Goal: Task Accomplishment & Management: Manage account settings

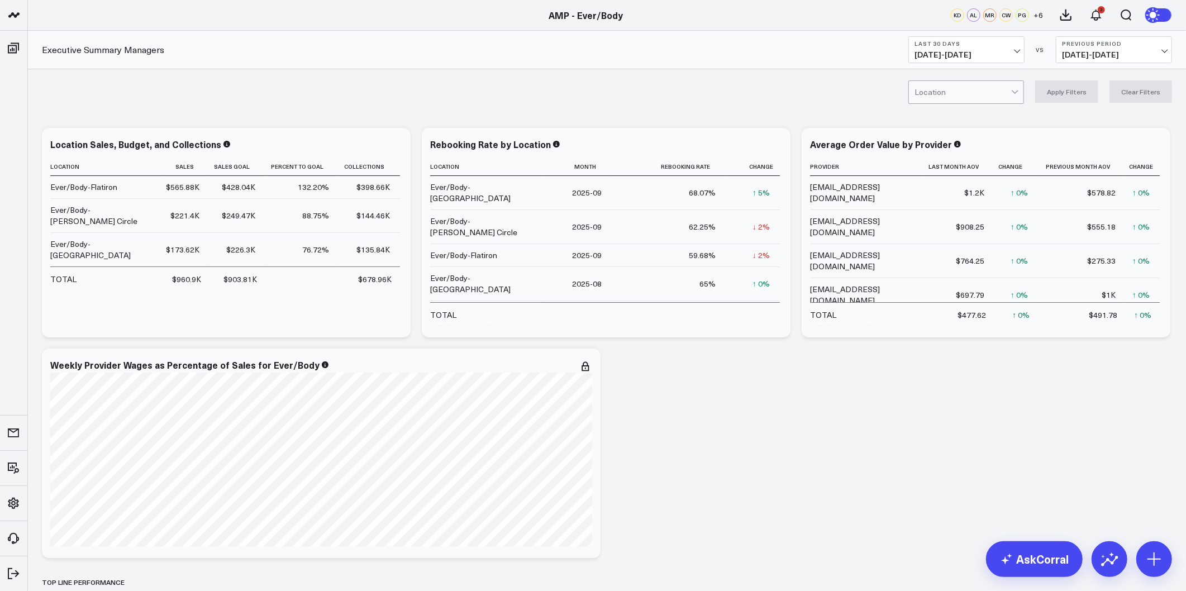
drag, startPoint x: 1056, startPoint y: 355, endPoint x: 1037, endPoint y: 99, distance: 257.0
click at [586, 365] on icon at bounding box center [585, 366] width 13 height 13
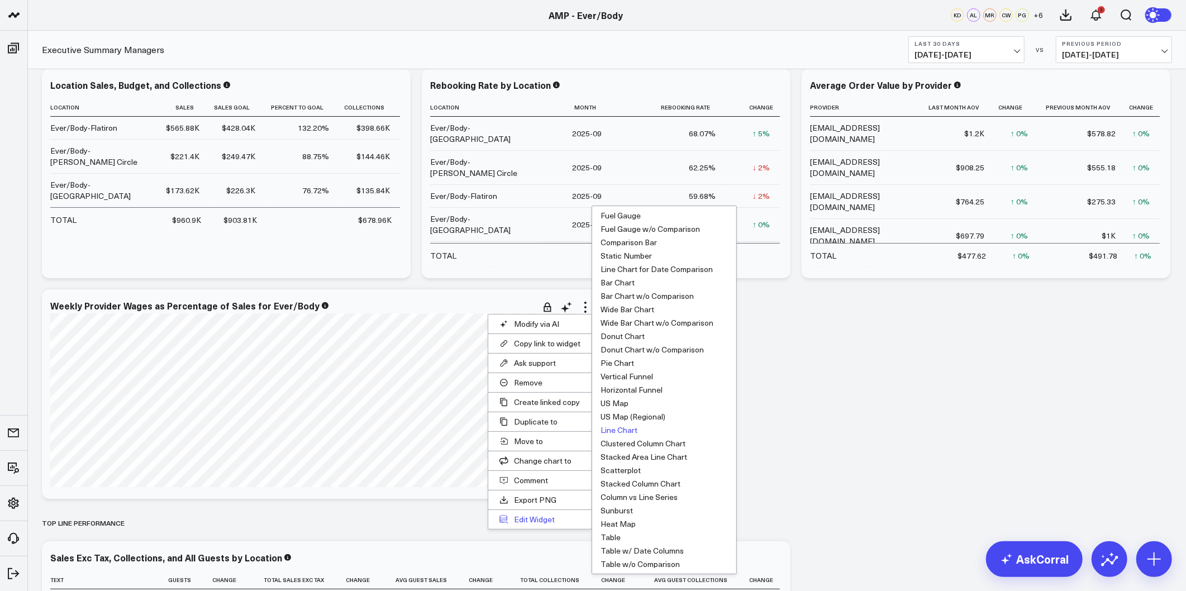
scroll to position [62, 0]
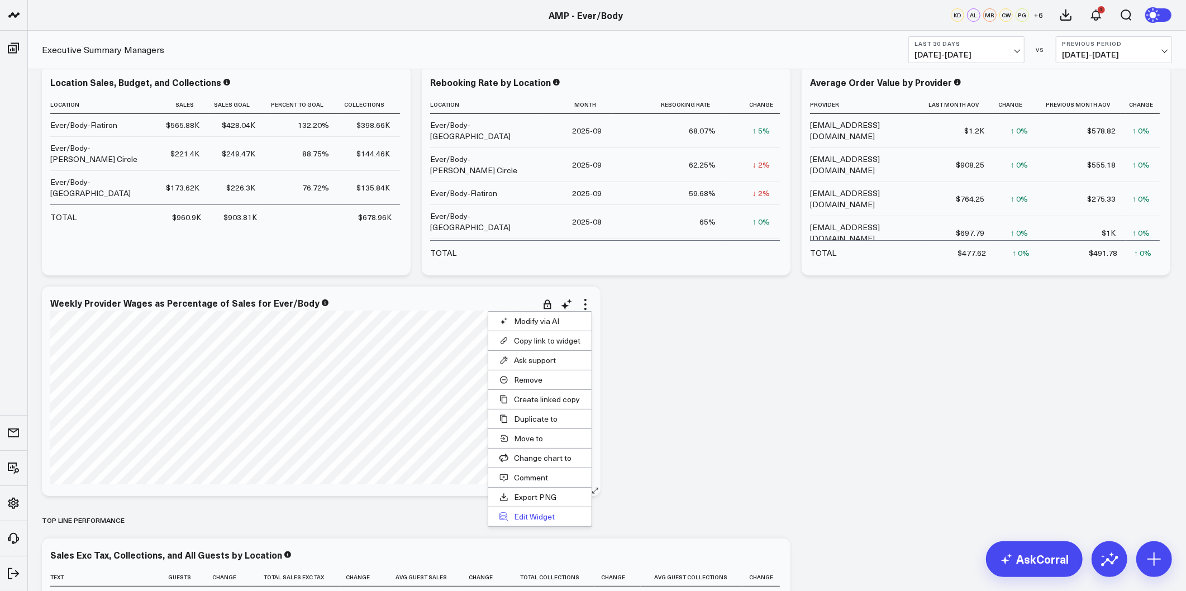
click at [531, 511] on button "Edit Widget" at bounding box center [539, 516] width 103 height 19
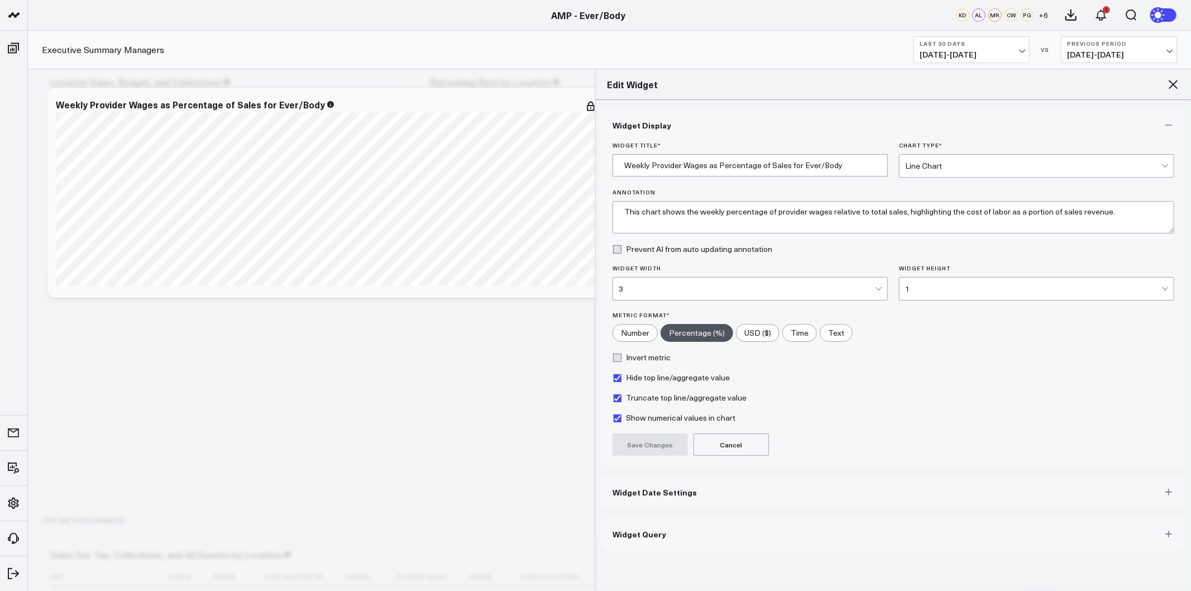
click at [658, 493] on span "Widget Date Settings" at bounding box center [655, 492] width 84 height 9
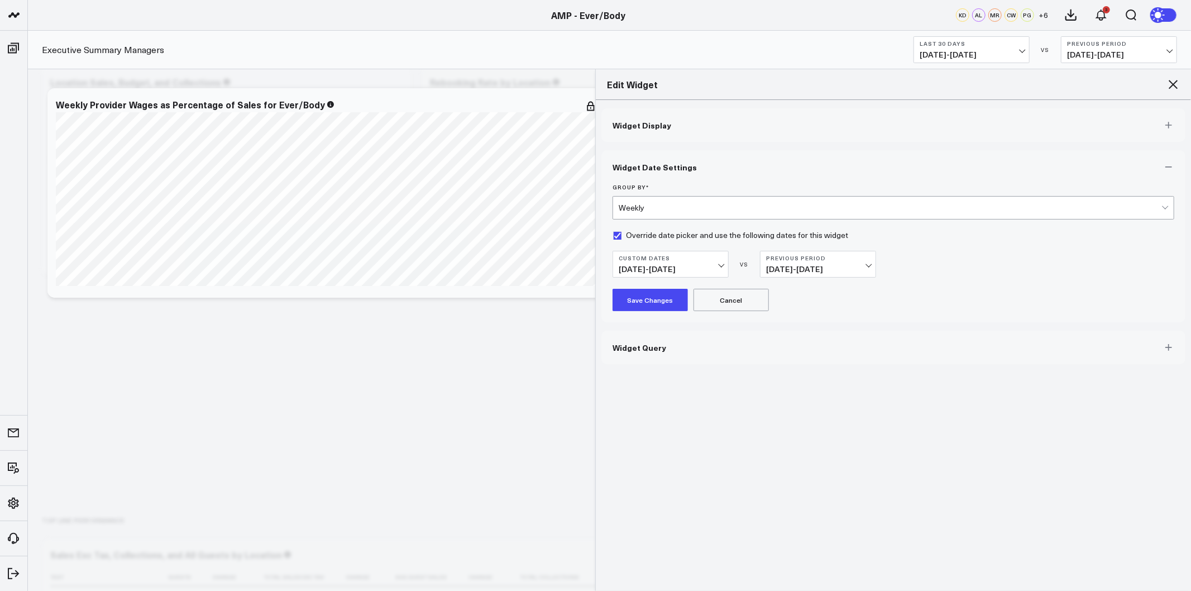
click at [722, 268] on span "06/23/25 - 09/22/25" at bounding box center [671, 269] width 104 height 9
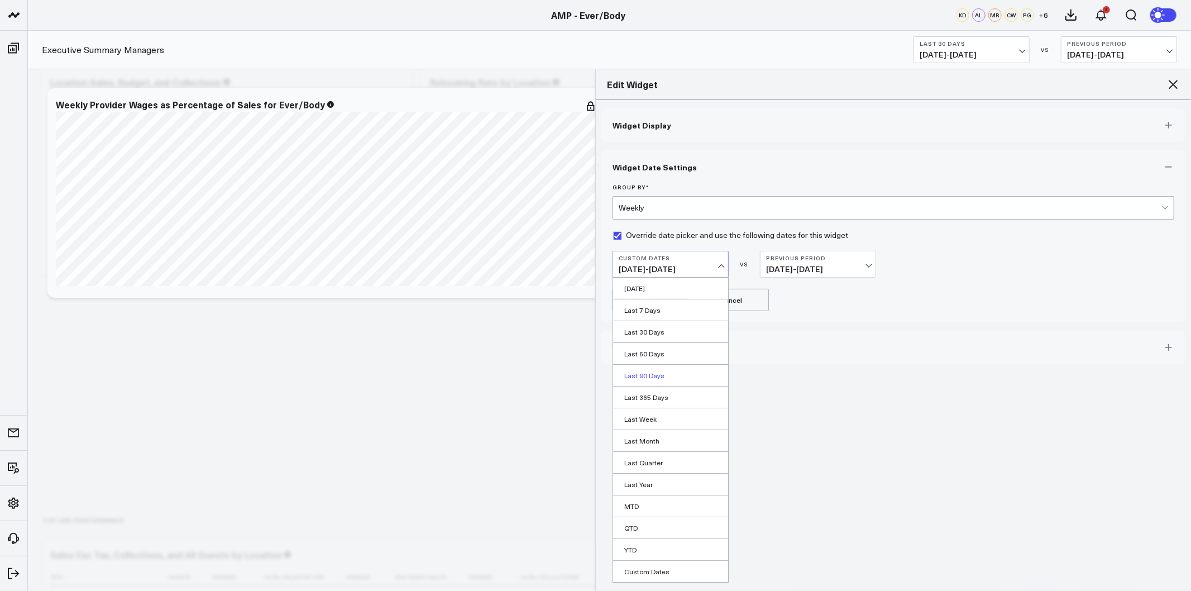
click at [656, 375] on link "Last 90 Days" at bounding box center [670, 375] width 115 height 21
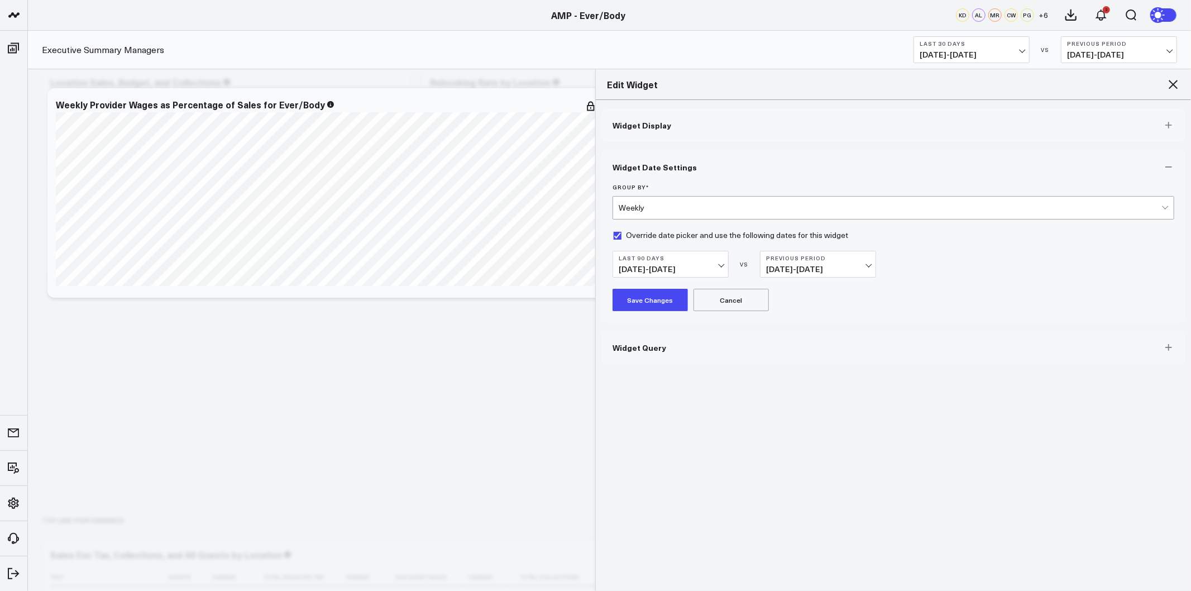
click at [825, 270] on span "04/11/25 - 07/09/25" at bounding box center [818, 269] width 104 height 9
click at [801, 354] on link "No Comparison" at bounding box center [818, 353] width 115 height 21
click at [657, 298] on button "Save Changes" at bounding box center [650, 300] width 75 height 22
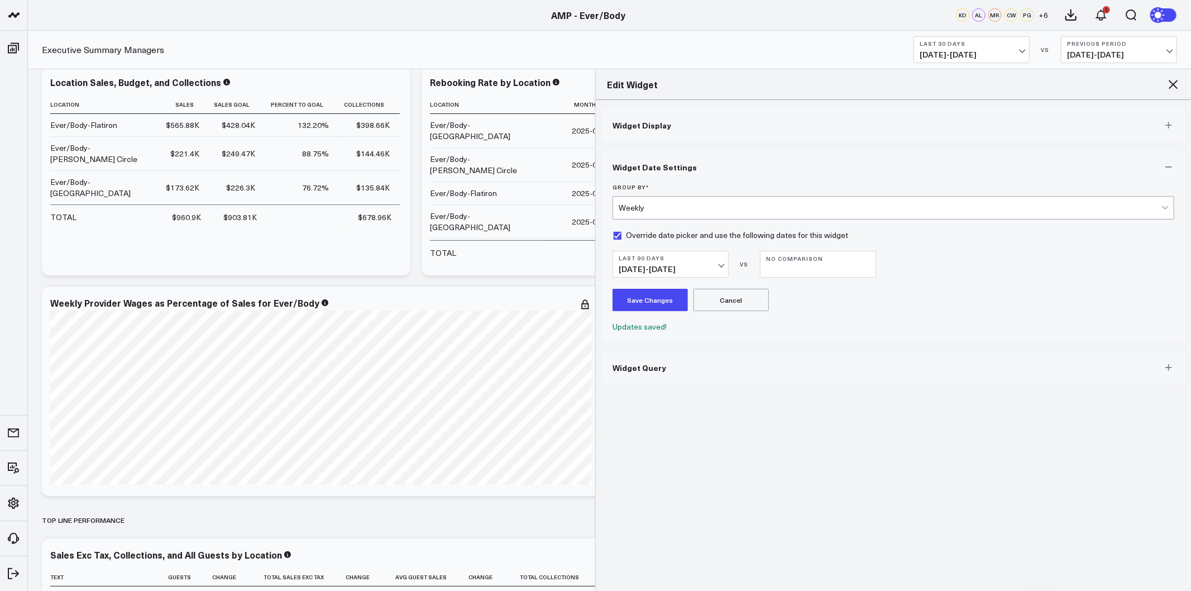
click at [677, 125] on button "Widget Display" at bounding box center [893, 125] width 584 height 34
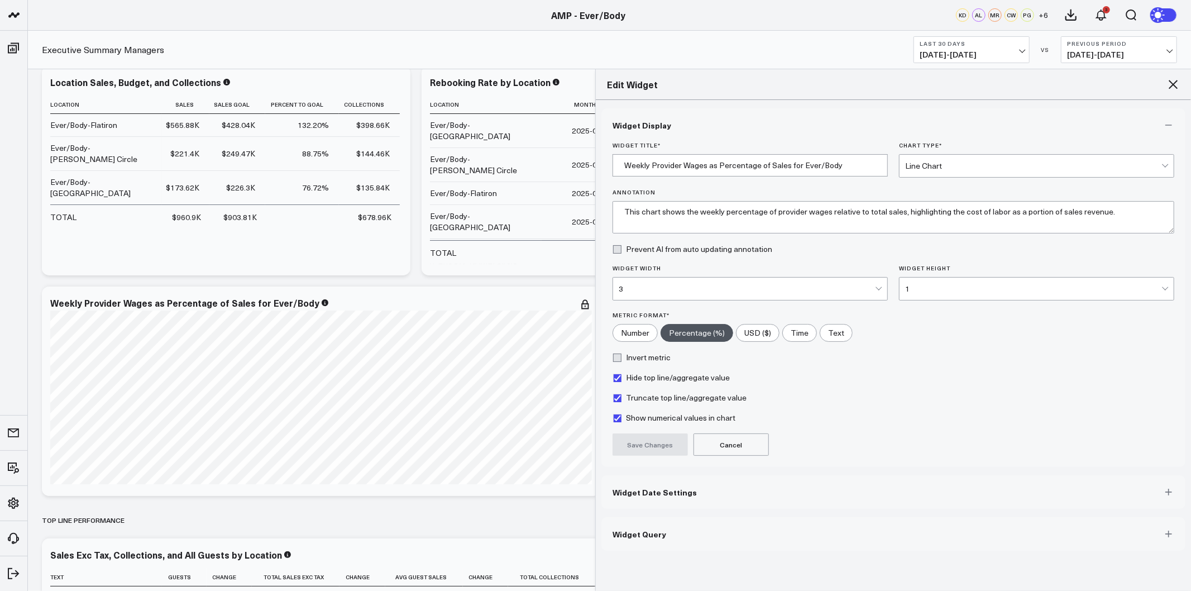
click at [1175, 80] on icon at bounding box center [1173, 84] width 13 height 13
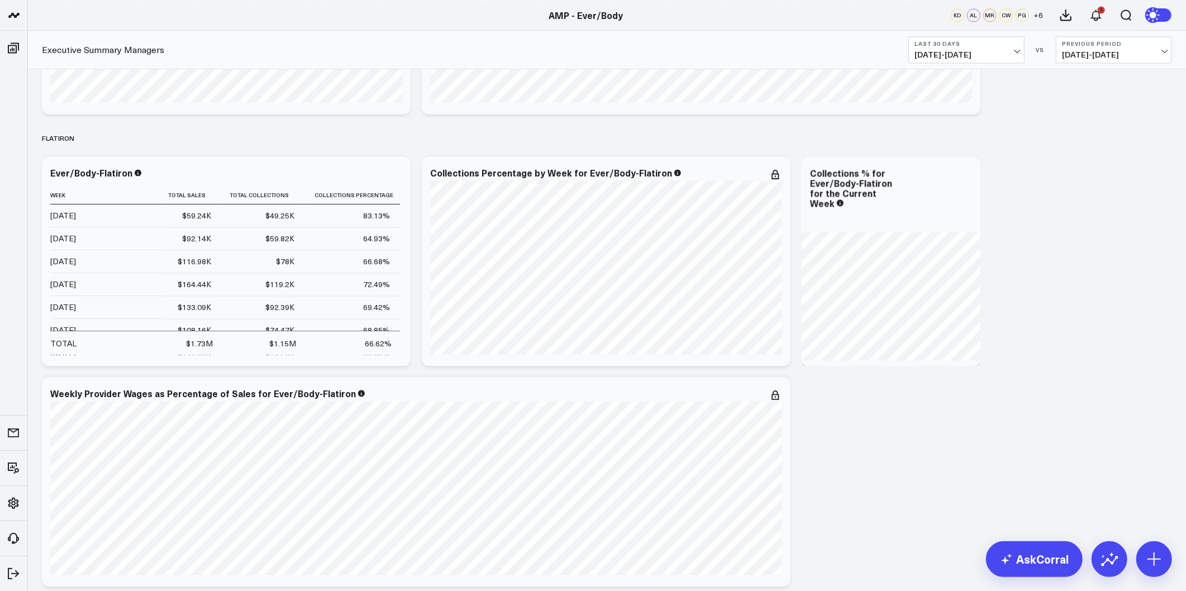
scroll to position [1985, 0]
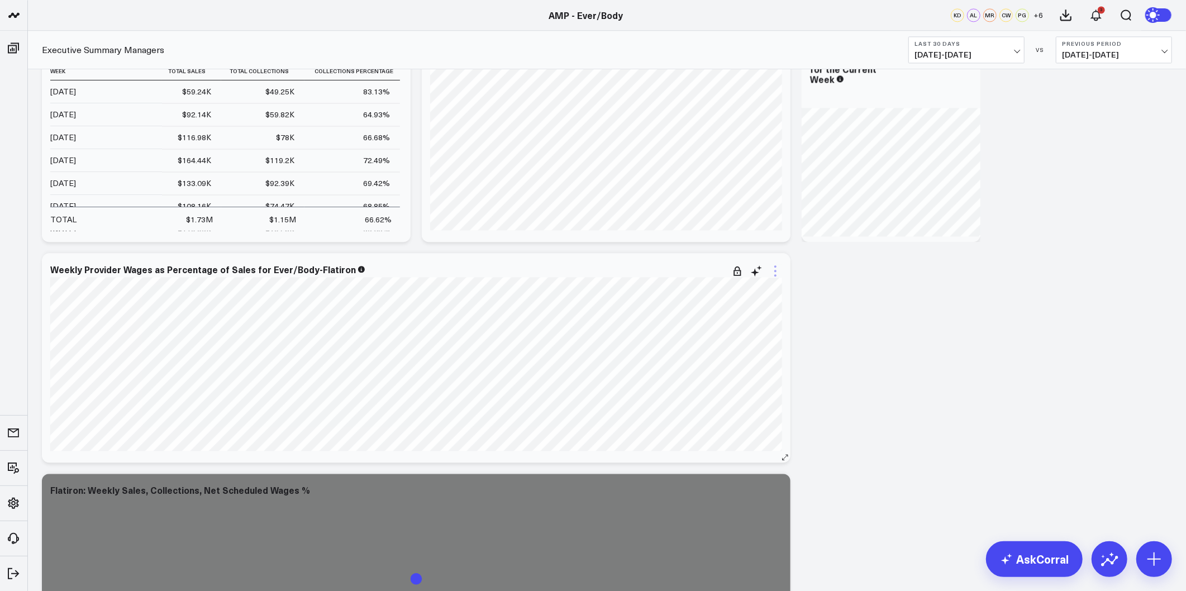
click at [773, 271] on icon at bounding box center [774, 270] width 13 height 13
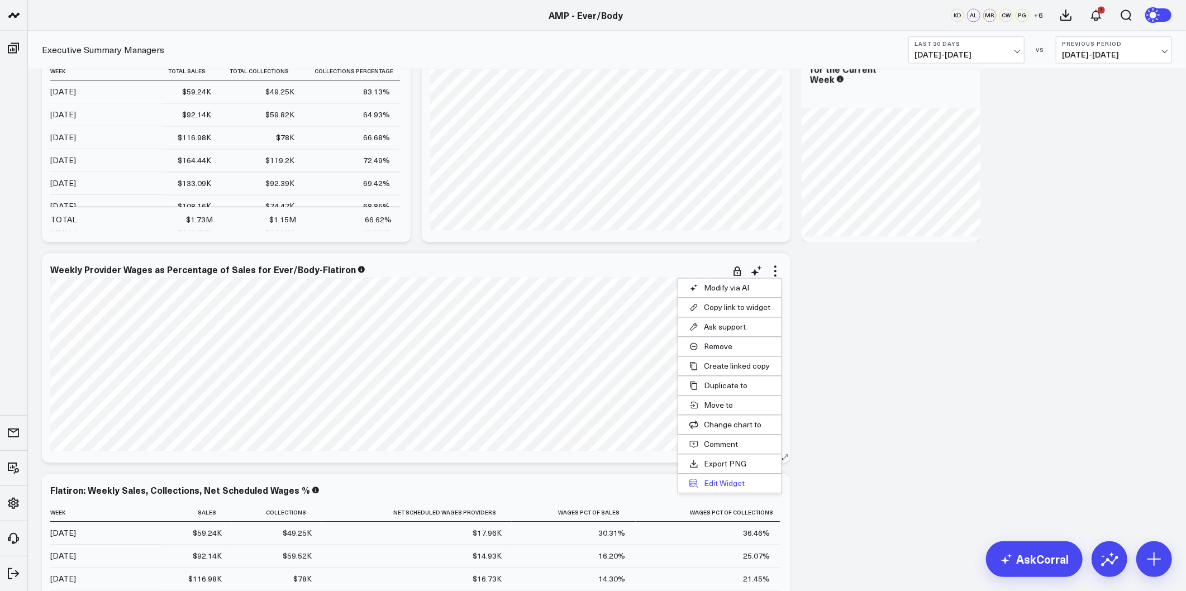
click at [740, 481] on button "Edit Widget" at bounding box center [729, 483] width 103 height 19
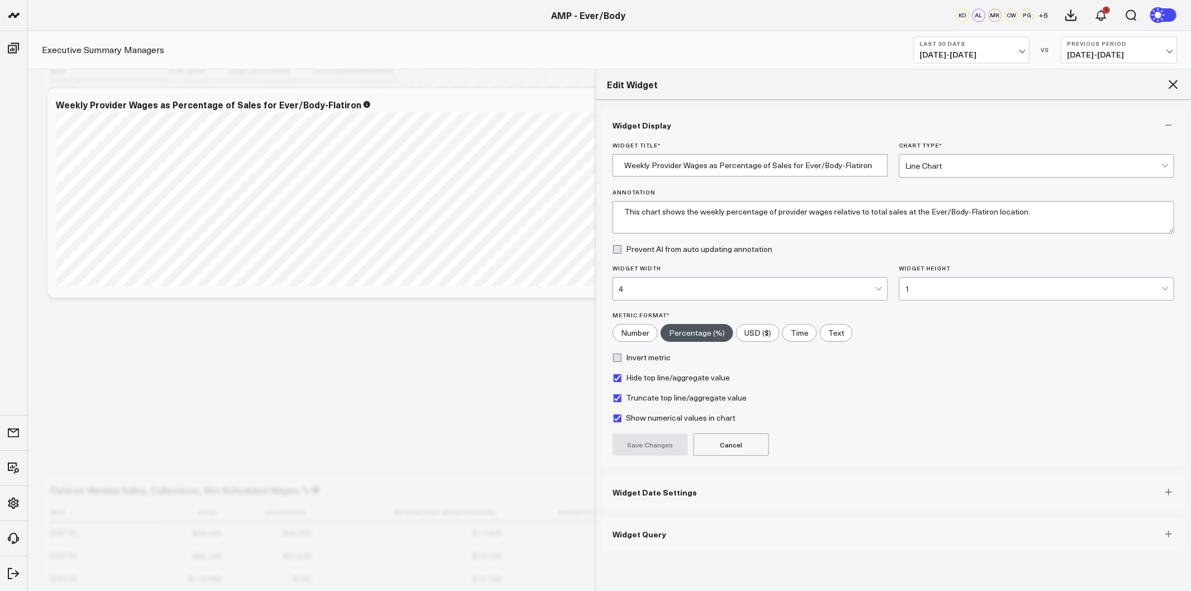
click at [665, 498] on button "Widget Date Settings" at bounding box center [893, 492] width 584 height 34
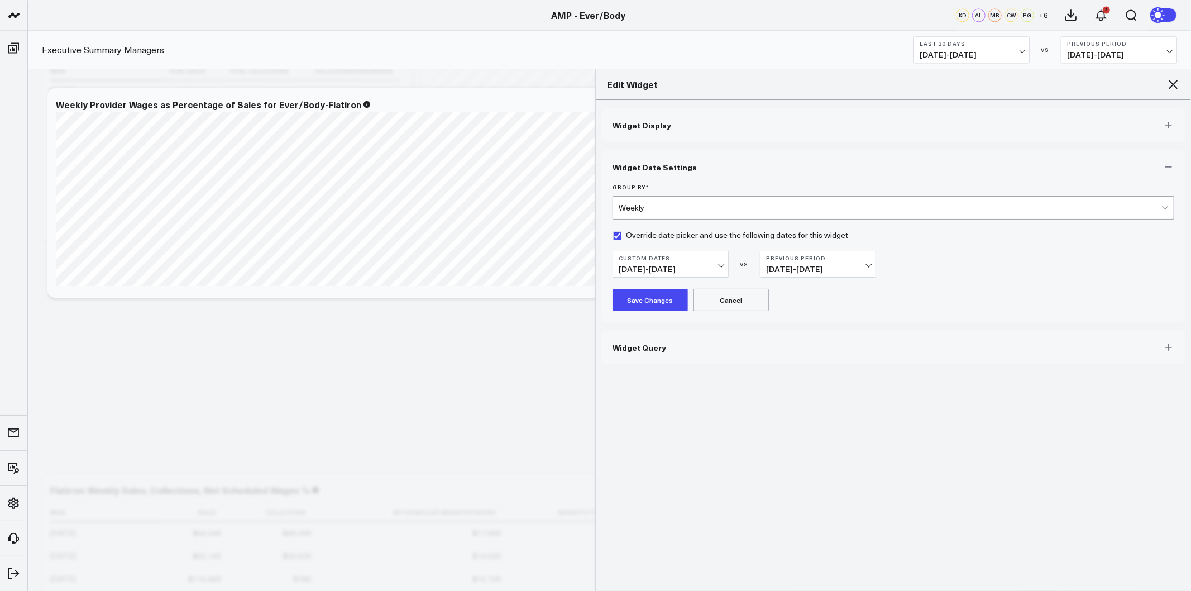
click at [719, 267] on span "06/23/25 - 09/22/25" at bounding box center [671, 269] width 104 height 9
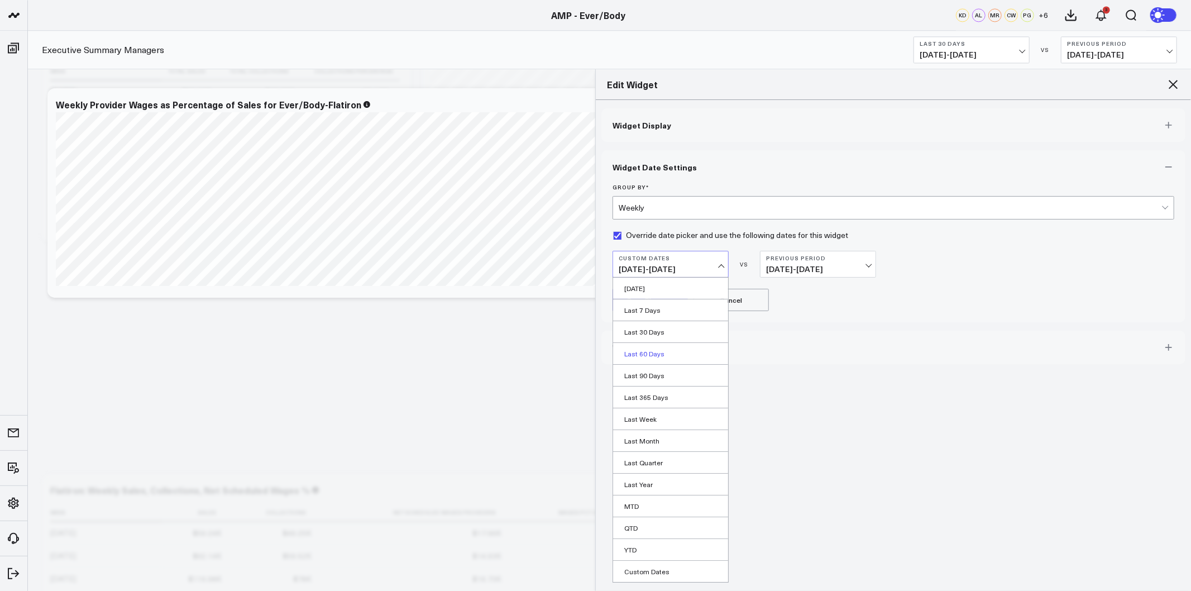
click at [661, 356] on link "Last 60 Days" at bounding box center [670, 353] width 115 height 21
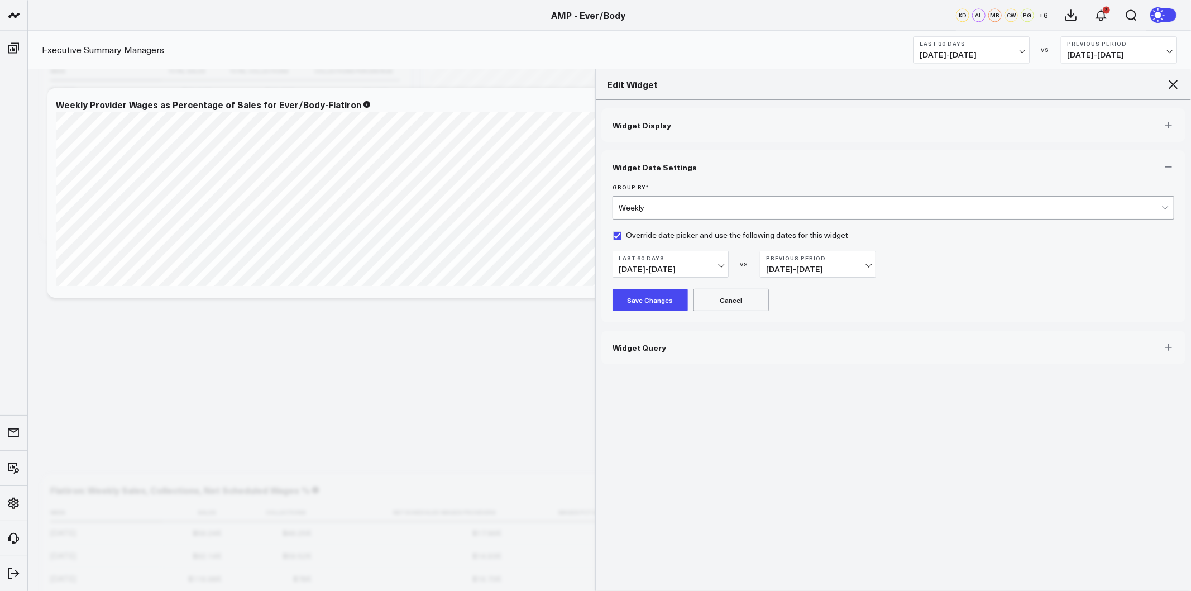
click at [793, 262] on button "Previous Period 06/10/25 - 08/08/25" at bounding box center [818, 264] width 116 height 27
click at [791, 358] on link "No Comparison" at bounding box center [818, 353] width 115 height 21
click at [652, 303] on button "Save Changes" at bounding box center [650, 300] width 75 height 22
click at [1174, 87] on icon at bounding box center [1173, 84] width 13 height 13
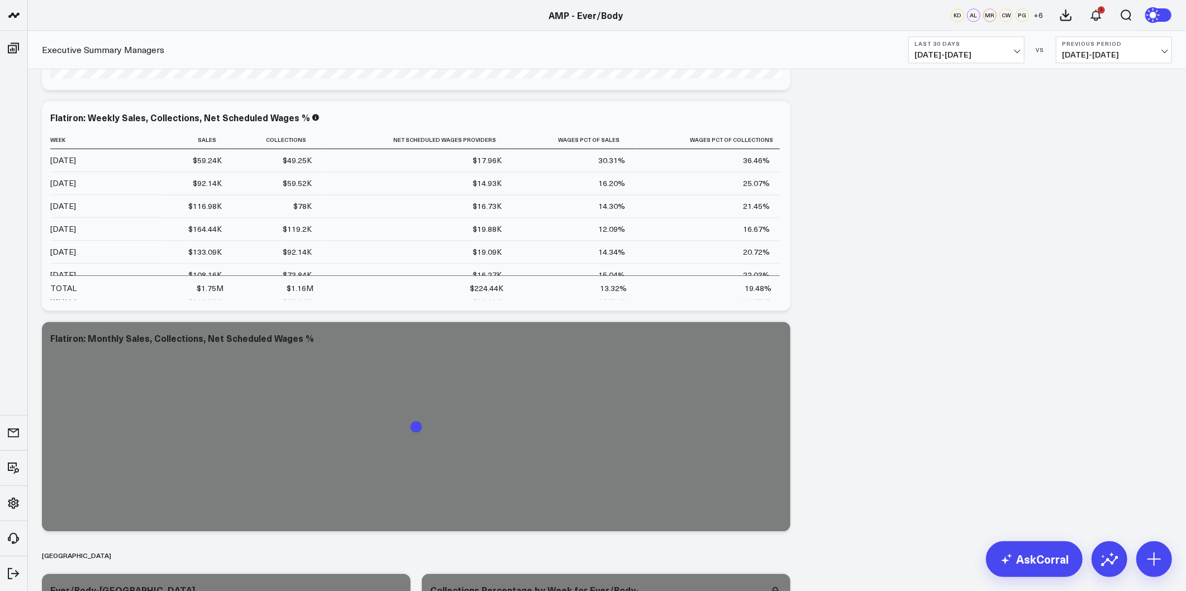
scroll to position [2482, 0]
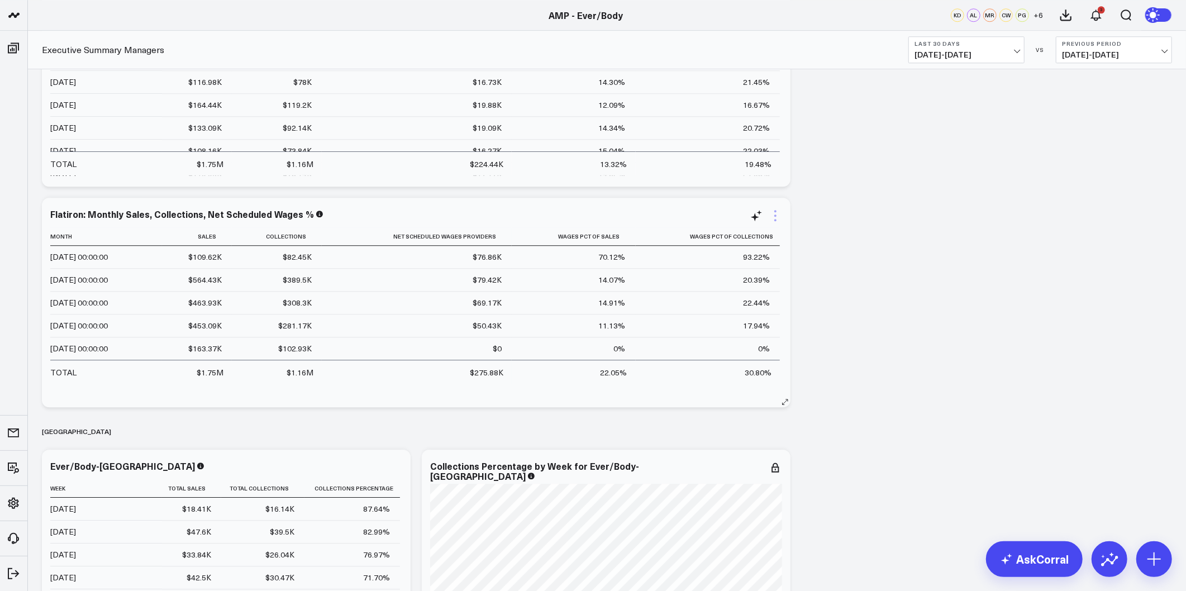
click at [774, 216] on icon at bounding box center [774, 215] width 13 height 13
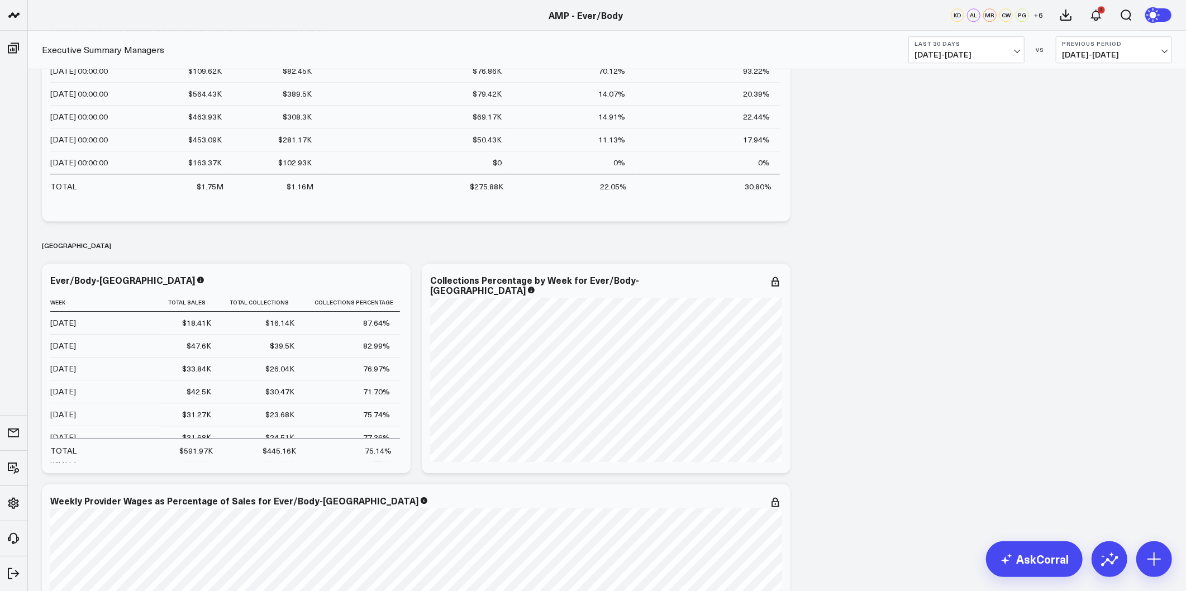
scroll to position [2916, 0]
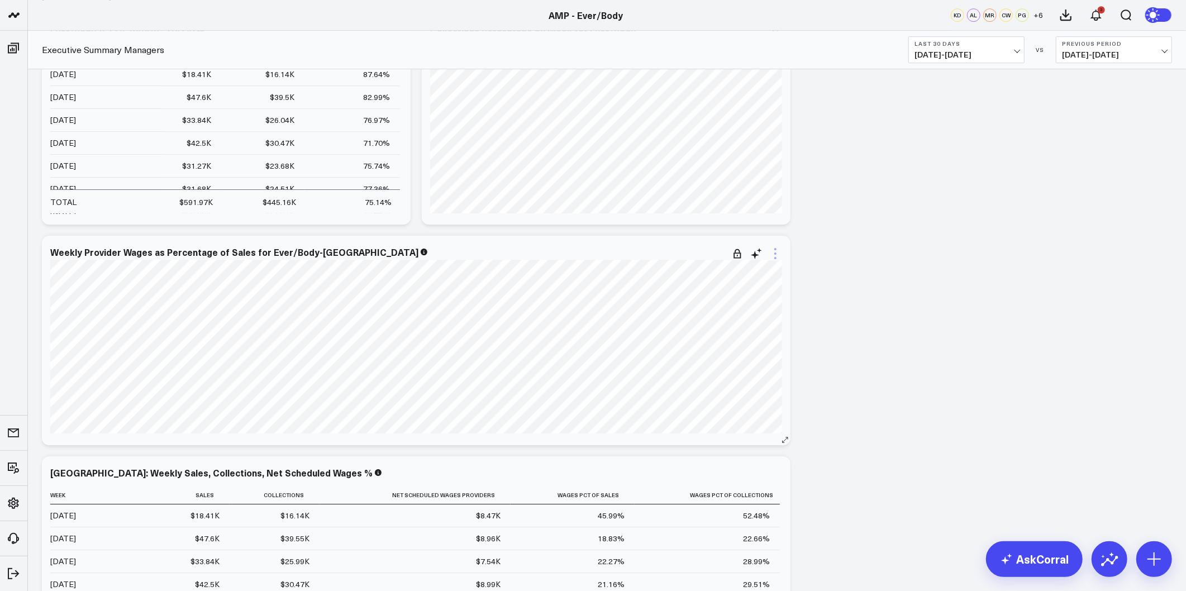
click at [773, 254] on icon at bounding box center [774, 253] width 13 height 13
click at [773, 248] on icon at bounding box center [774, 253] width 13 height 13
click at [712, 469] on button "Edit Widget" at bounding box center [729, 465] width 103 height 19
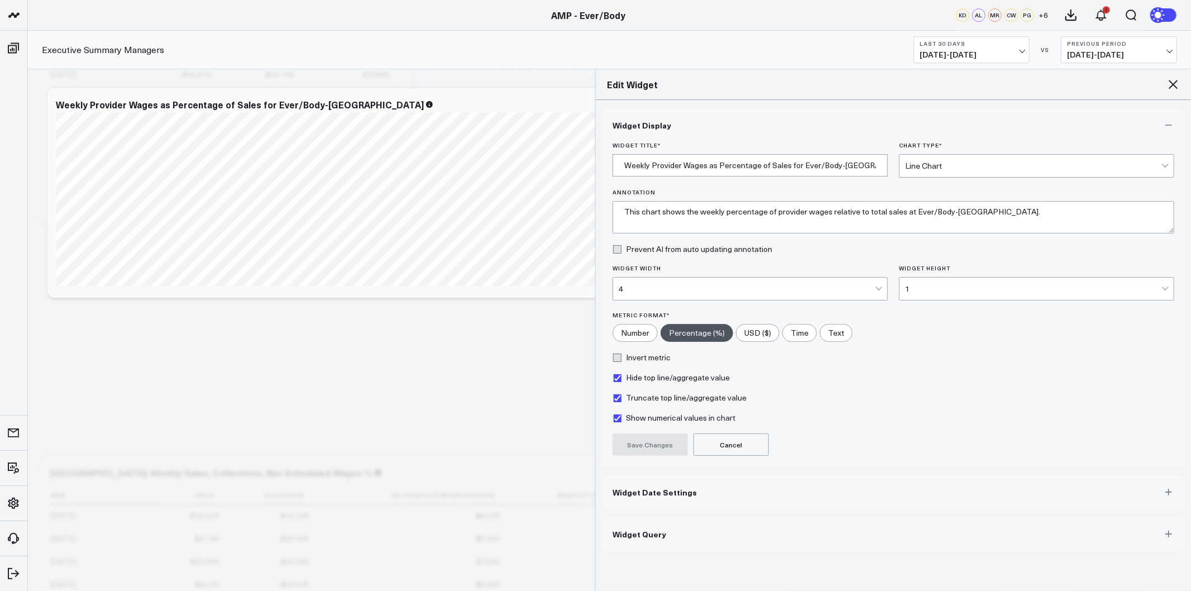
click at [693, 496] on button "Widget Date Settings" at bounding box center [893, 492] width 584 height 34
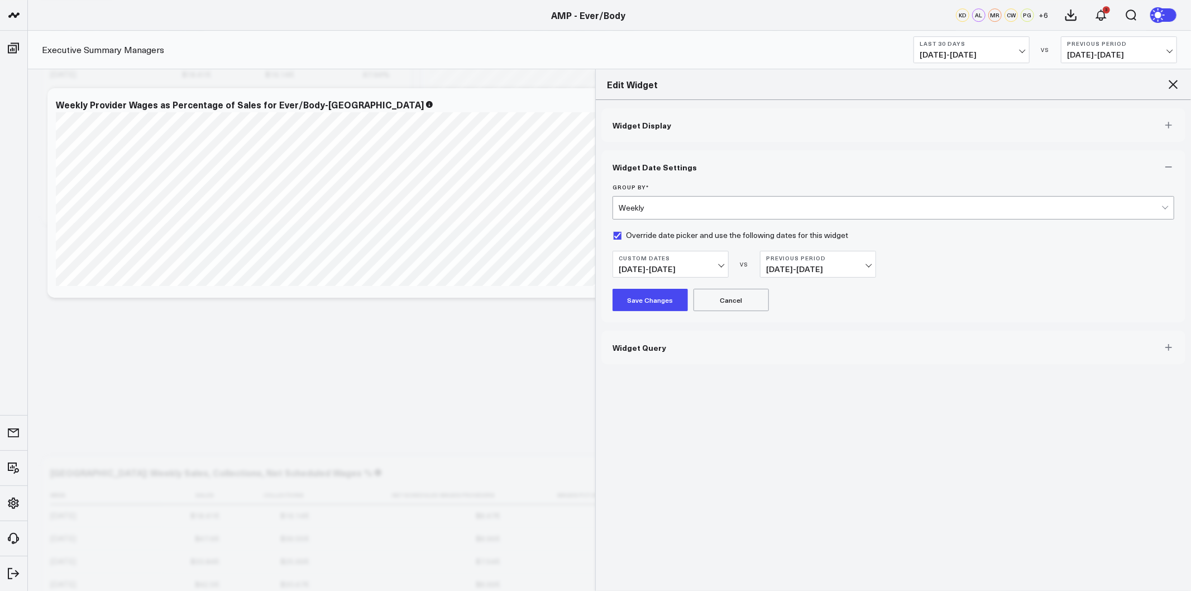
click at [711, 259] on b "Custom Dates" at bounding box center [671, 258] width 104 height 7
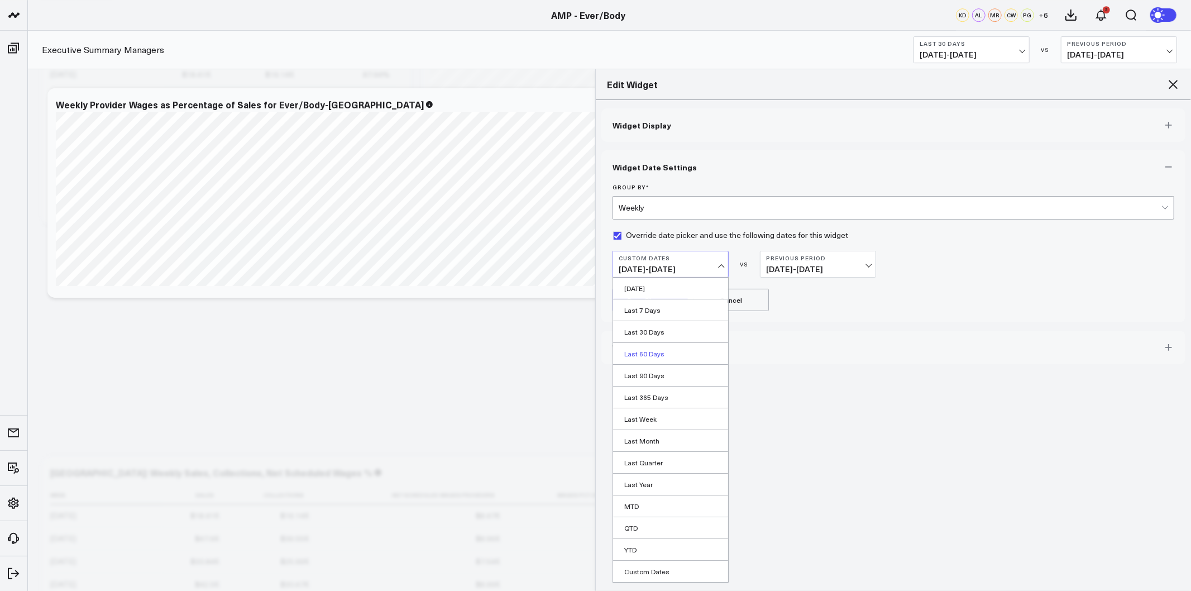
click at [669, 350] on link "Last 60 Days" at bounding box center [670, 353] width 115 height 21
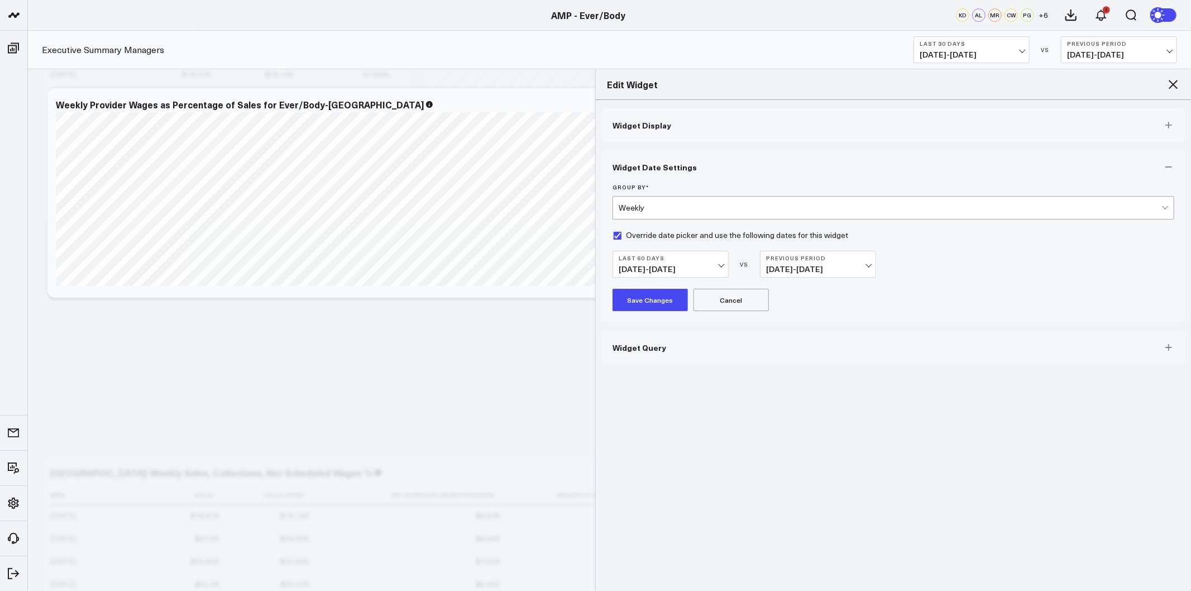
click at [829, 265] on span "06/10/25 - 08/08/25" at bounding box center [818, 269] width 104 height 9
click at [800, 356] on link "No Comparison" at bounding box center [818, 353] width 115 height 21
click at [646, 295] on button "Save Changes" at bounding box center [650, 300] width 75 height 22
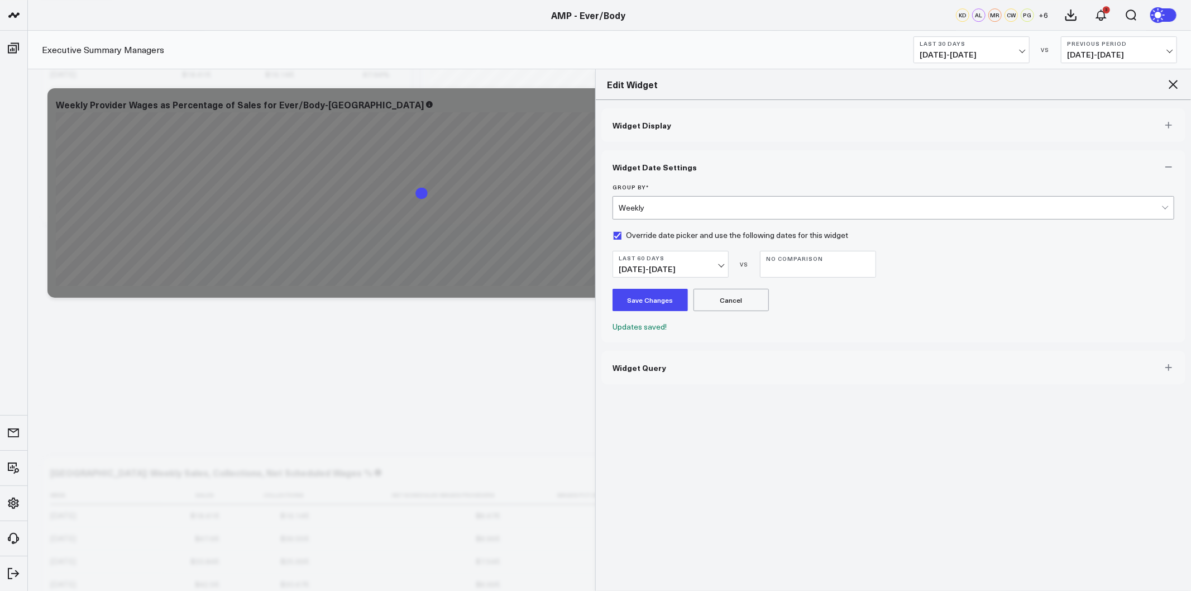
click at [1173, 85] on icon at bounding box center [1173, 84] width 9 height 9
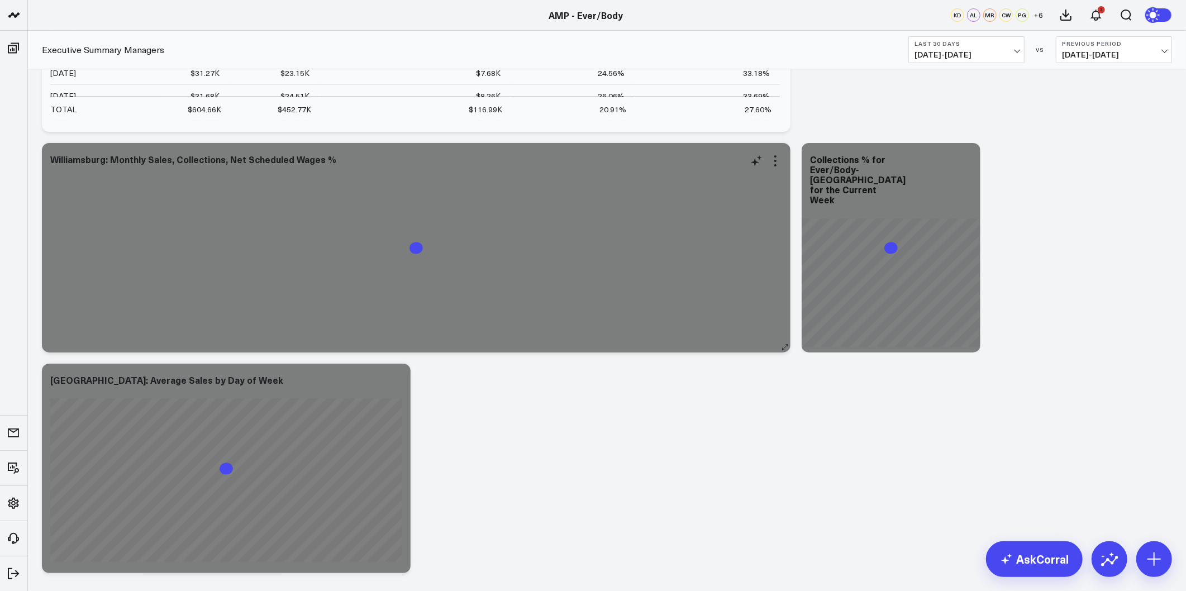
scroll to position [3475, 0]
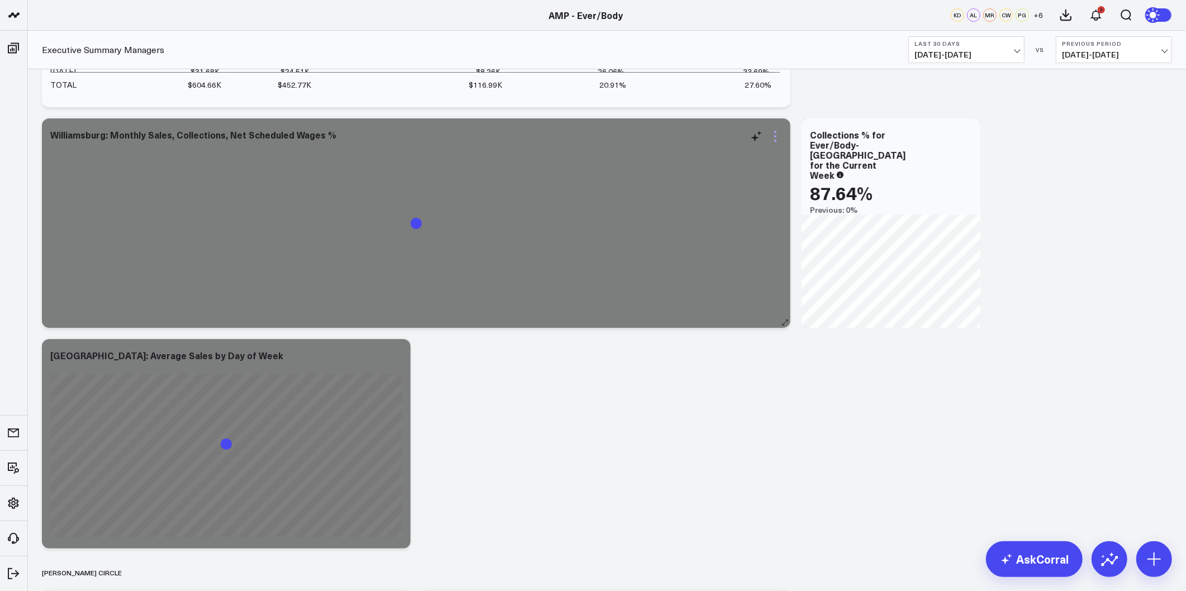
click at [774, 137] on icon at bounding box center [775, 136] width 2 height 2
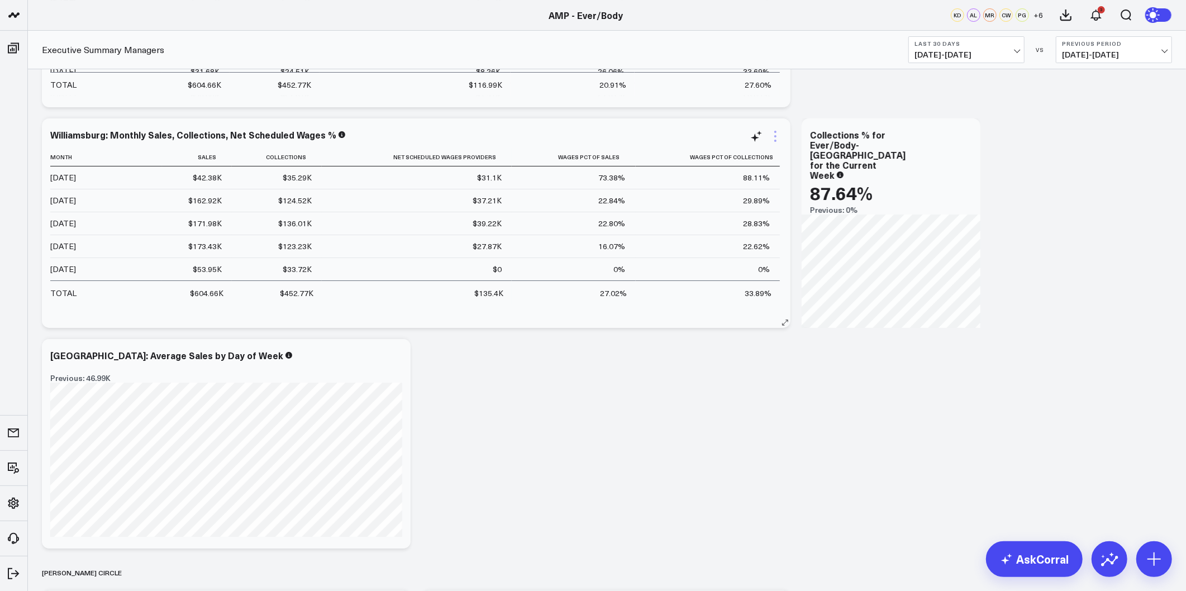
click at [777, 135] on icon at bounding box center [774, 136] width 13 height 13
click at [769, 140] on icon at bounding box center [774, 136] width 13 height 13
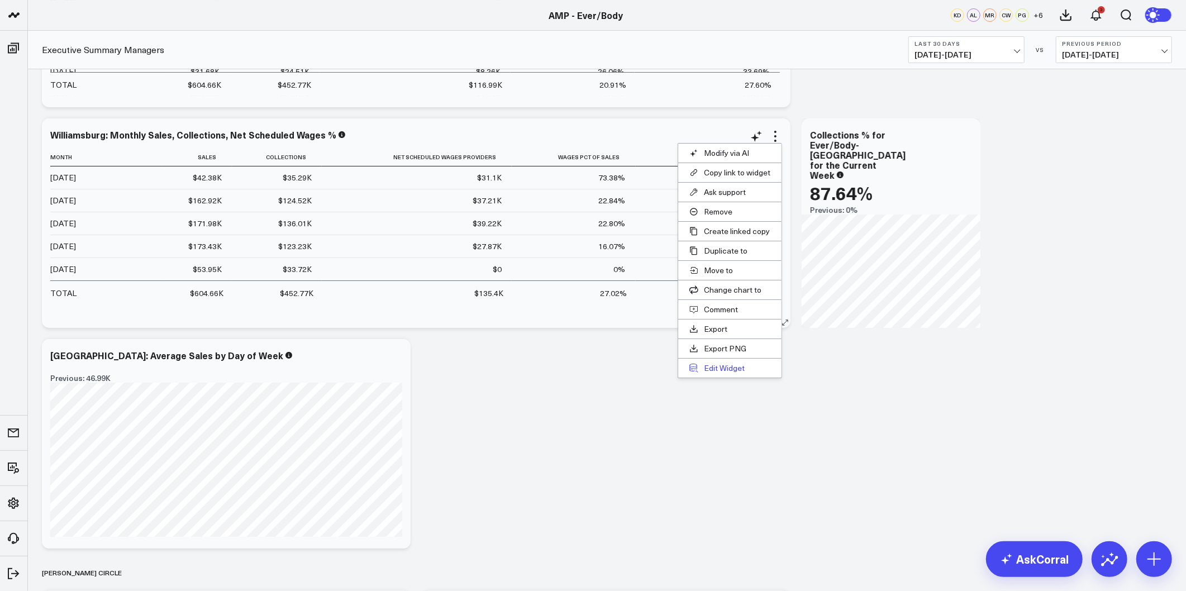
click at [719, 365] on button "Edit Widget" at bounding box center [729, 368] width 103 height 19
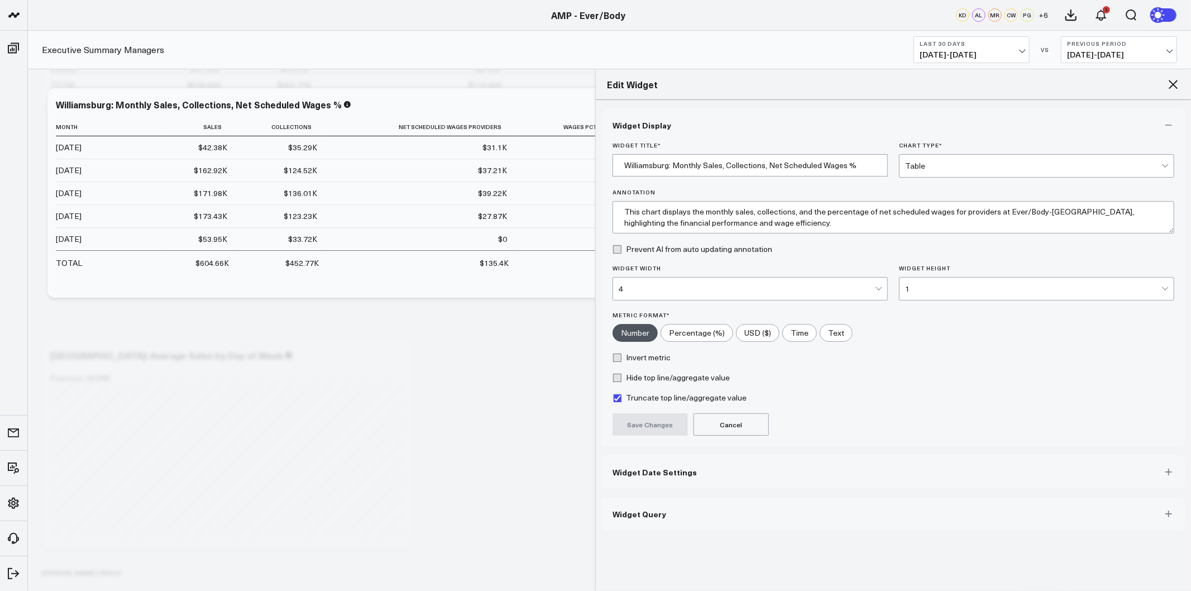
click at [1173, 84] on icon at bounding box center [1173, 84] width 9 height 9
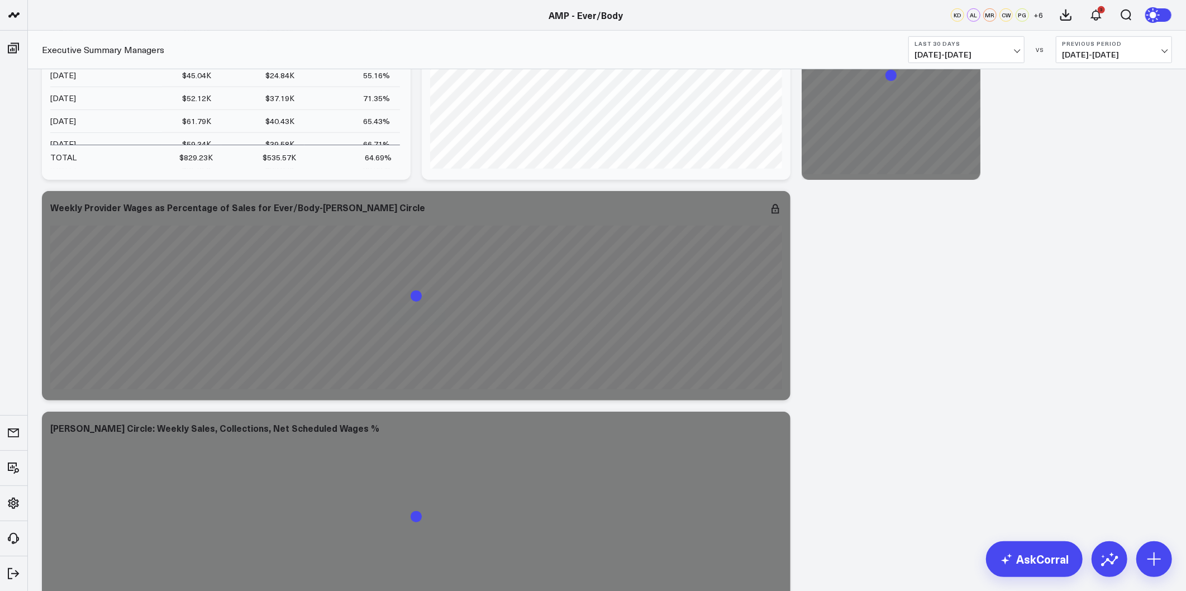
scroll to position [4157, 0]
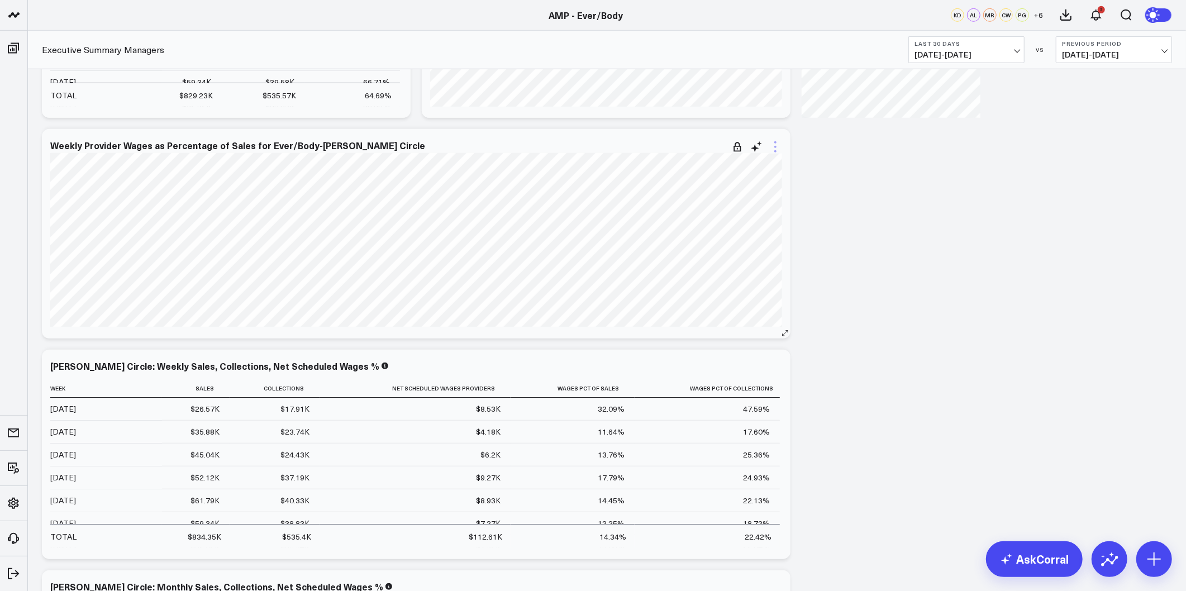
click at [775, 146] on icon at bounding box center [775, 147] width 2 height 2
click at [733, 354] on button "Edit Widget" at bounding box center [729, 359] width 103 height 19
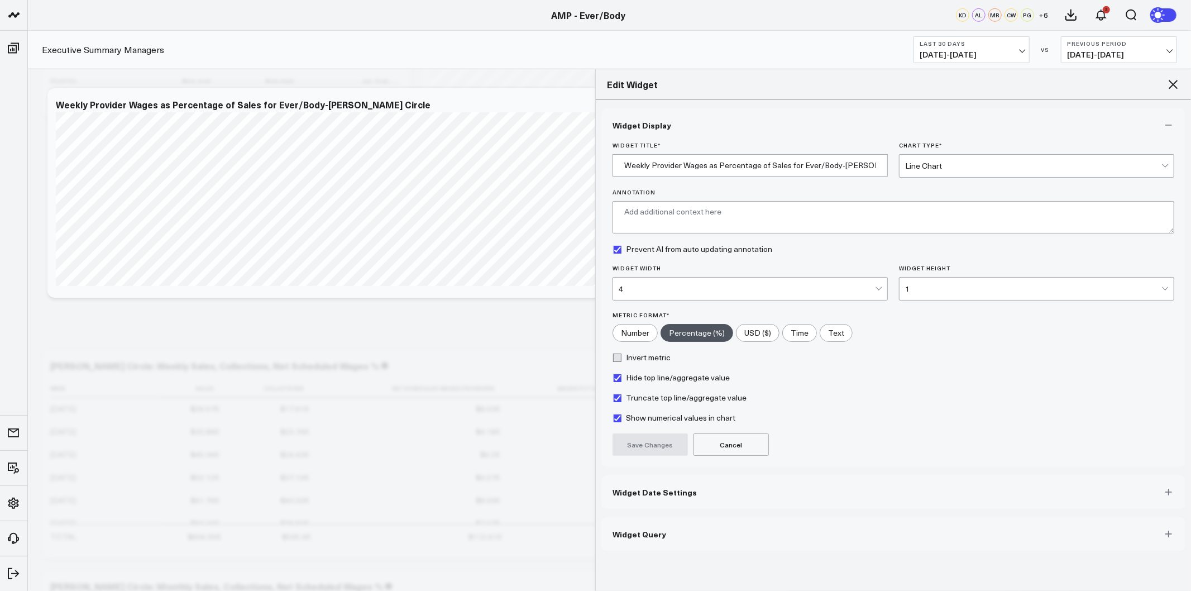
click at [656, 498] on button "Widget Date Settings" at bounding box center [893, 492] width 584 height 34
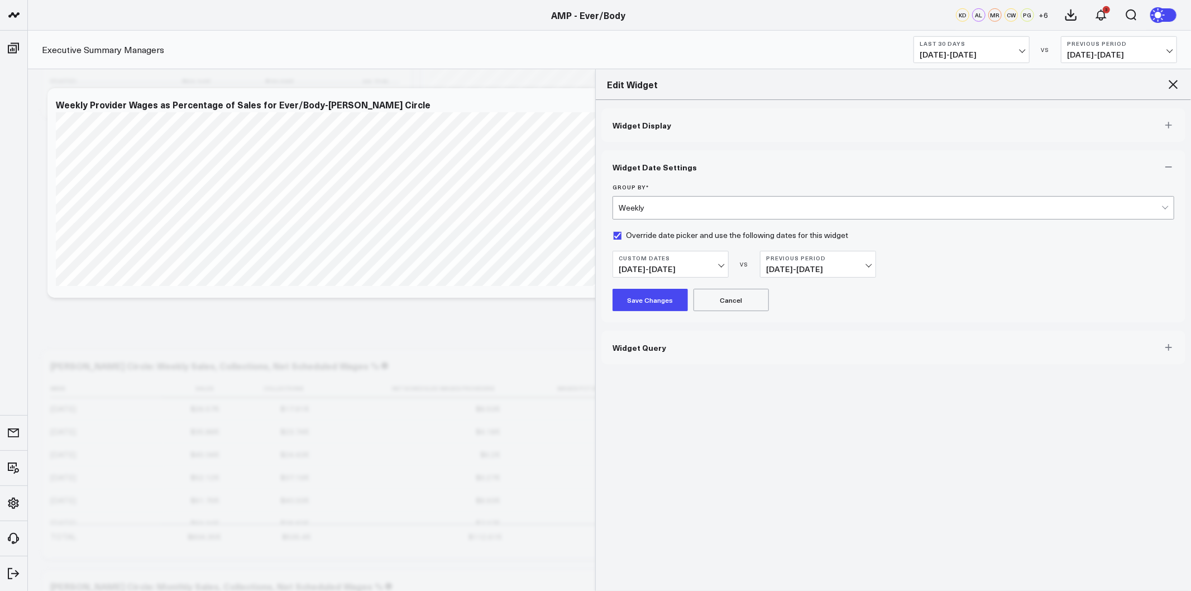
click at [696, 271] on span "06/23/25 - 09/22/25" at bounding box center [671, 269] width 104 height 9
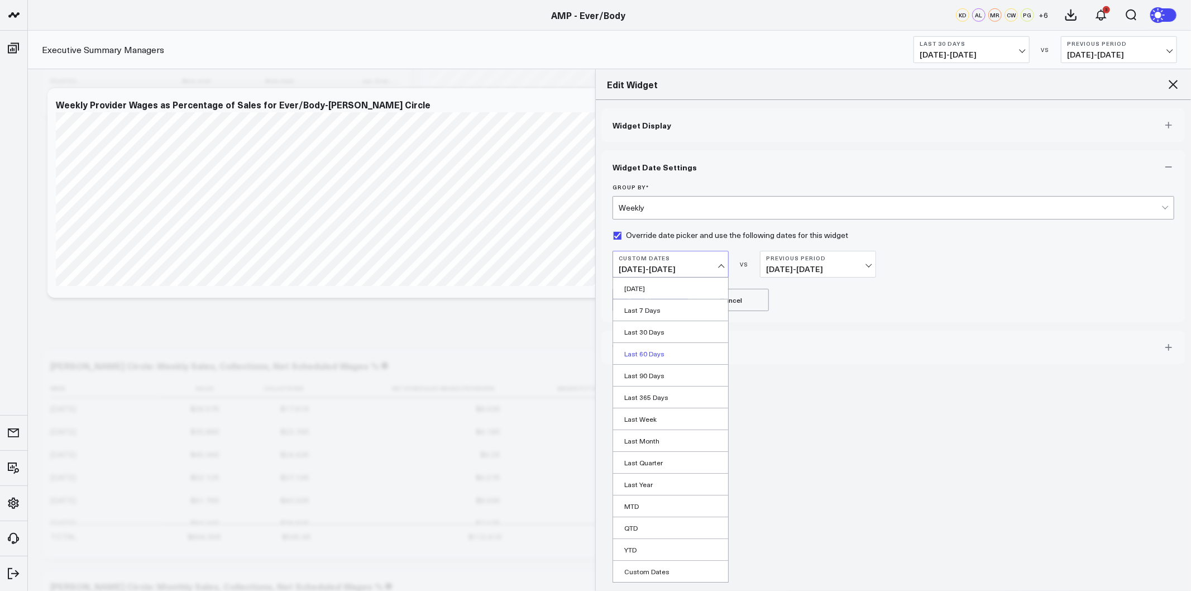
click at [662, 354] on link "Last 60 Days" at bounding box center [670, 353] width 115 height 21
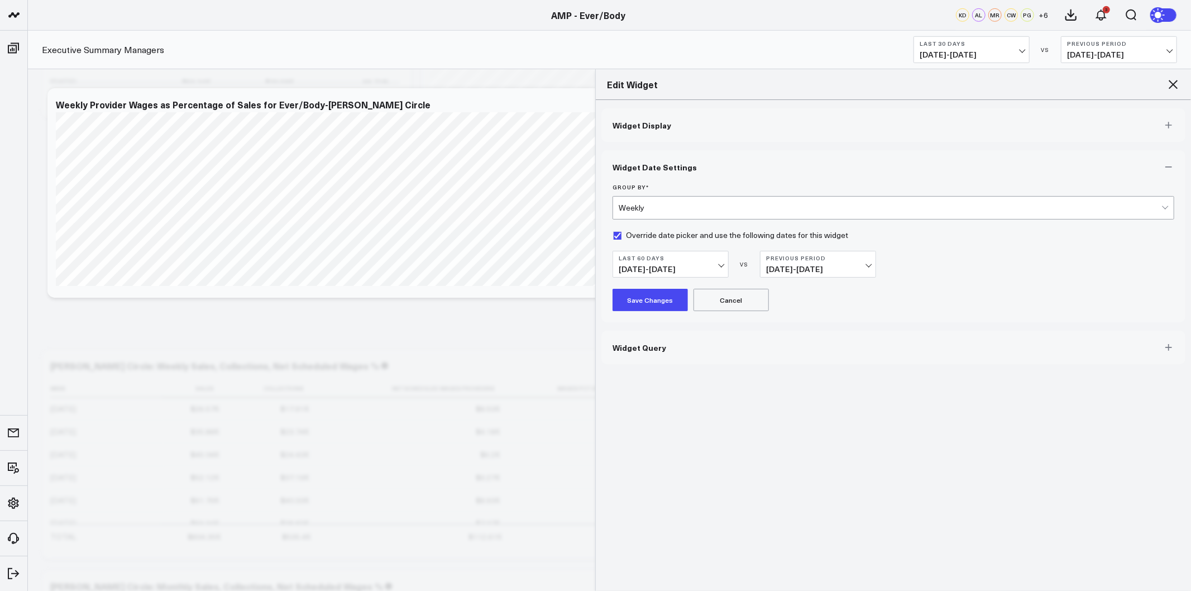
click at [639, 236] on label "Override date picker and use the following dates for this widget" at bounding box center [731, 235] width 236 height 9
click at [622, 236] on input "Override date picker and use the following dates for this widget" at bounding box center [617, 235] width 9 height 9
click at [653, 236] on label "Override date picker and use the following dates for this widget" at bounding box center [731, 235] width 236 height 9
click at [622, 236] on input "Override date picker and use the following dates for this widget" at bounding box center [617, 235] width 9 height 9
checkbox input "true"
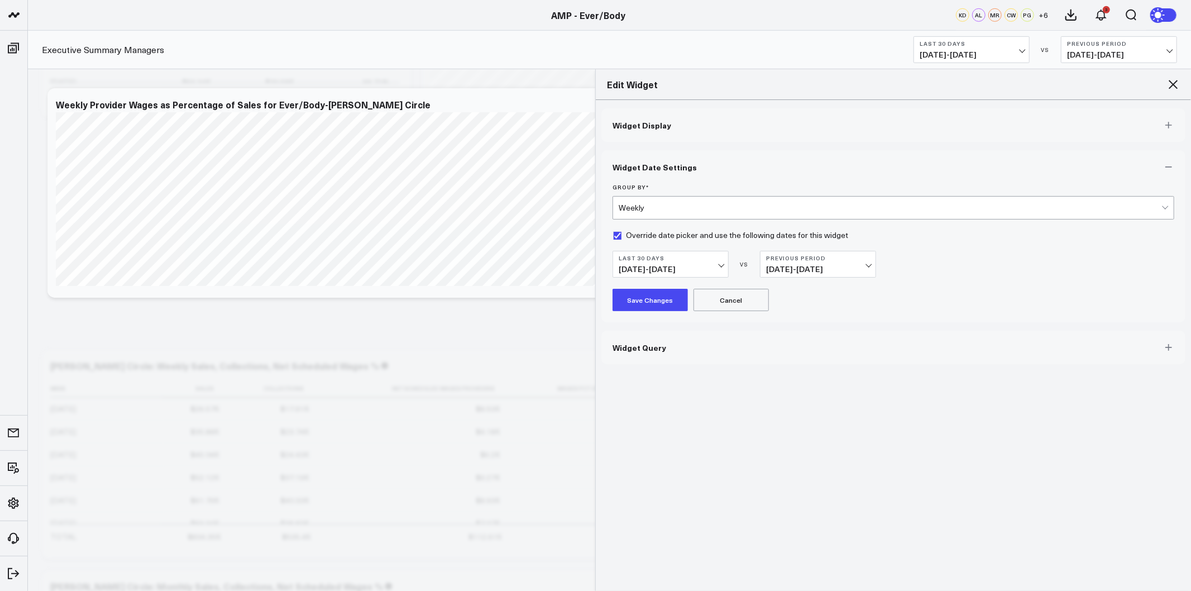
click at [716, 265] on span "09/08/25 - 10/07/25" at bounding box center [671, 269] width 104 height 9
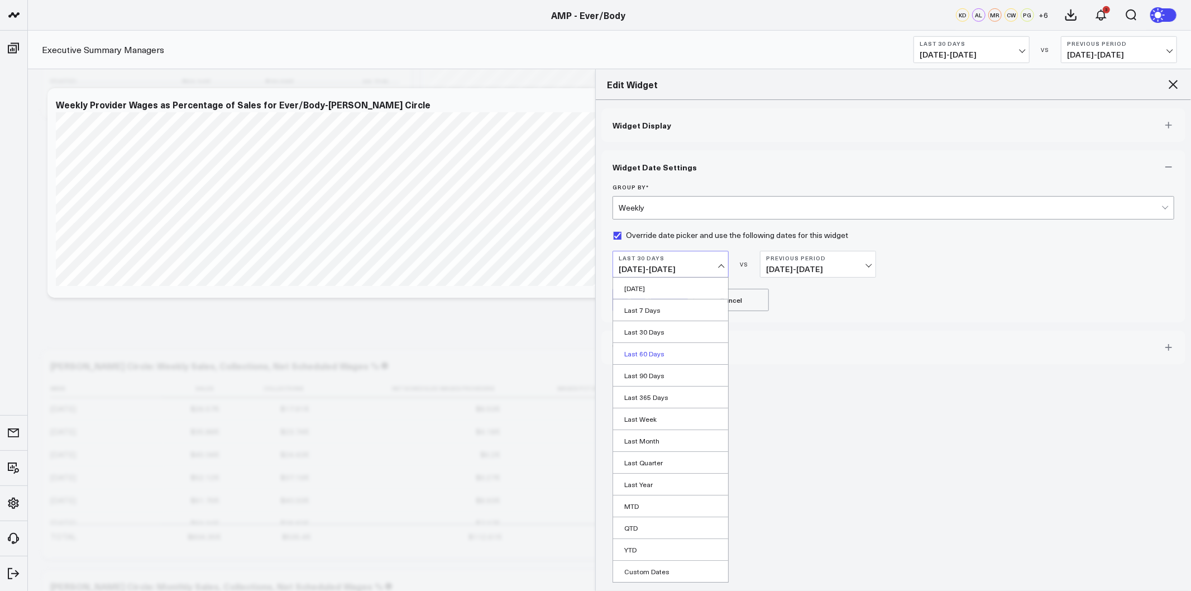
click at [652, 350] on link "Last 60 Days" at bounding box center [670, 353] width 115 height 21
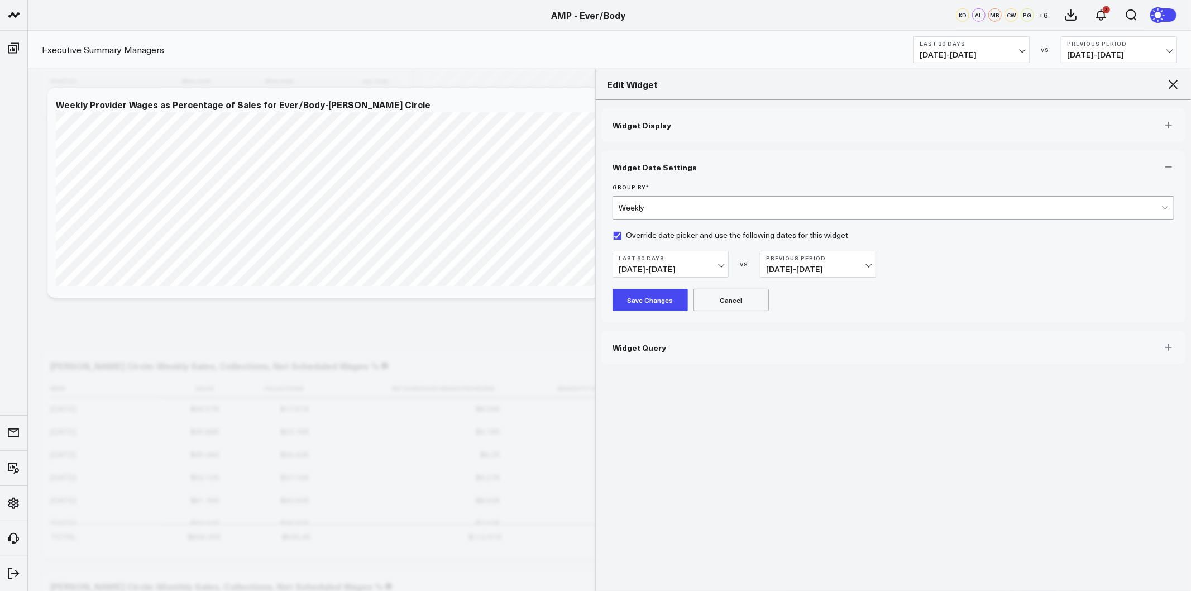
click at [817, 265] on button "Previous Period 06/10/25 - 08/08/25" at bounding box center [818, 264] width 116 height 27
click at [797, 358] on link "No Comparison" at bounding box center [818, 353] width 115 height 21
click at [634, 302] on button "Save Changes" at bounding box center [650, 300] width 75 height 22
click at [1170, 82] on icon at bounding box center [1173, 84] width 9 height 9
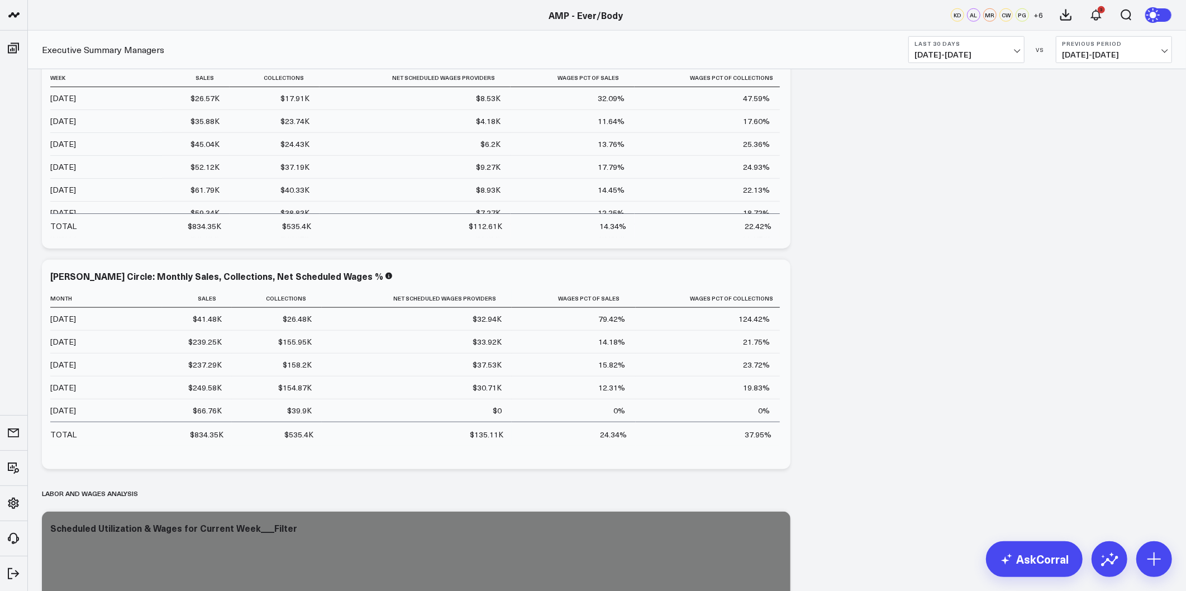
scroll to position [4778, 0]
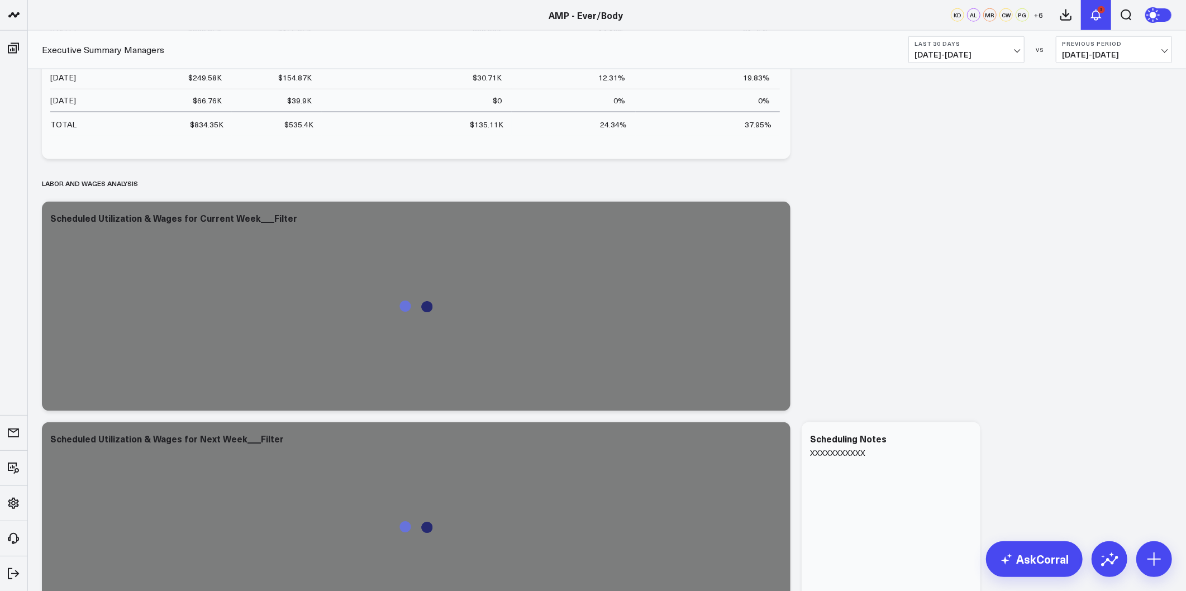
click at [1106, 8] on button "3" at bounding box center [1096, 15] width 30 height 30
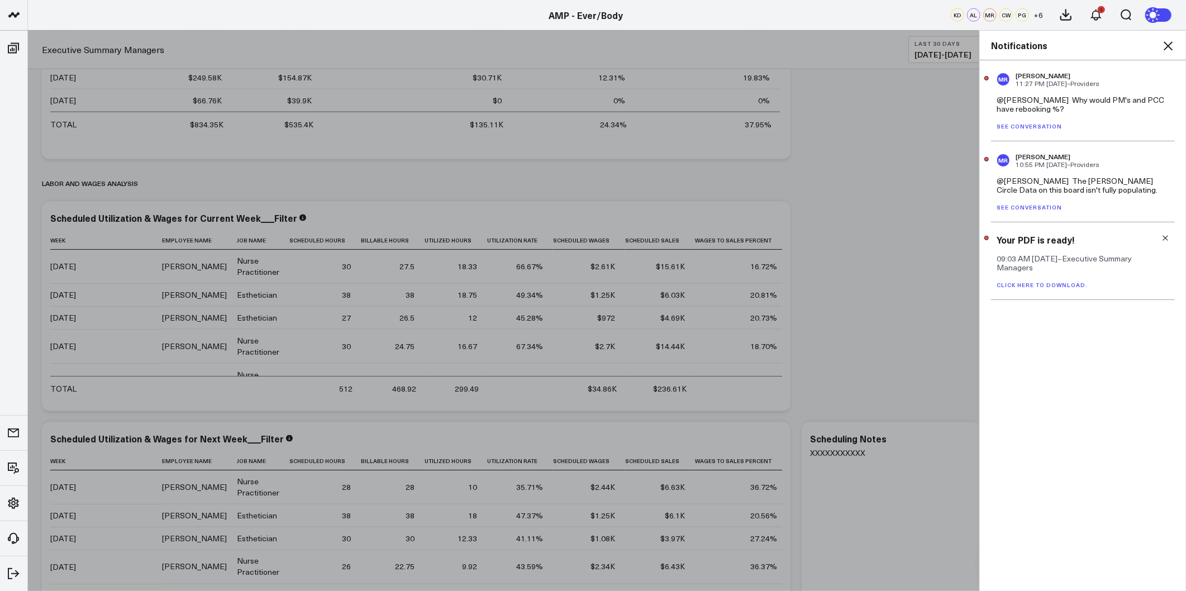
click at [1170, 44] on icon at bounding box center [1167, 45] width 9 height 9
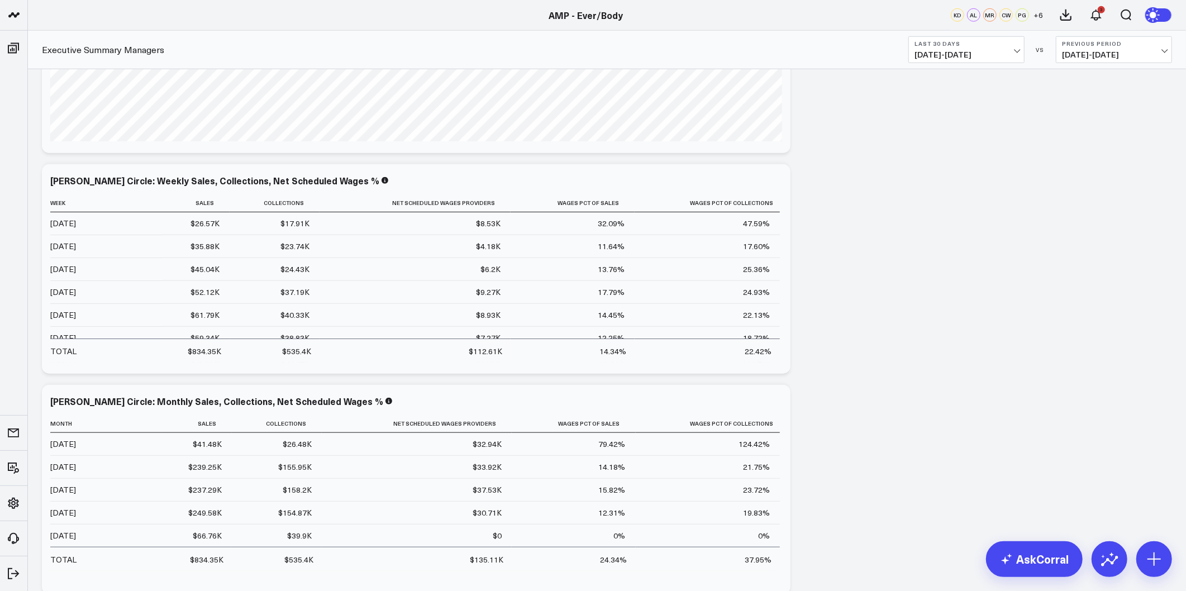
scroll to position [0, 0]
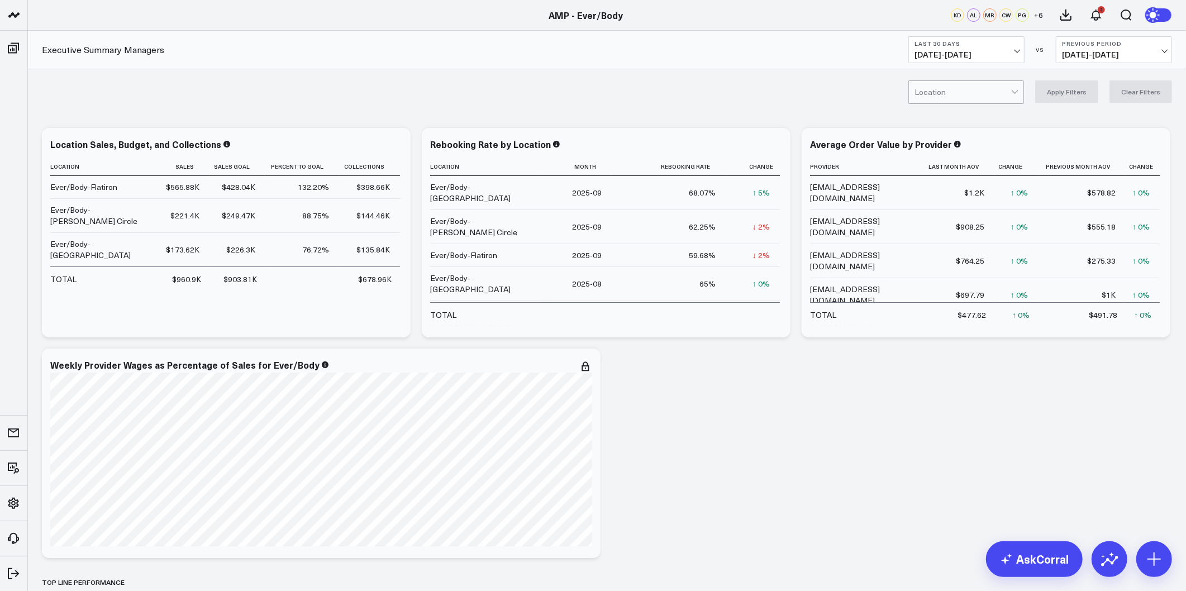
drag, startPoint x: 918, startPoint y: 340, endPoint x: 841, endPoint y: 63, distance: 287.5
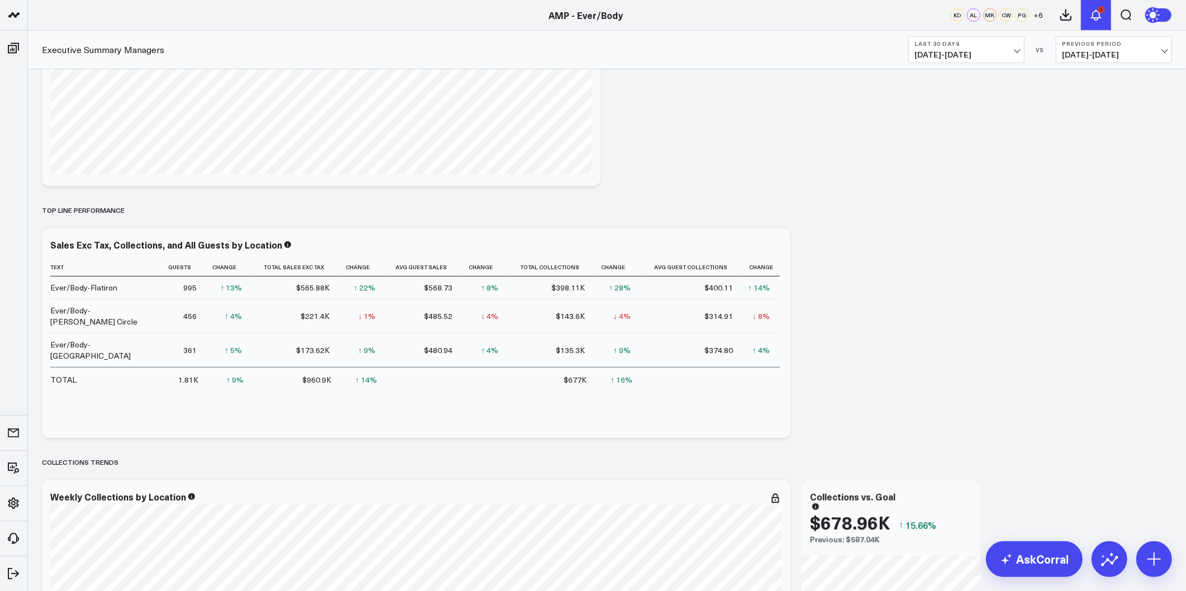
click at [1099, 8] on div "3" at bounding box center [1100, 9] width 7 height 7
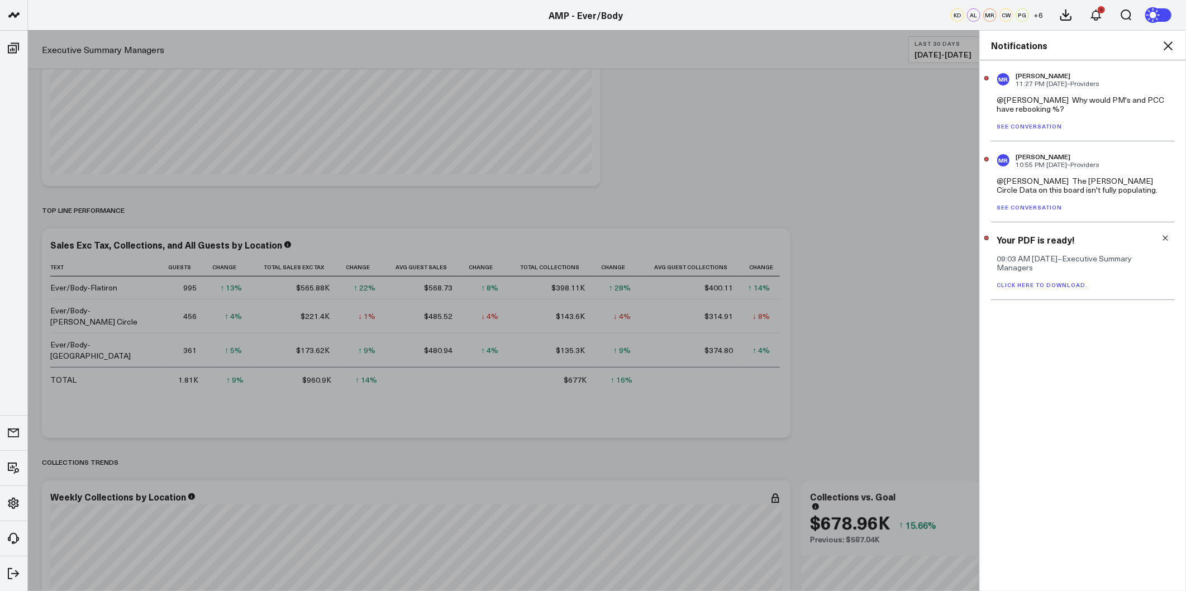
click at [1056, 182] on div "@Kieren Dwyer The Logan Circle Data on this board isn't fully populating." at bounding box center [1082, 185] width 173 height 18
click at [1042, 203] on p "See conversation" at bounding box center [1082, 207] width 173 height 8
click at [1026, 207] on link "See conversation" at bounding box center [1028, 207] width 65 height 8
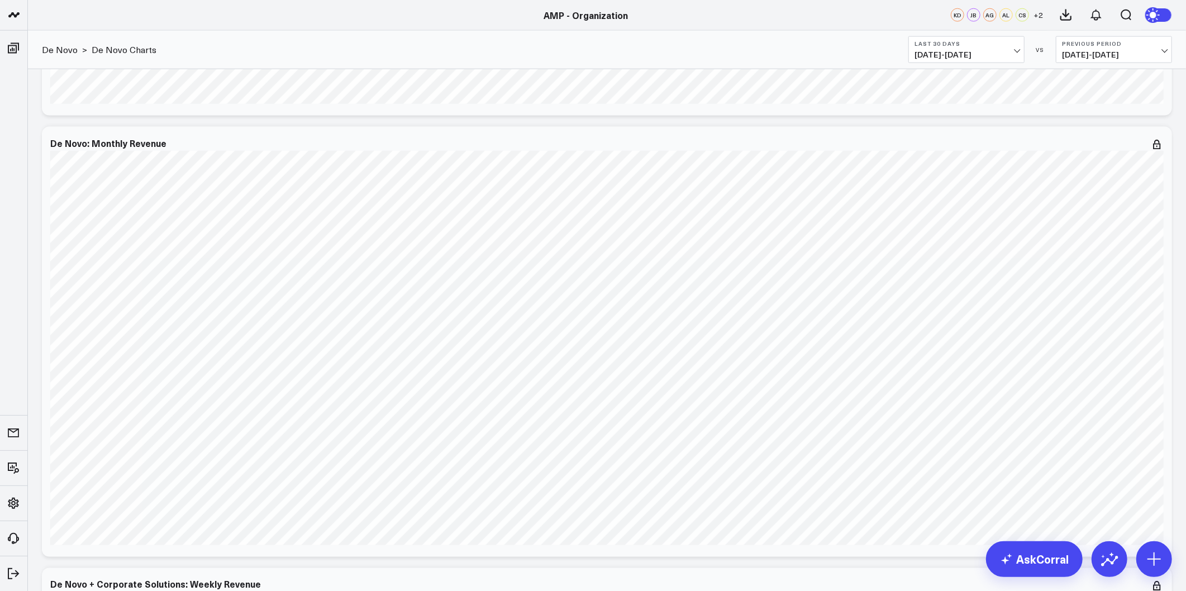
scroll to position [62, 0]
click at [1157, 140] on icon at bounding box center [1157, 140] width 2 height 2
click at [0, 0] on icon at bounding box center [0, 0] width 0 height 0
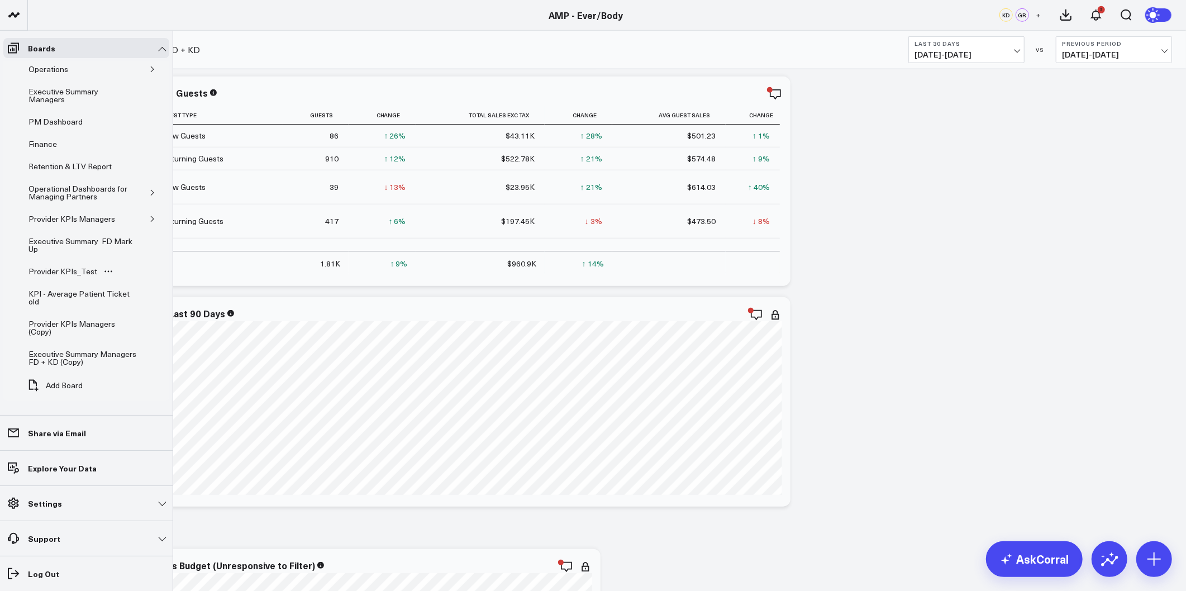
scroll to position [107, 0]
click at [149, 218] on icon "button" at bounding box center [152, 217] width 7 height 7
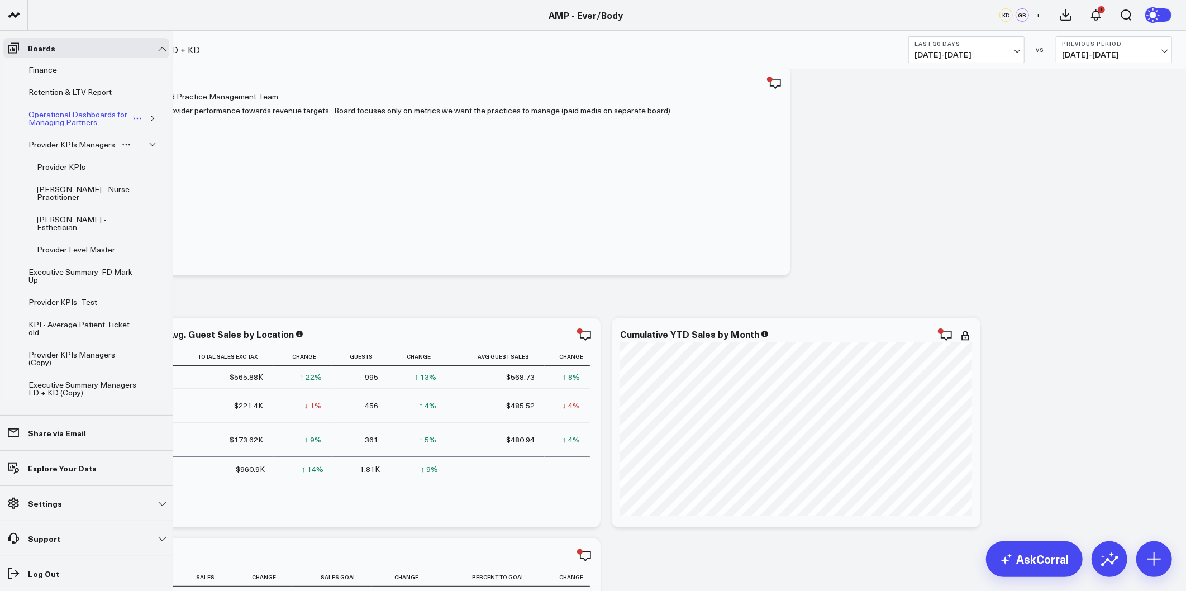
scroll to position [150, 0]
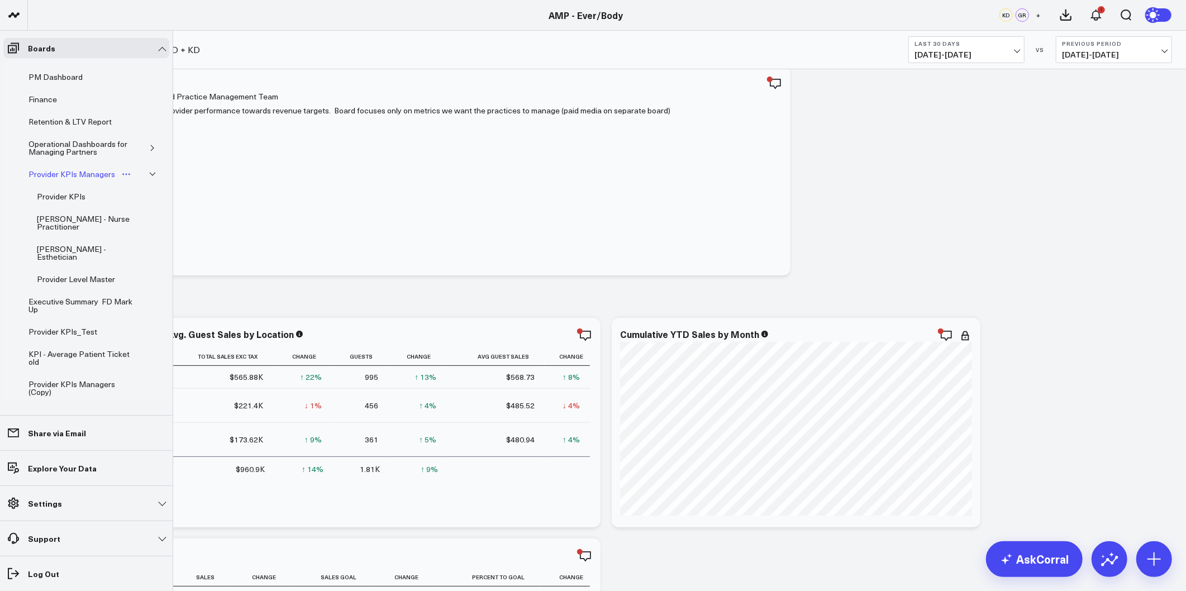
click at [84, 173] on div "Provider KPIs Managers" at bounding box center [72, 174] width 92 height 13
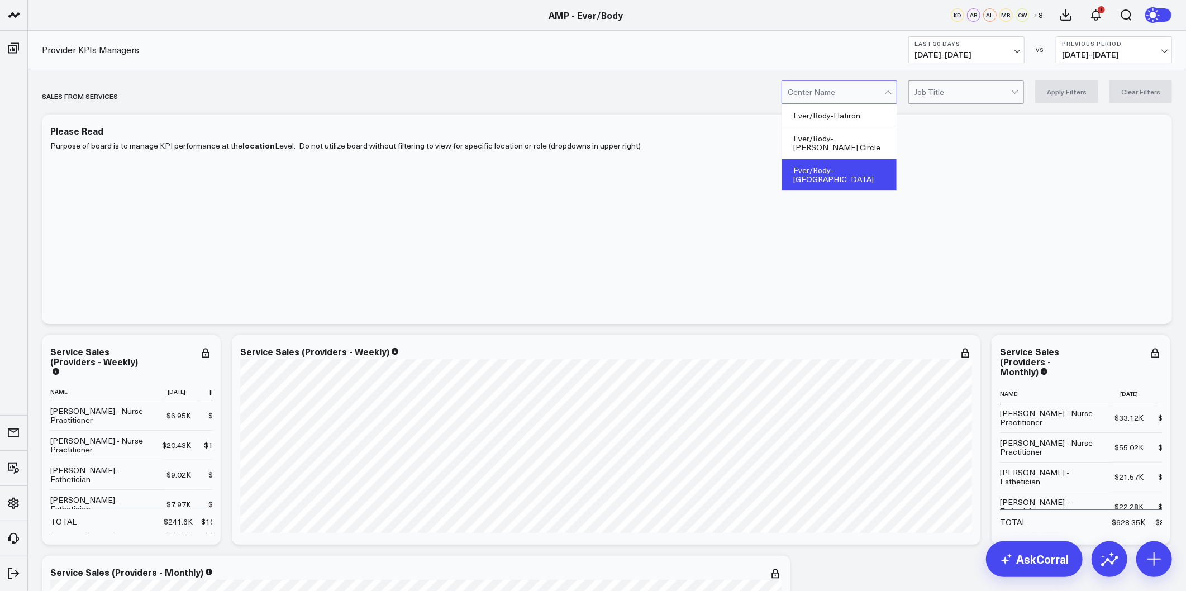
click at [851, 163] on div "Ever/Body-[GEOGRAPHIC_DATA]" at bounding box center [839, 174] width 114 height 31
click at [1076, 96] on button "Apply Filters" at bounding box center [1066, 91] width 63 height 22
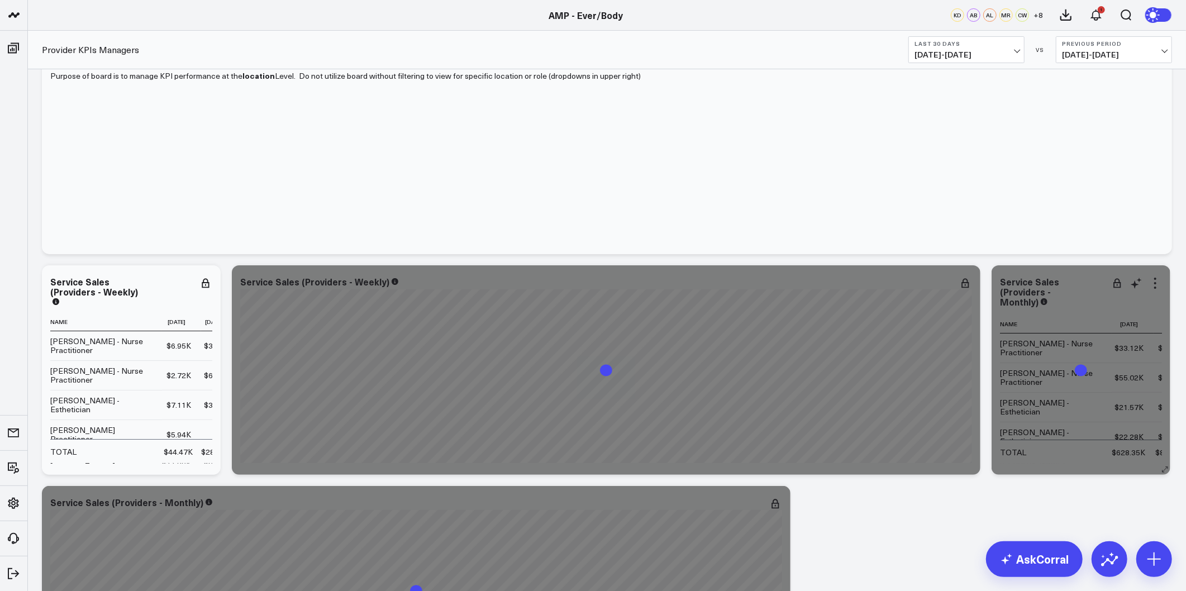
scroll to position [186, 0]
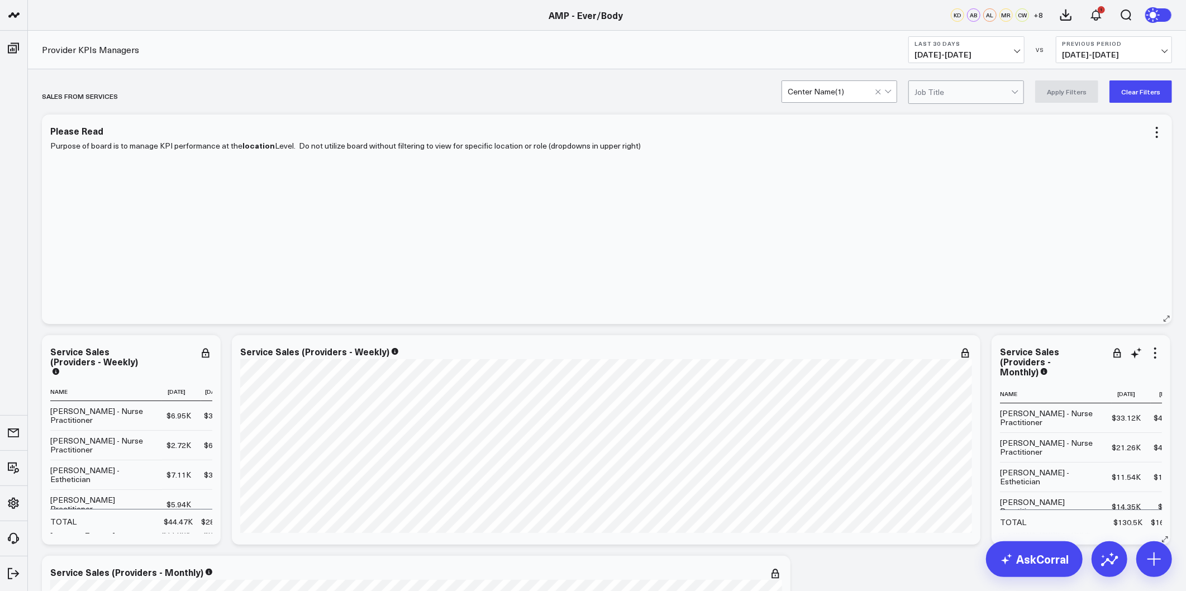
drag, startPoint x: 942, startPoint y: 433, endPoint x: 891, endPoint y: 183, distance: 255.4
click at [890, 86] on div at bounding box center [888, 92] width 9 height 22
click at [908, 115] on div "Please Read Purpose of board is to manage KPI performance at the location Level…" at bounding box center [607, 218] width 1130 height 209
click at [1054, 90] on button "Apply Filters" at bounding box center [1066, 91] width 63 height 22
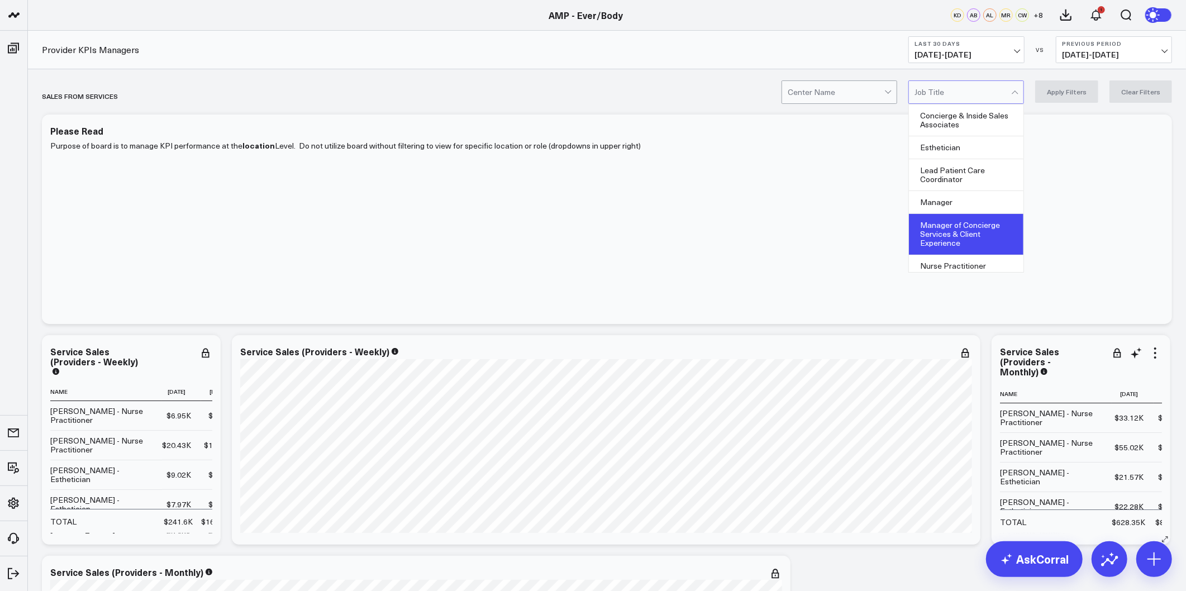
scroll to position [62, 0]
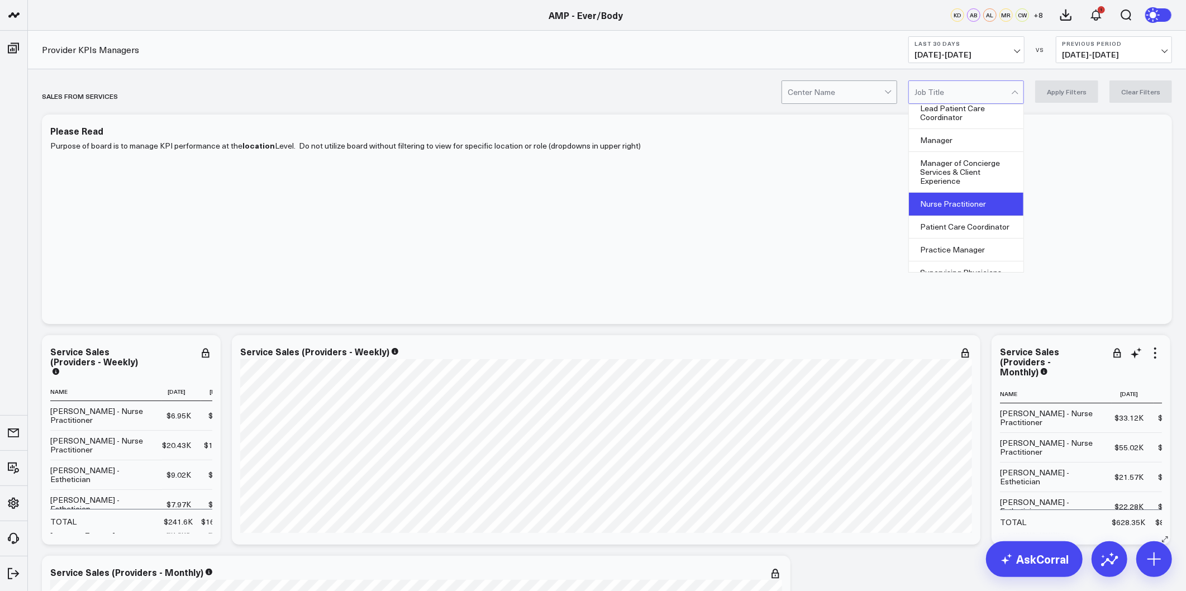
click at [968, 204] on div "Nurse Practitioner" at bounding box center [966, 204] width 114 height 23
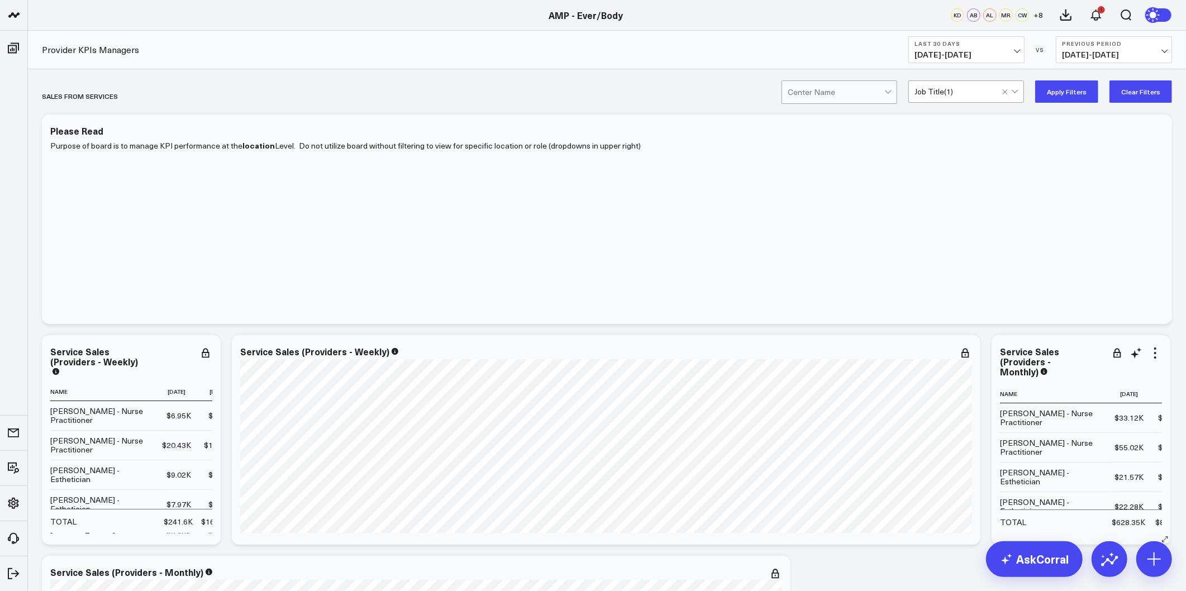
click at [1064, 96] on button "Apply Filters" at bounding box center [1066, 91] width 63 height 22
drag, startPoint x: 1056, startPoint y: 453, endPoint x: 1059, endPoint y: 157, distance: 296.0
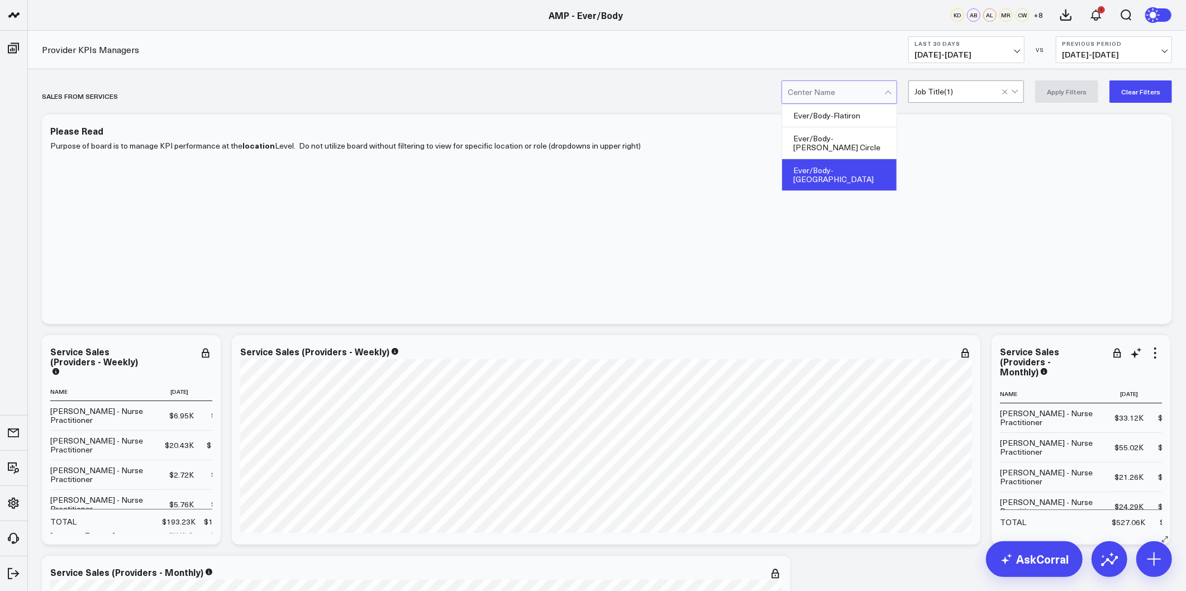
click at [859, 159] on div "Ever/Body-Williamsburg" at bounding box center [839, 174] width 114 height 31
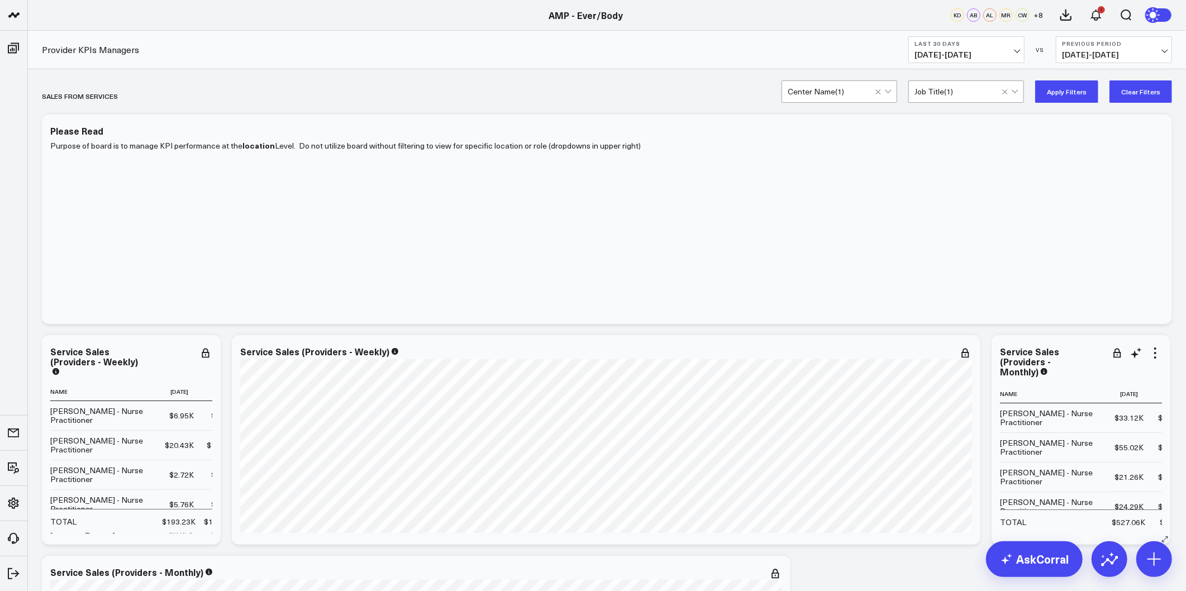
click at [1130, 93] on button "Clear Filters" at bounding box center [1140, 91] width 63 height 22
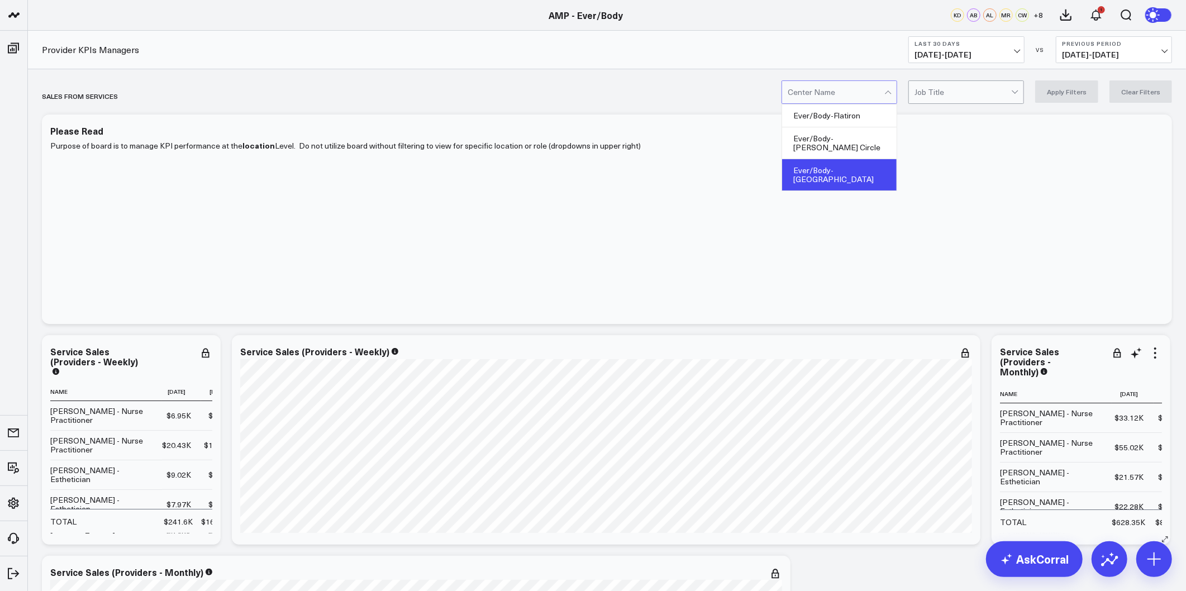
click at [864, 161] on div "Ever/Body-Williamsburg" at bounding box center [839, 174] width 114 height 31
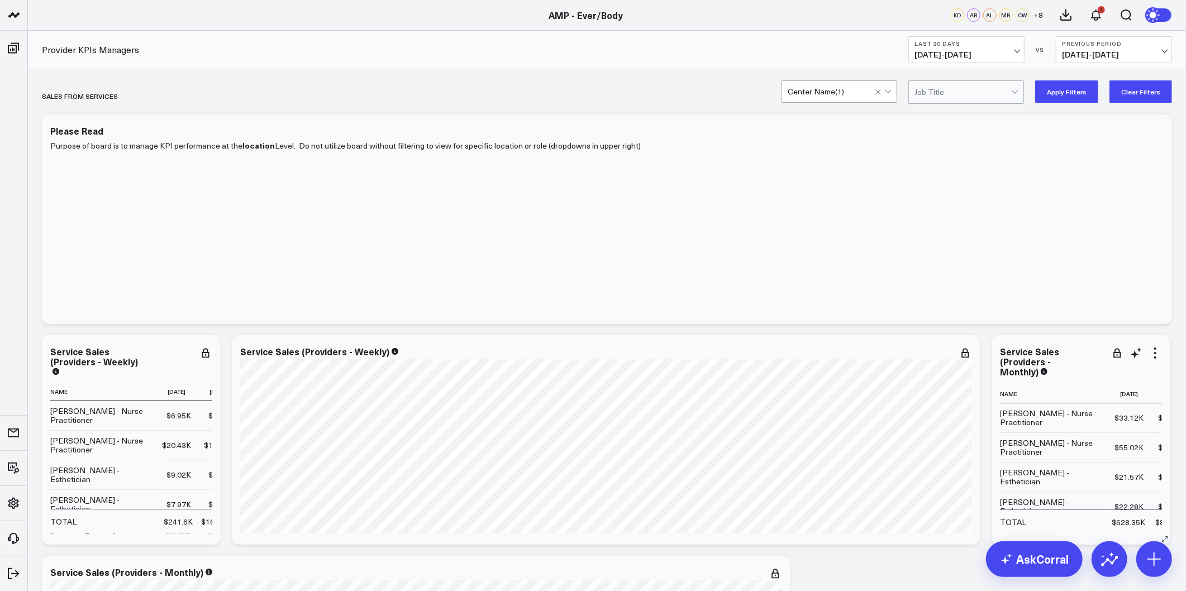
click at [1060, 92] on button "Apply Filters" at bounding box center [1066, 91] width 63 height 22
drag, startPoint x: 1062, startPoint y: 411, endPoint x: 1010, endPoint y: 194, distance: 223.4
click at [1064, 90] on button "Apply Filters" at bounding box center [1066, 91] width 63 height 22
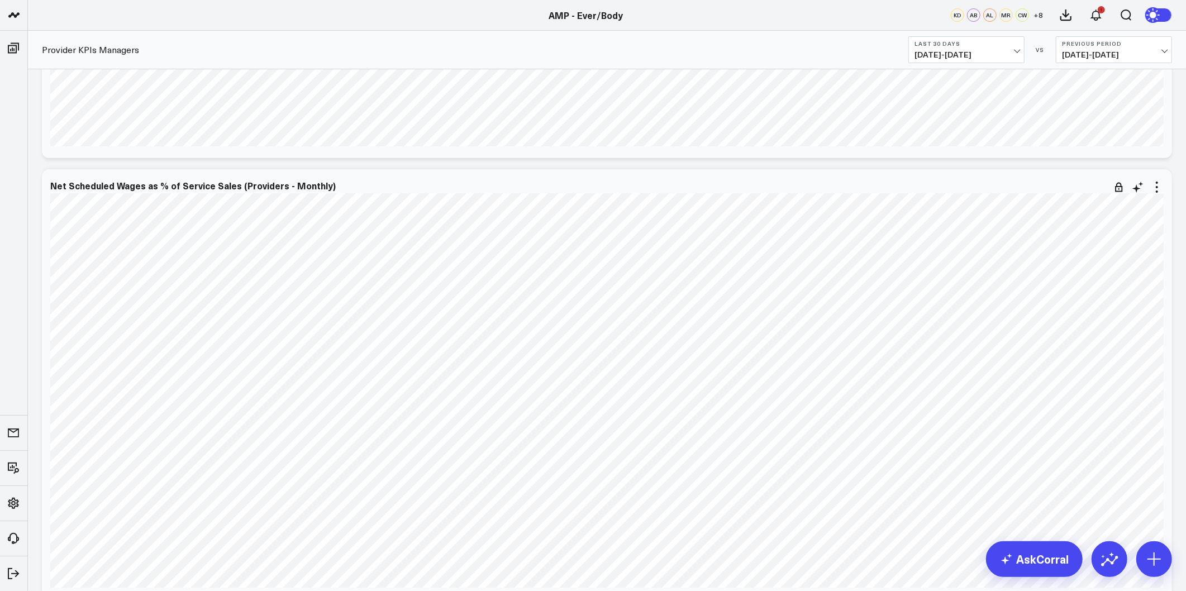
scroll to position [3537, 0]
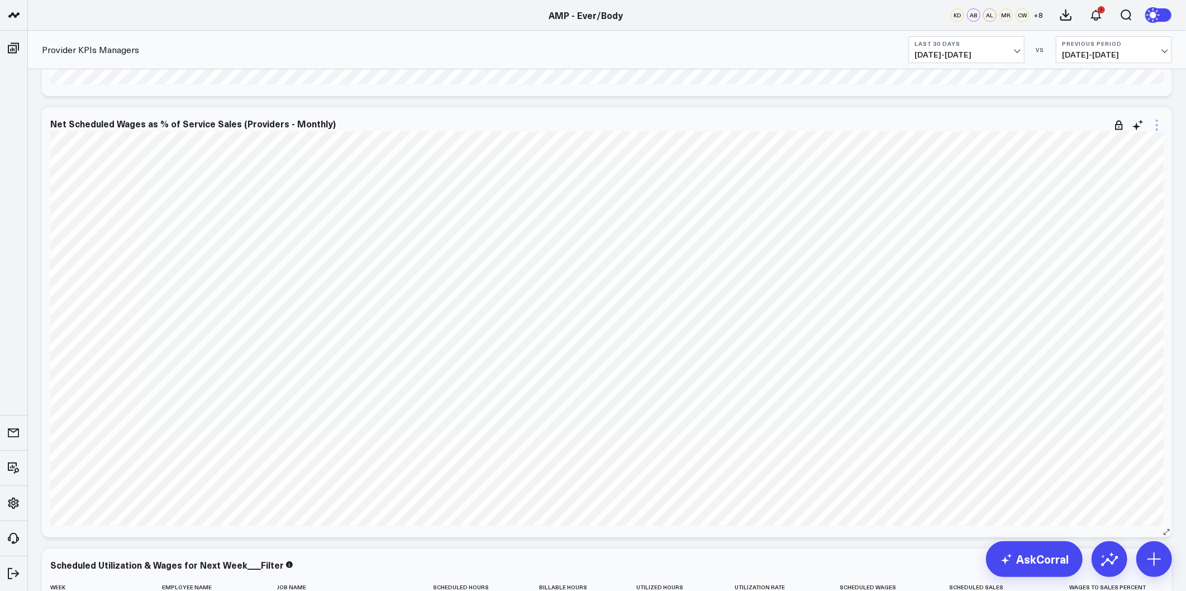
click at [1159, 126] on icon at bounding box center [1156, 124] width 13 height 13
click at [1101, 341] on button "Edit Widget" at bounding box center [1110, 337] width 103 height 19
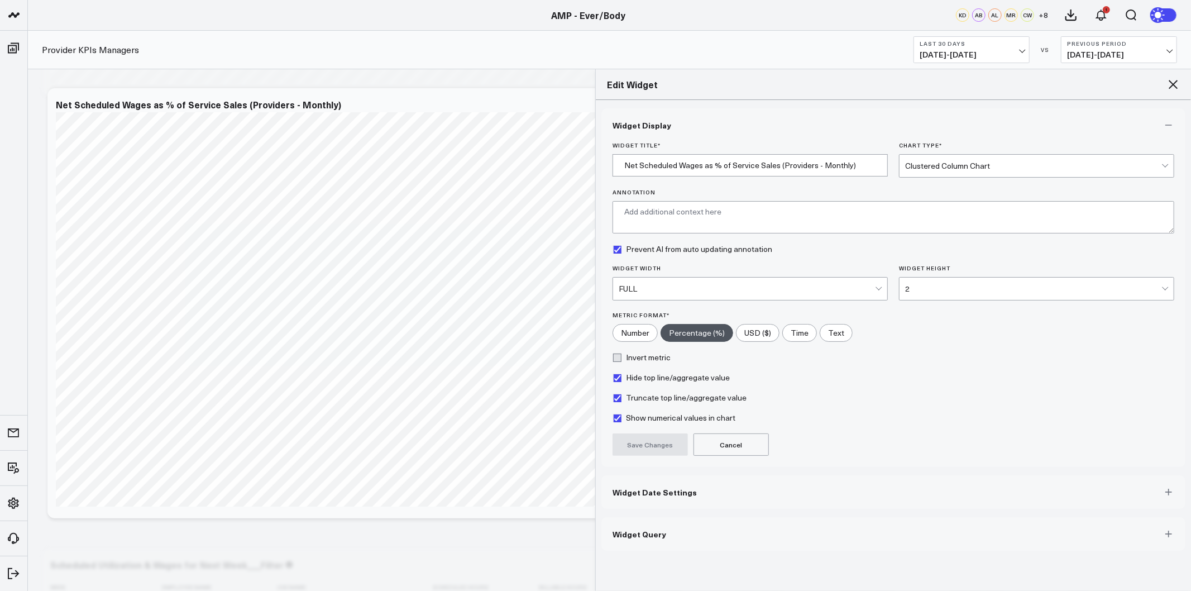
click at [689, 488] on span "Widget Date Settings" at bounding box center [655, 492] width 84 height 9
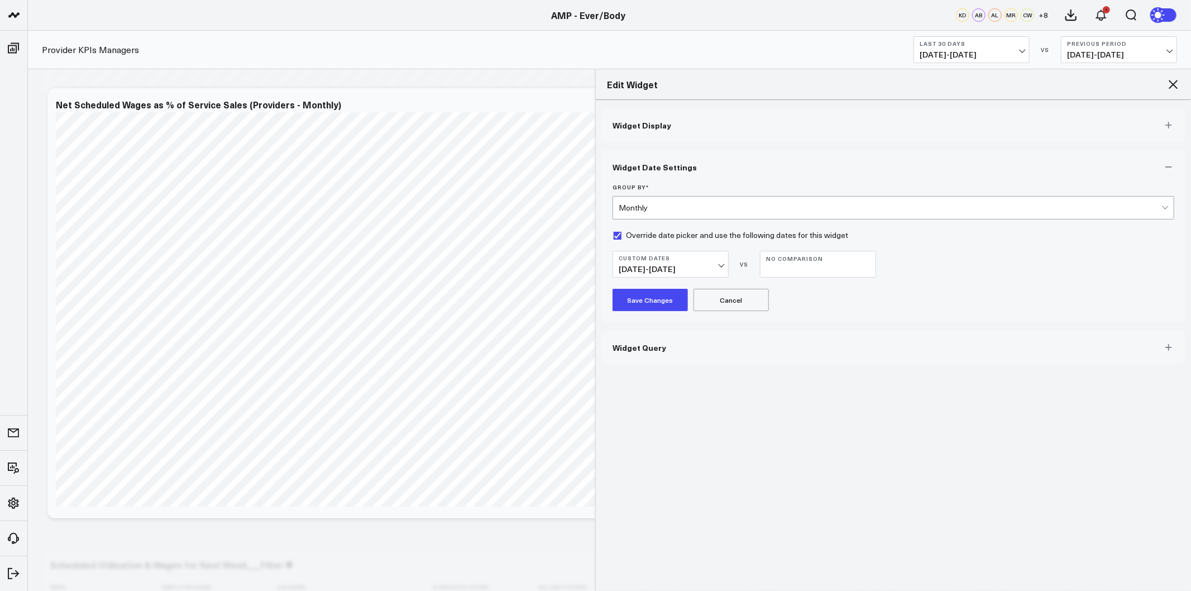
click at [720, 271] on span "07/01/25 - 08/31/25" at bounding box center [671, 269] width 104 height 9
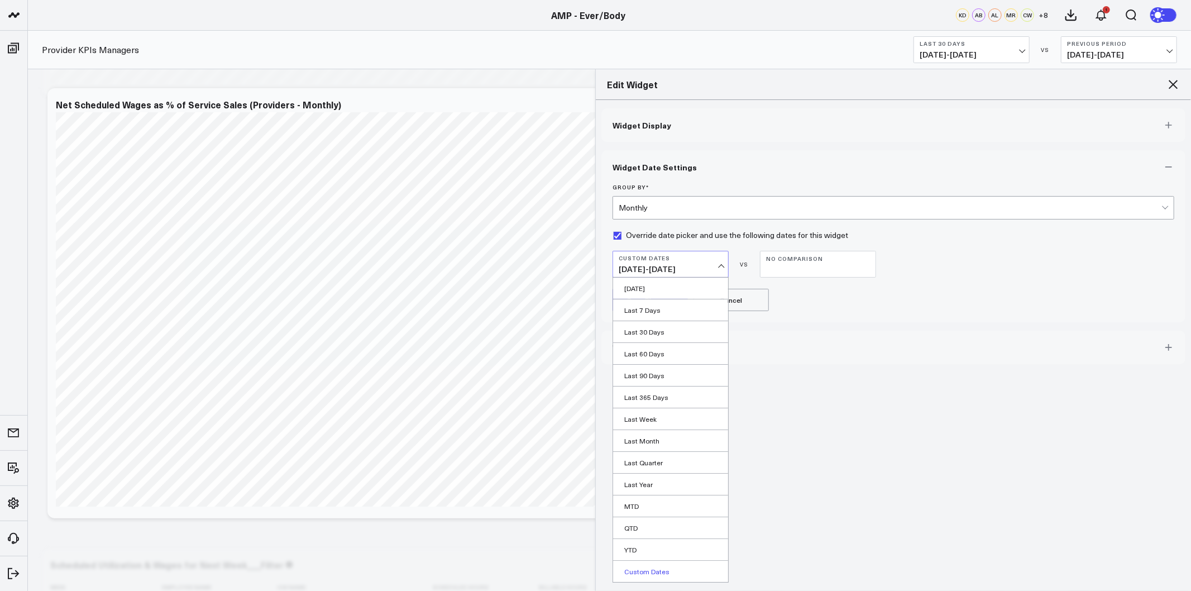
click at [660, 574] on link "Custom Dates" at bounding box center [670, 571] width 115 height 21
select select "9"
select select "2025"
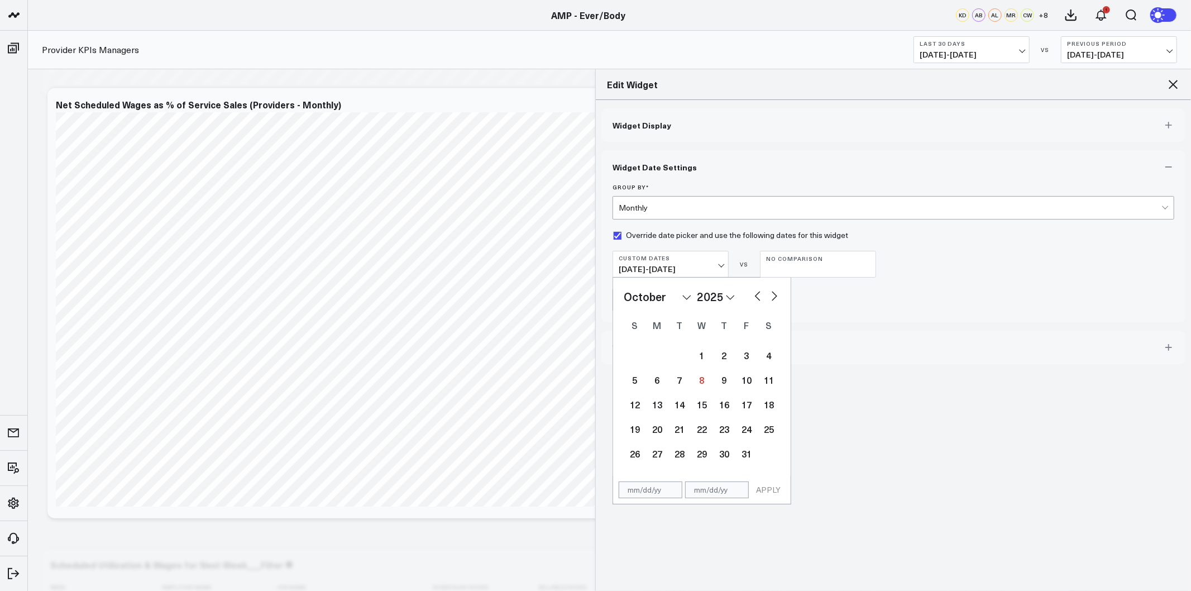
click at [757, 294] on button "button" at bounding box center [757, 294] width 11 height 13
select select "7"
select select "2025"
click at [757, 294] on button "button" at bounding box center [757, 294] width 11 height 13
select select "6"
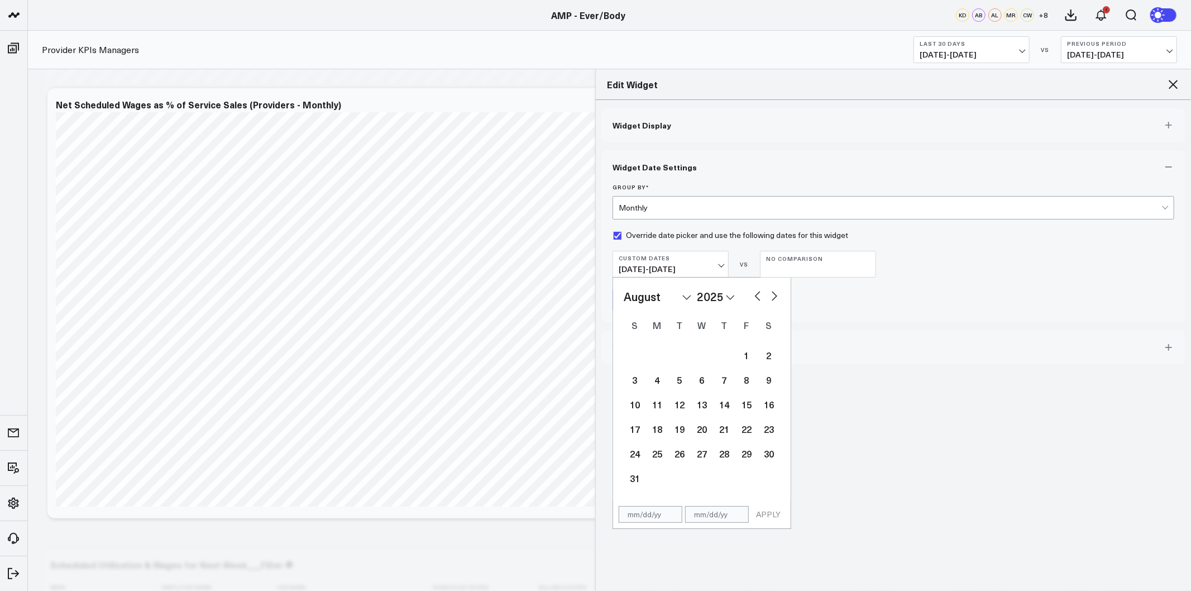
select select "2025"
click at [684, 359] on div "1" at bounding box center [680, 355] width 22 height 22
type input "07/01/25"
select select "6"
select select "2025"
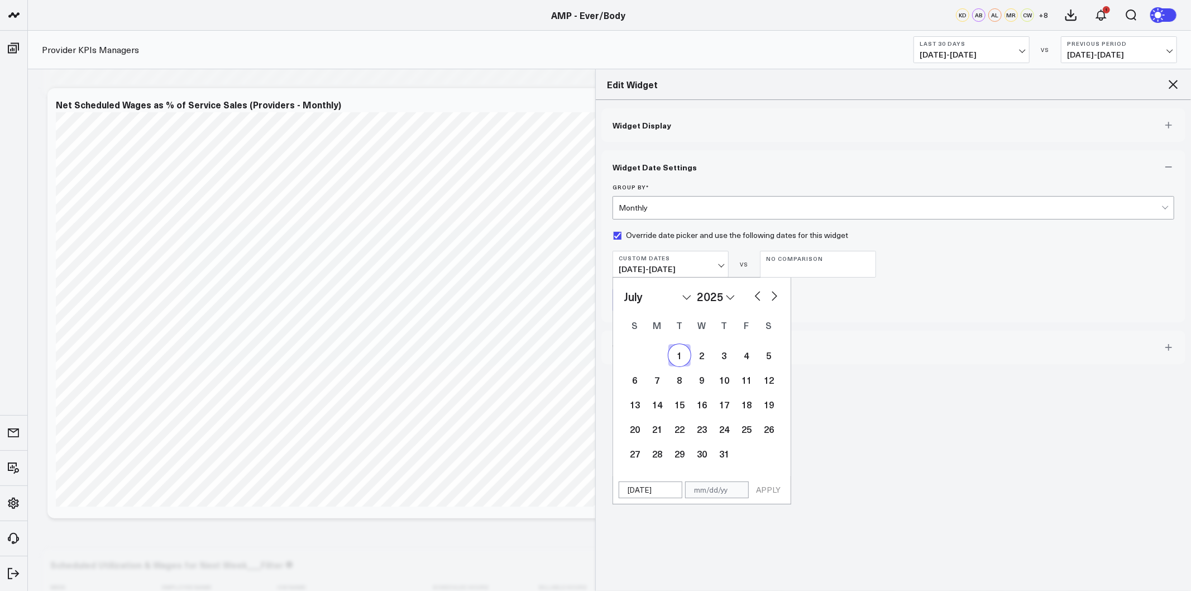
click at [776, 296] on button "button" at bounding box center [774, 294] width 11 height 13
select select "7"
select select "2025"
click at [776, 296] on button "button" at bounding box center [774, 294] width 11 height 13
select select "8"
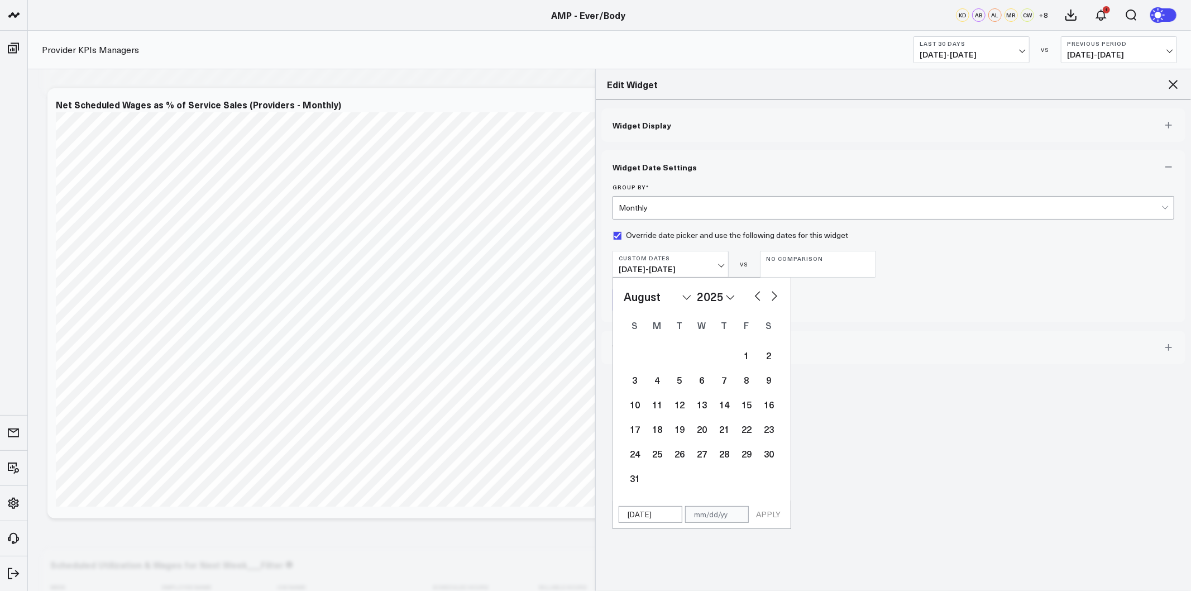
select select "2025"
click at [776, 296] on button "button" at bounding box center [774, 294] width 11 height 13
select select "10"
select select "2025"
click at [758, 295] on button "button" at bounding box center [757, 294] width 11 height 13
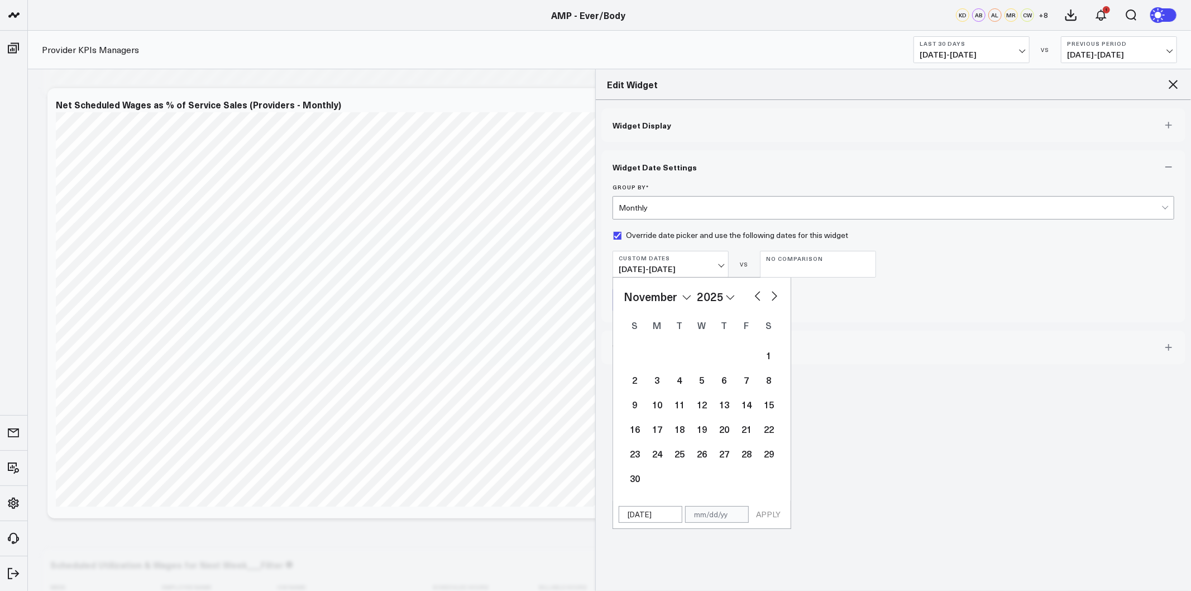
select select "9"
select select "2025"
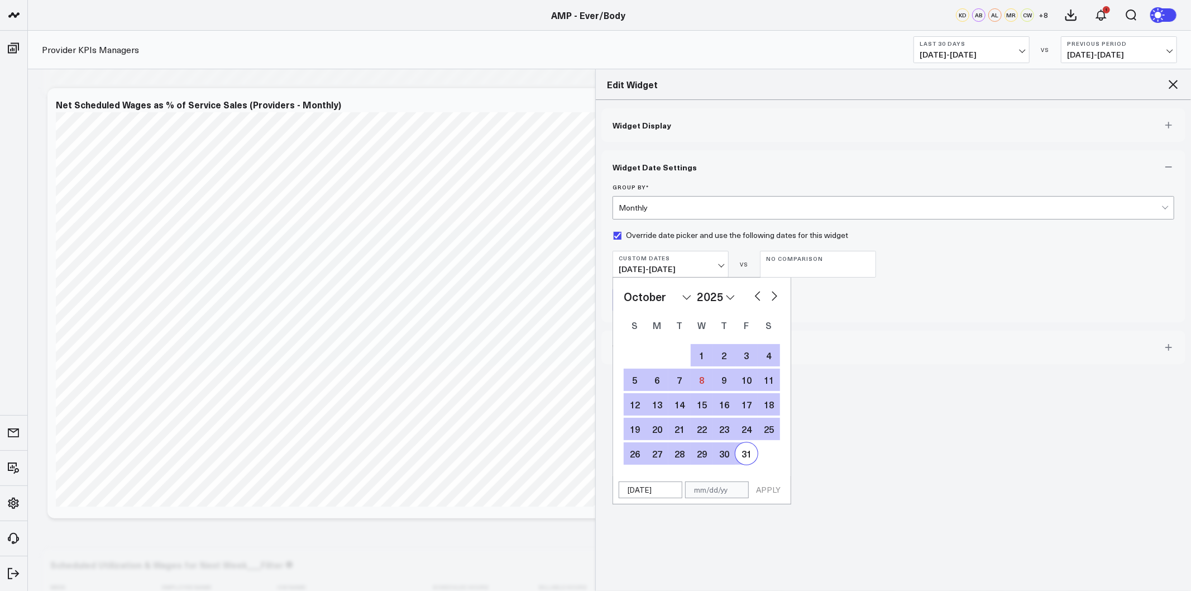
click at [749, 454] on div "31" at bounding box center [747, 453] width 22 height 22
type input "[DATE]"
select select "9"
select select "2025"
click at [772, 493] on button "APPLY" at bounding box center [769, 489] width 34 height 17
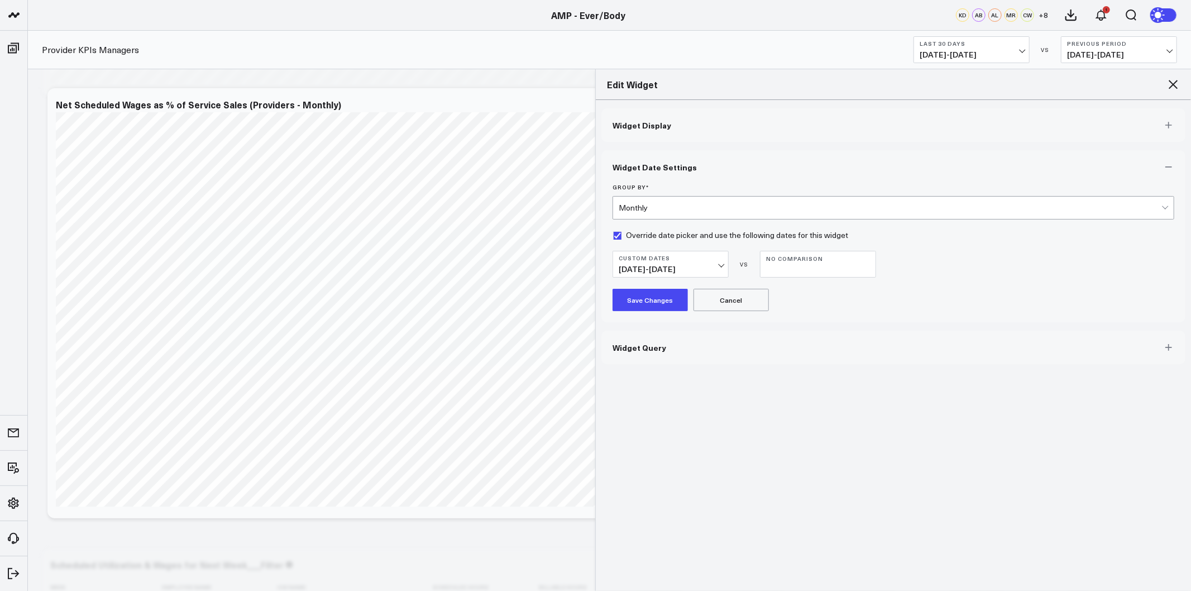
drag, startPoint x: 652, startPoint y: 300, endPoint x: 965, endPoint y: 209, distance: 326.3
click at [652, 302] on button "Save Changes" at bounding box center [650, 300] width 75 height 22
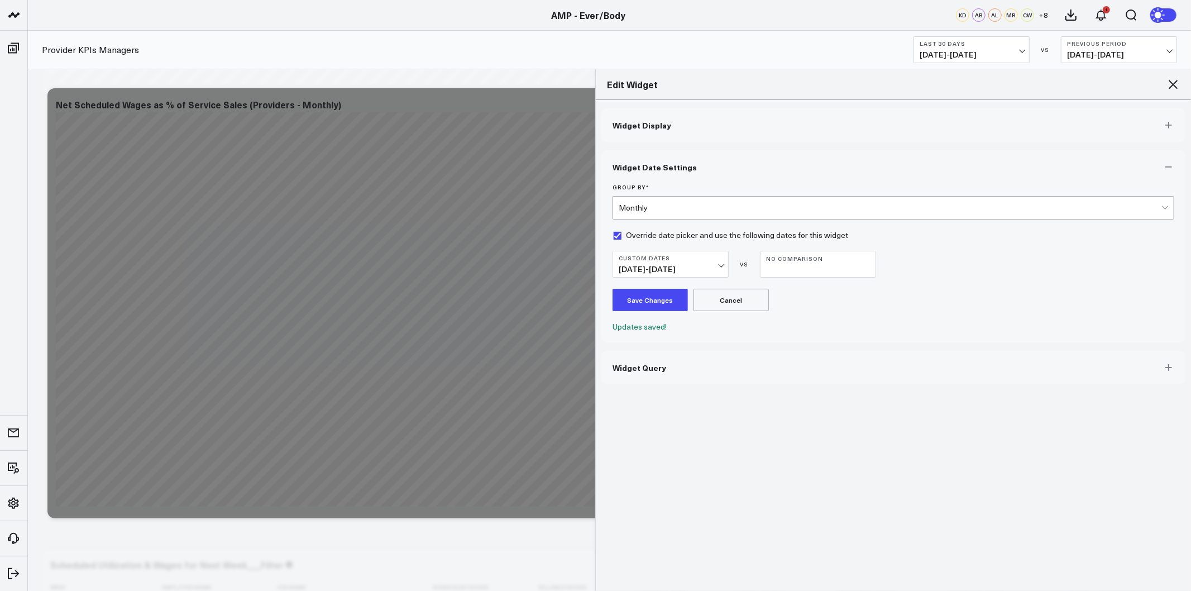
click at [1171, 85] on icon at bounding box center [1173, 84] width 13 height 13
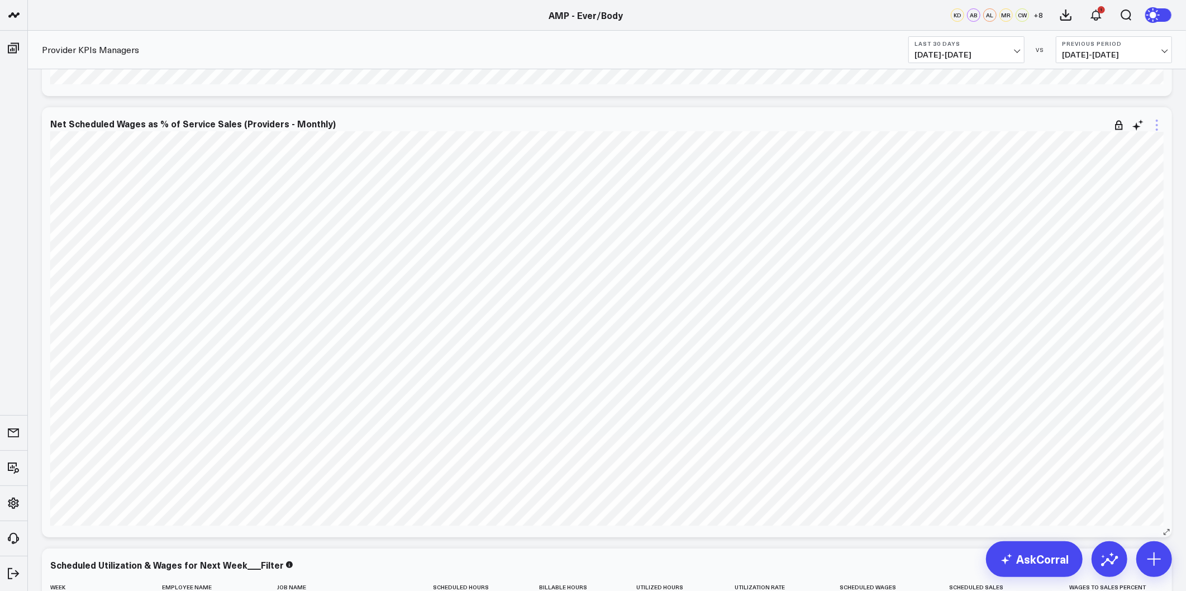
click at [1153, 123] on icon at bounding box center [1156, 124] width 13 height 13
click at [1097, 335] on button "Edit Widget" at bounding box center [1110, 337] width 103 height 19
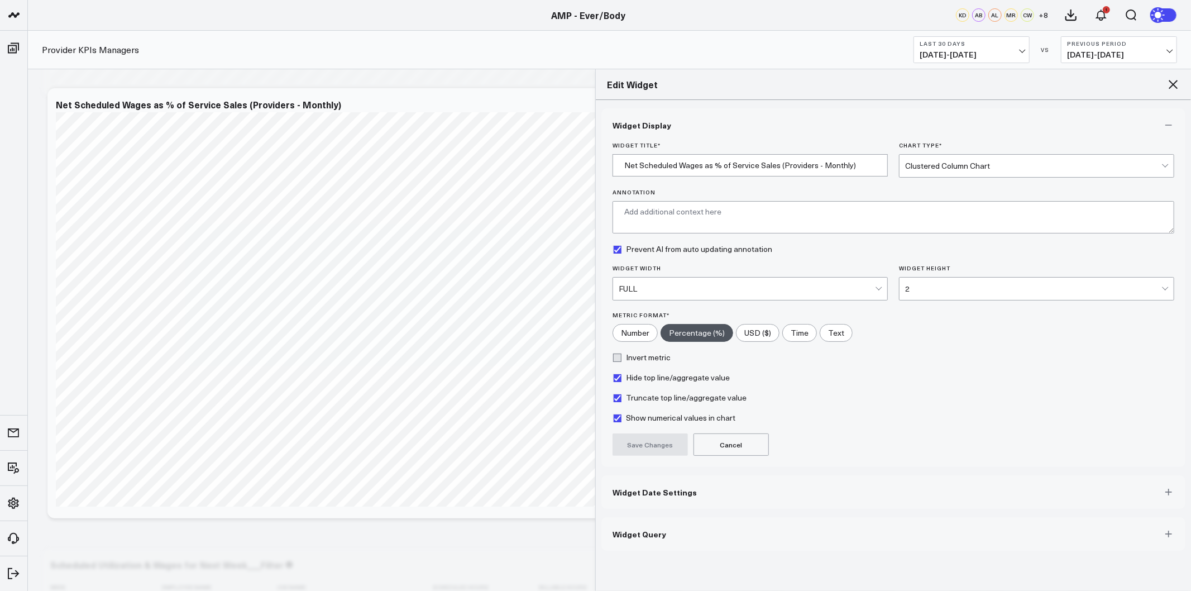
click at [719, 487] on button "Widget Date Settings" at bounding box center [893, 492] width 584 height 34
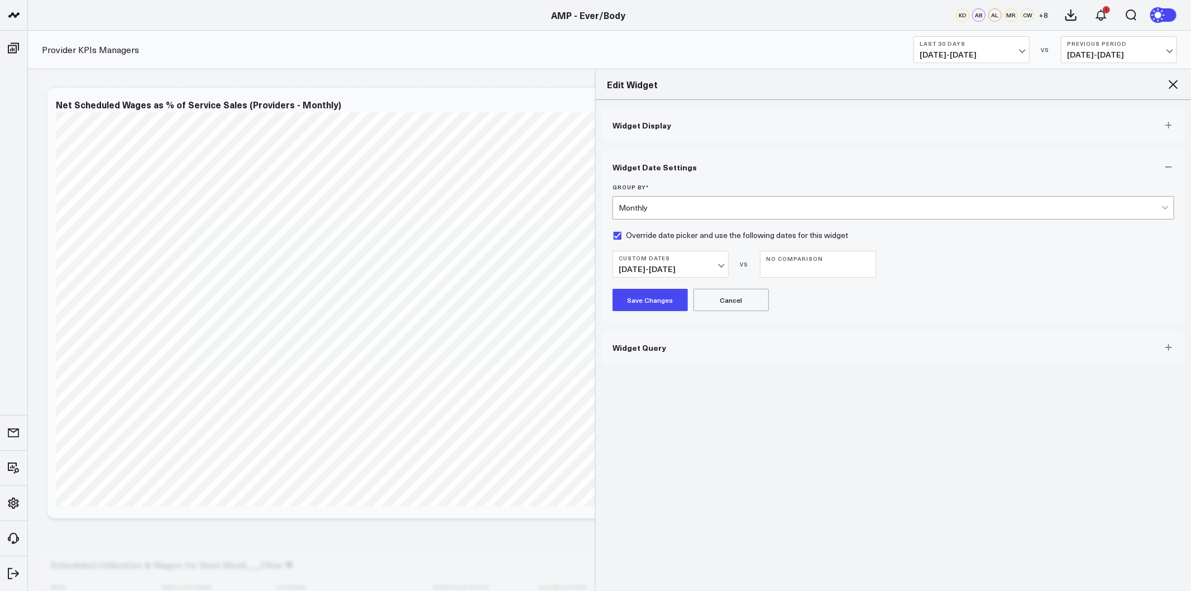
click at [717, 259] on b "Custom Dates" at bounding box center [671, 258] width 104 height 7
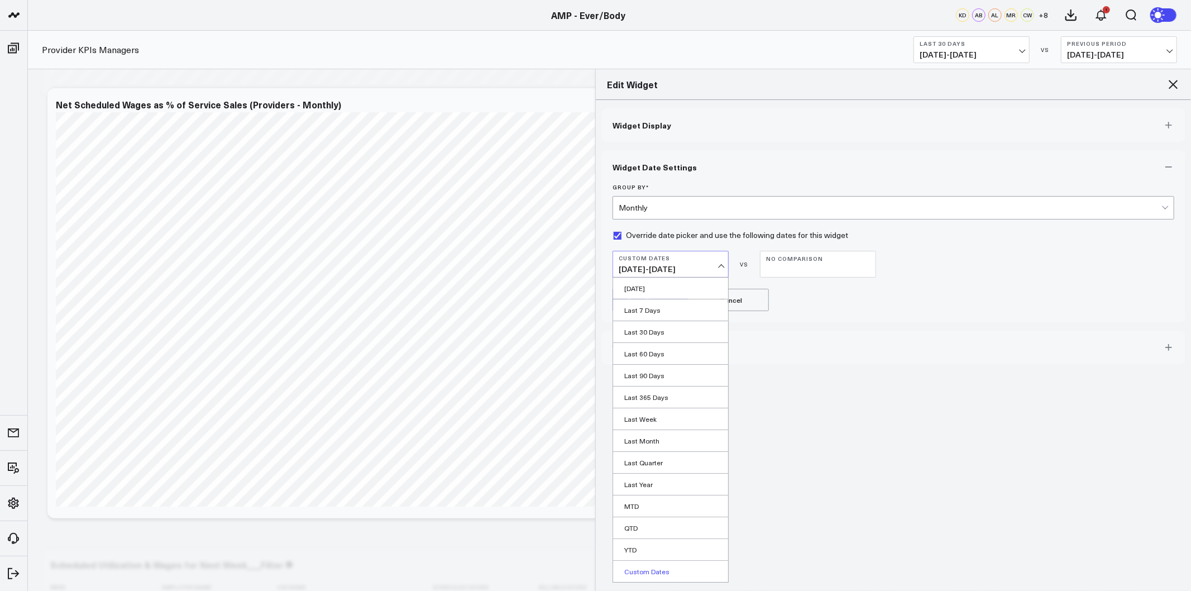
click at [646, 570] on link "Custom Dates" at bounding box center [670, 571] width 115 height 21
select select "9"
select select "2025"
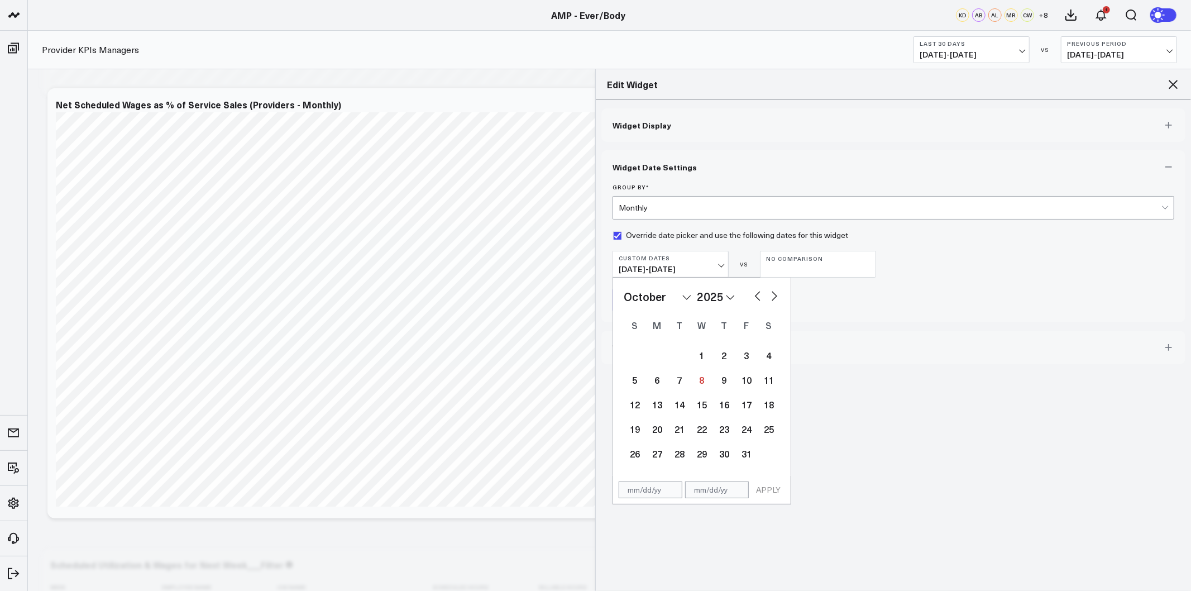
click at [758, 297] on button "button" at bounding box center [757, 294] width 11 height 13
select select "8"
select select "2025"
click at [758, 297] on button "button" at bounding box center [757, 294] width 11 height 13
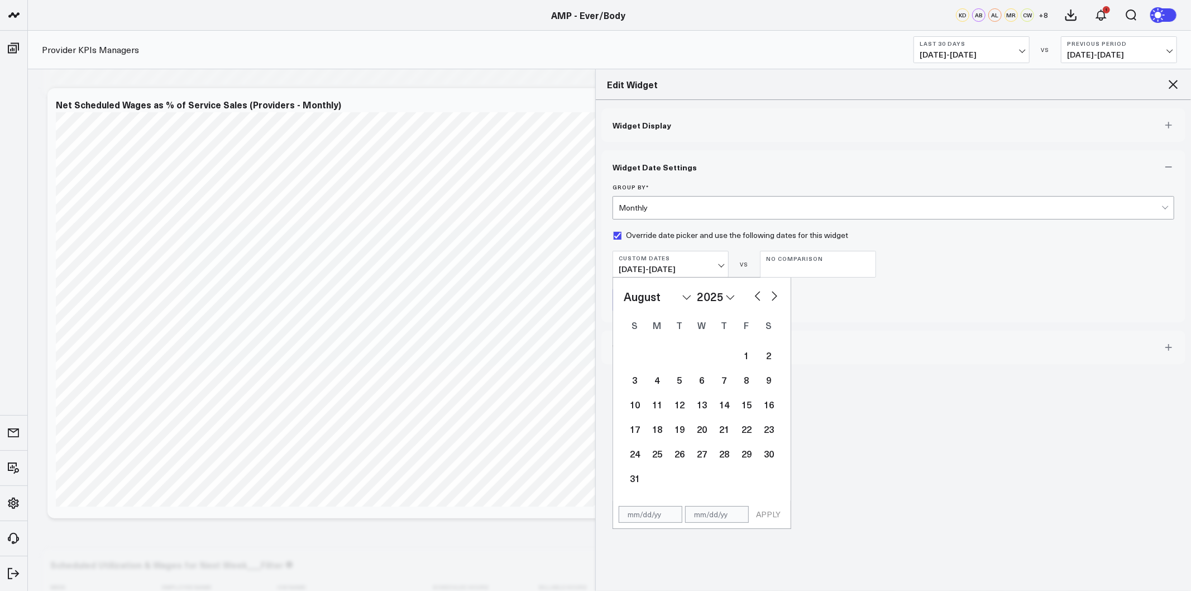
select select "6"
select select "2025"
click at [687, 358] on div "1" at bounding box center [680, 355] width 22 height 22
type input "07/01/25"
select select "6"
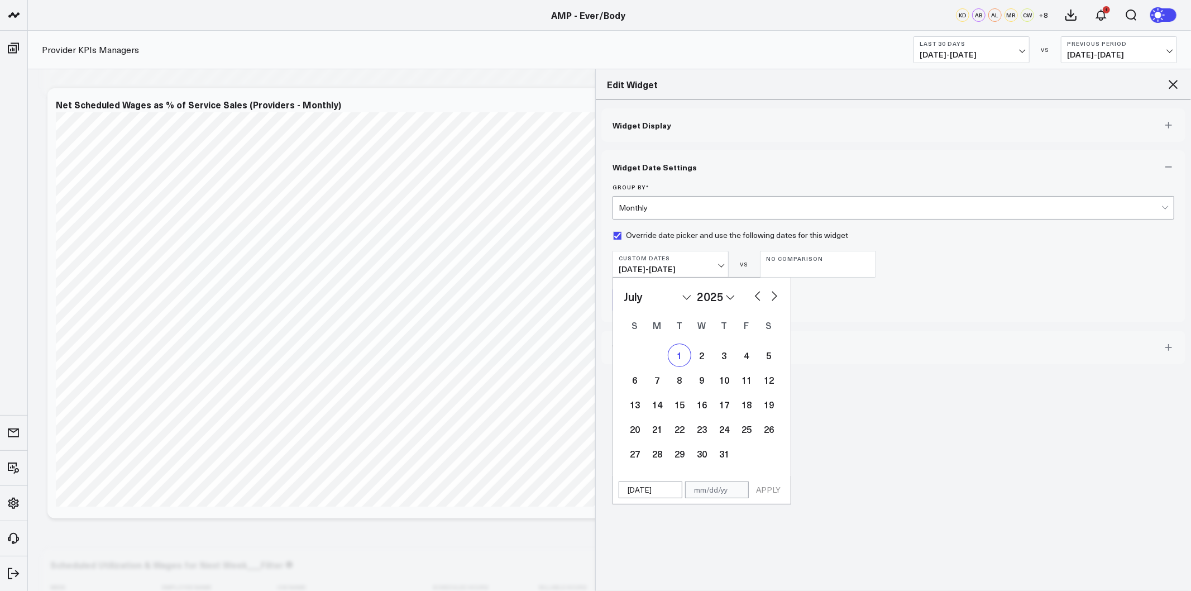
select select "2025"
click at [772, 294] on button "button" at bounding box center [774, 294] width 11 height 13
select select "7"
select select "2025"
click at [772, 294] on button "button" at bounding box center [774, 294] width 11 height 13
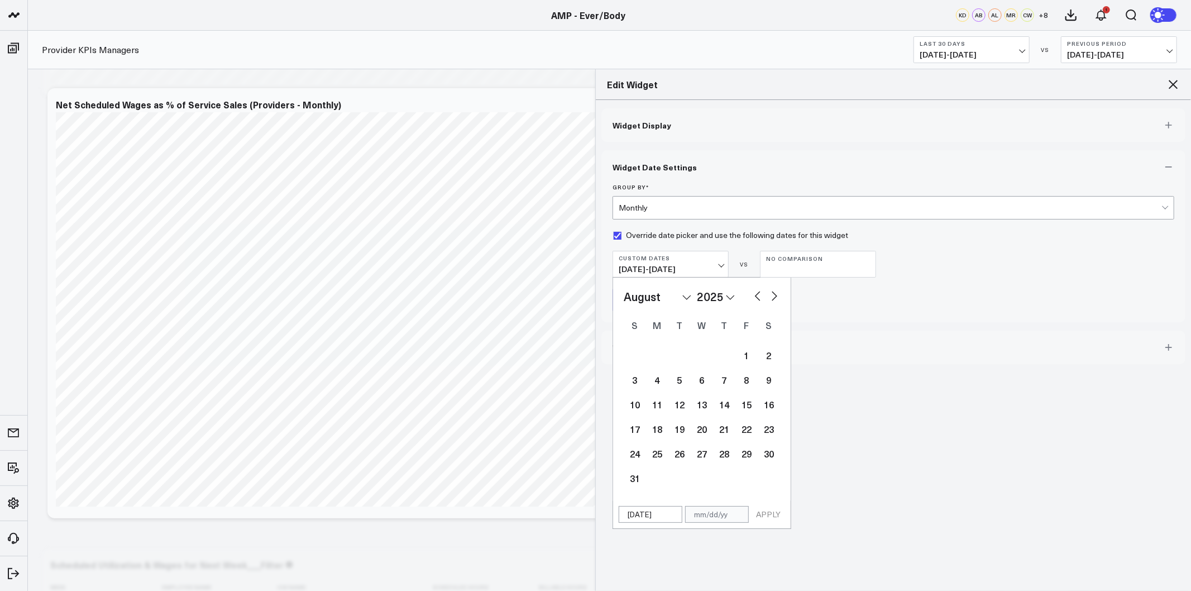
select select "8"
select select "2025"
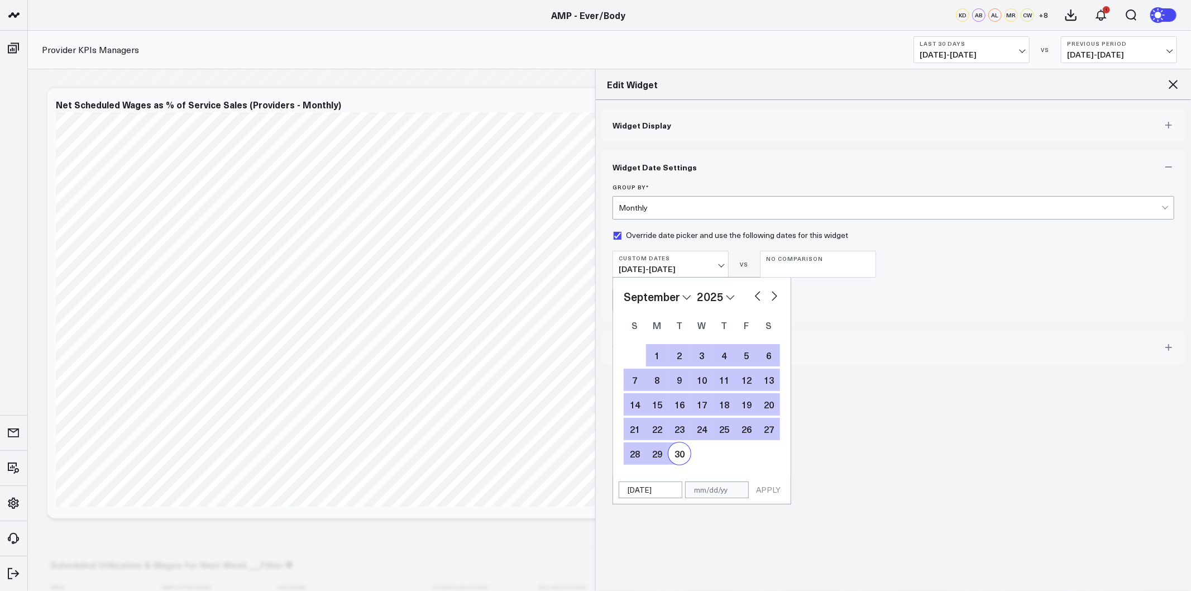
click at [685, 450] on div "30" at bounding box center [680, 453] width 22 height 22
type input "[DATE]"
select select "8"
select select "2025"
click at [762, 488] on button "APPLY" at bounding box center [769, 489] width 34 height 17
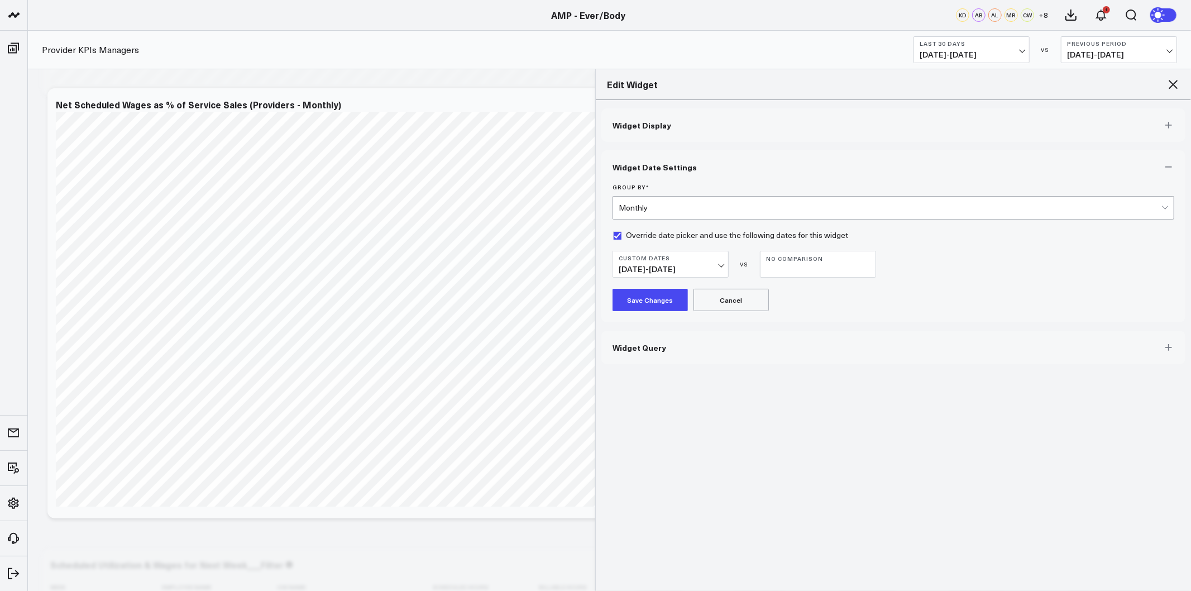
drag, startPoint x: 642, startPoint y: 304, endPoint x: 765, endPoint y: 312, distance: 123.1
click at [642, 307] on button "Save Changes" at bounding box center [650, 300] width 75 height 22
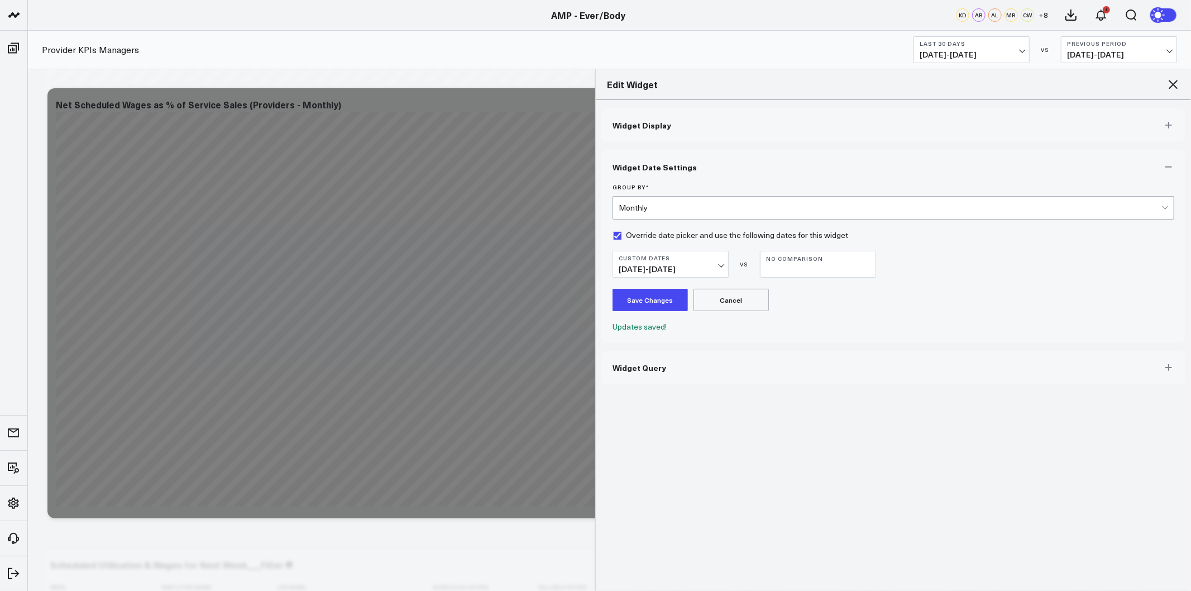
click at [1173, 85] on icon at bounding box center [1173, 84] width 9 height 9
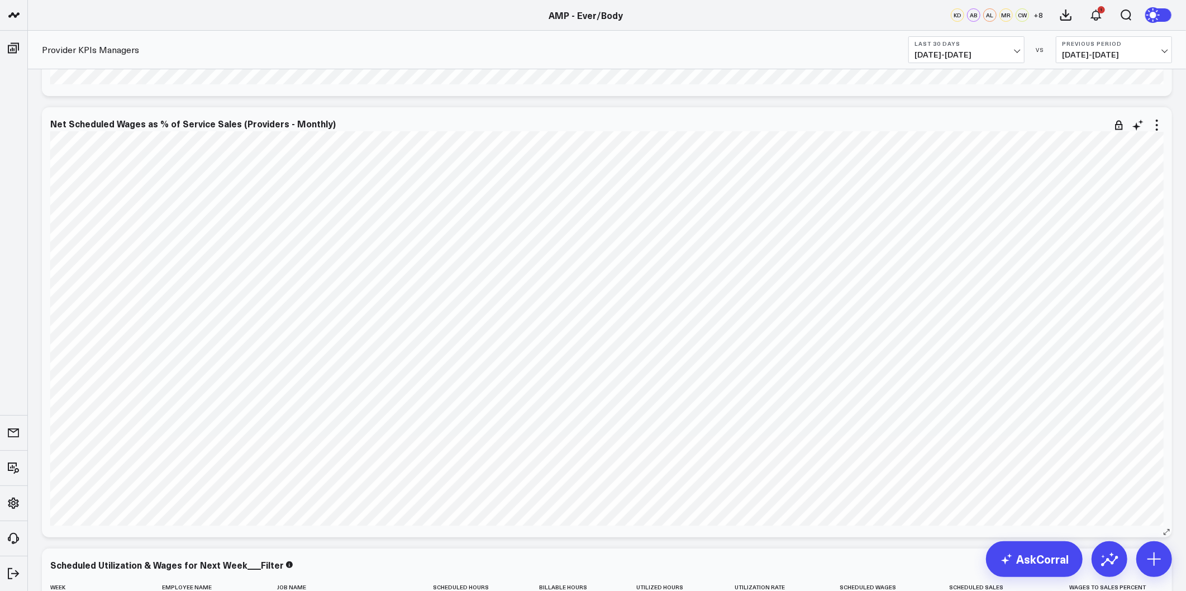
scroll to position [3599, 0]
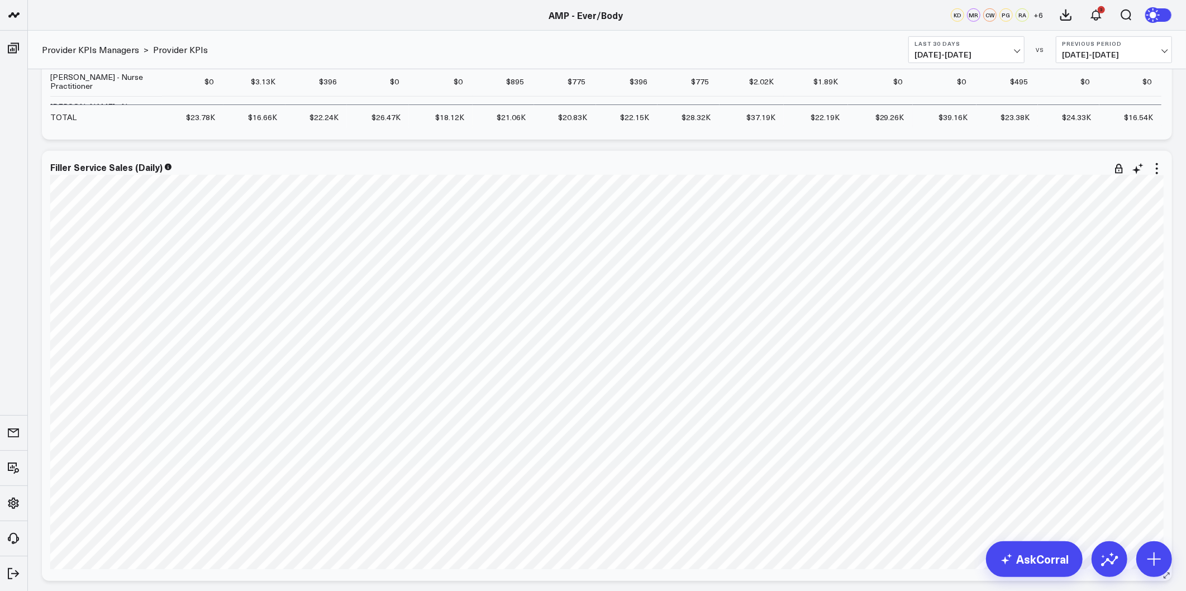
scroll to position [4135, 0]
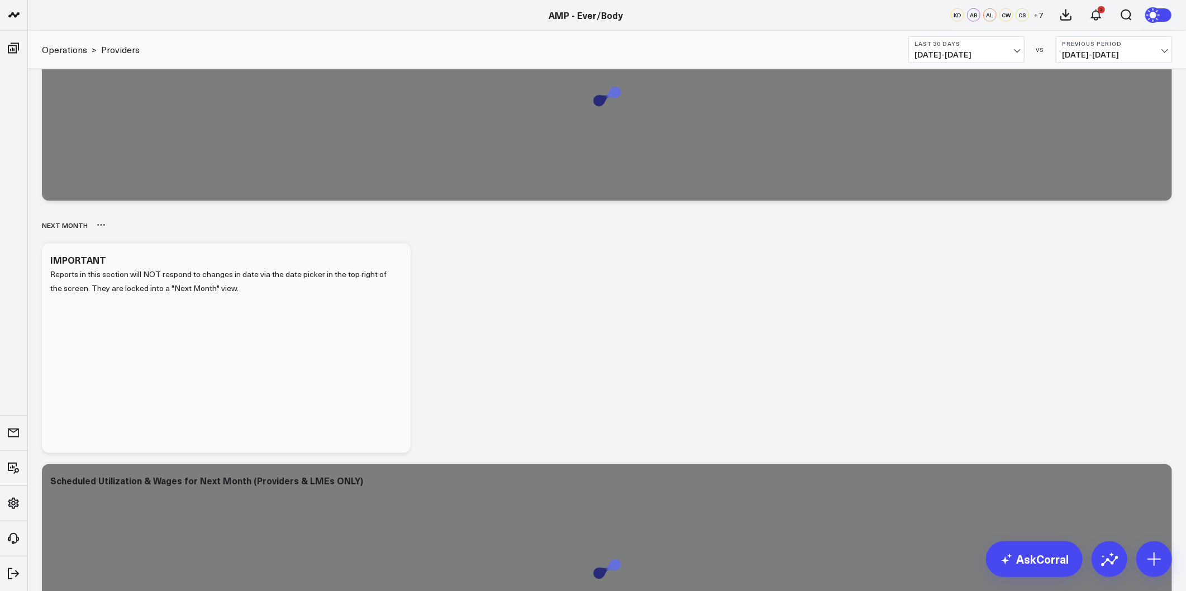
scroll to position [1387, 0]
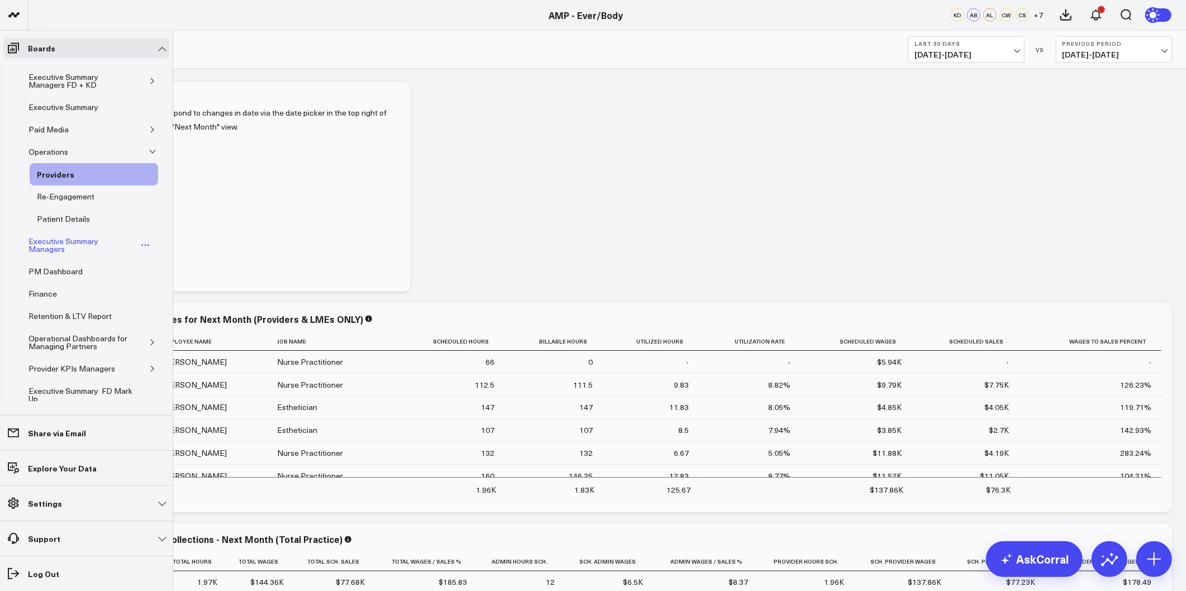
click at [60, 246] on div "Executive Summary Managers" at bounding box center [82, 245] width 112 height 21
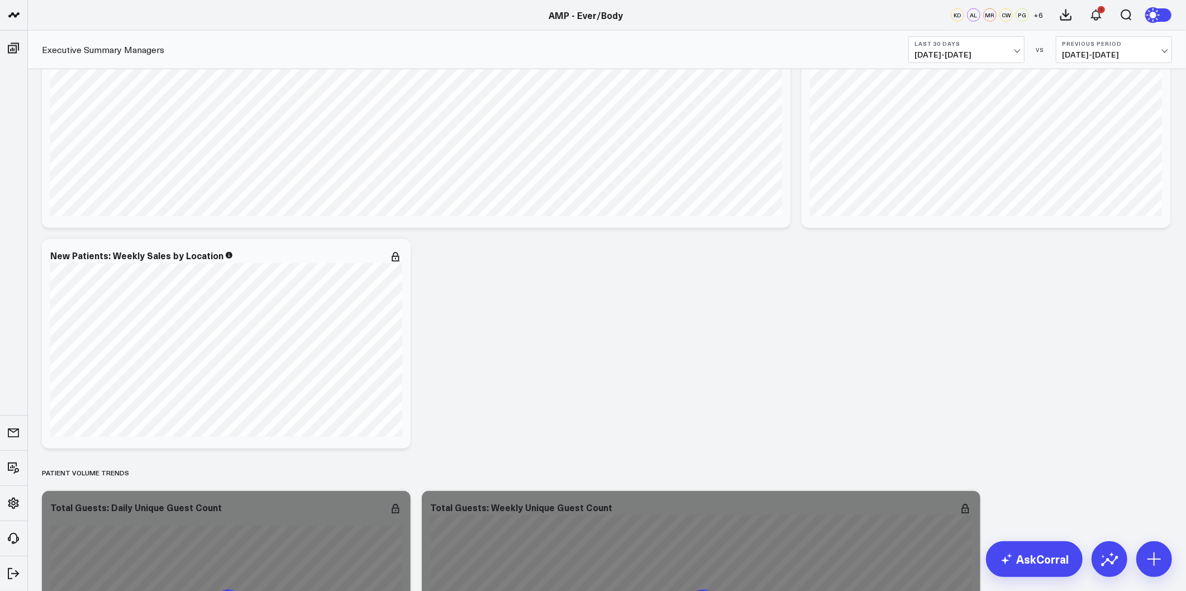
scroll to position [1179, 0]
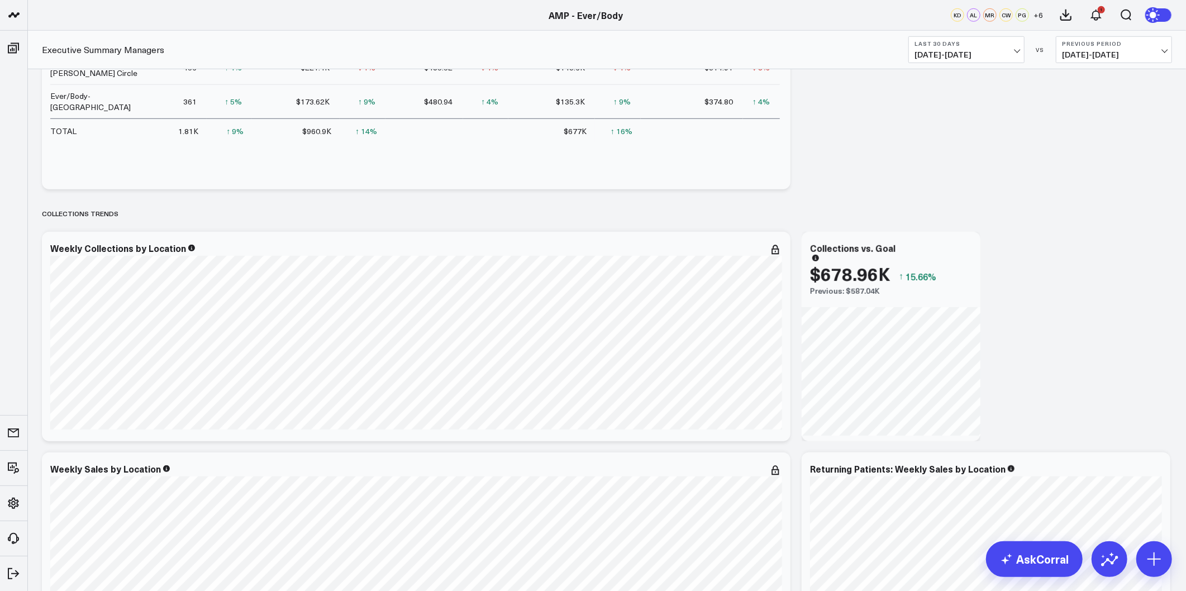
scroll to position [0, 0]
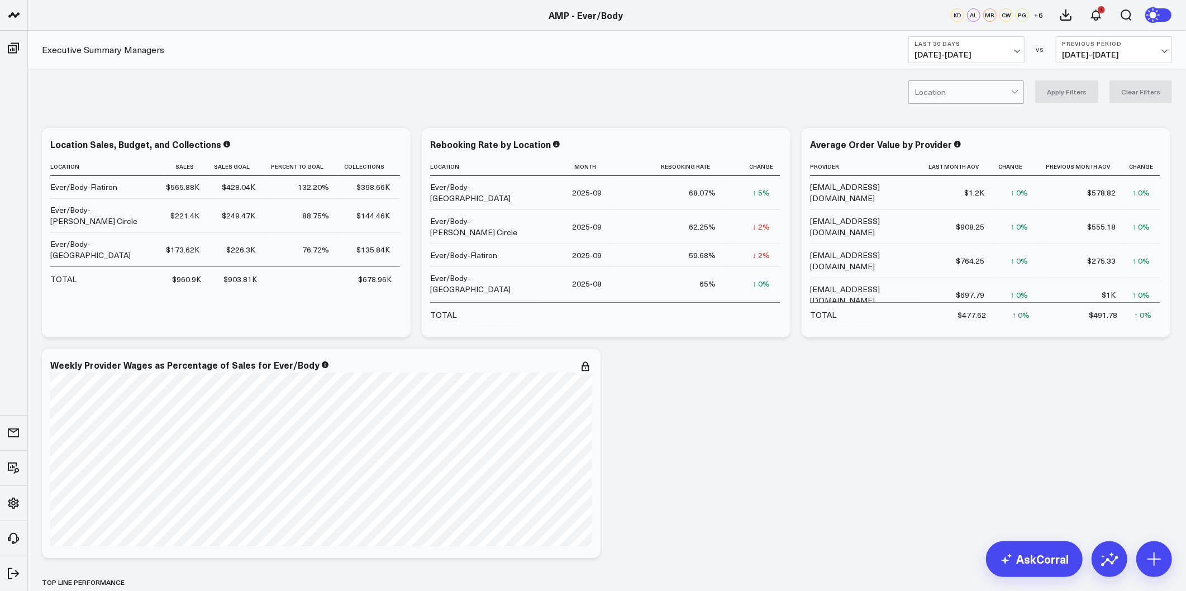
drag, startPoint x: 1114, startPoint y: 308, endPoint x: 1106, endPoint y: 93, distance: 215.2
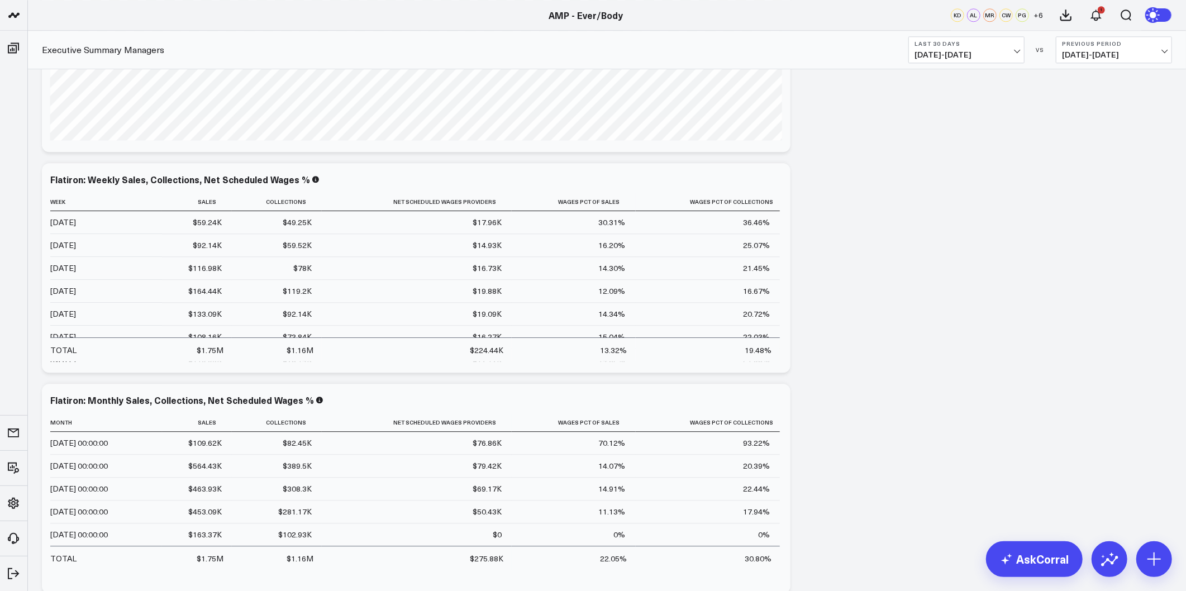
scroll to position [2060, 0]
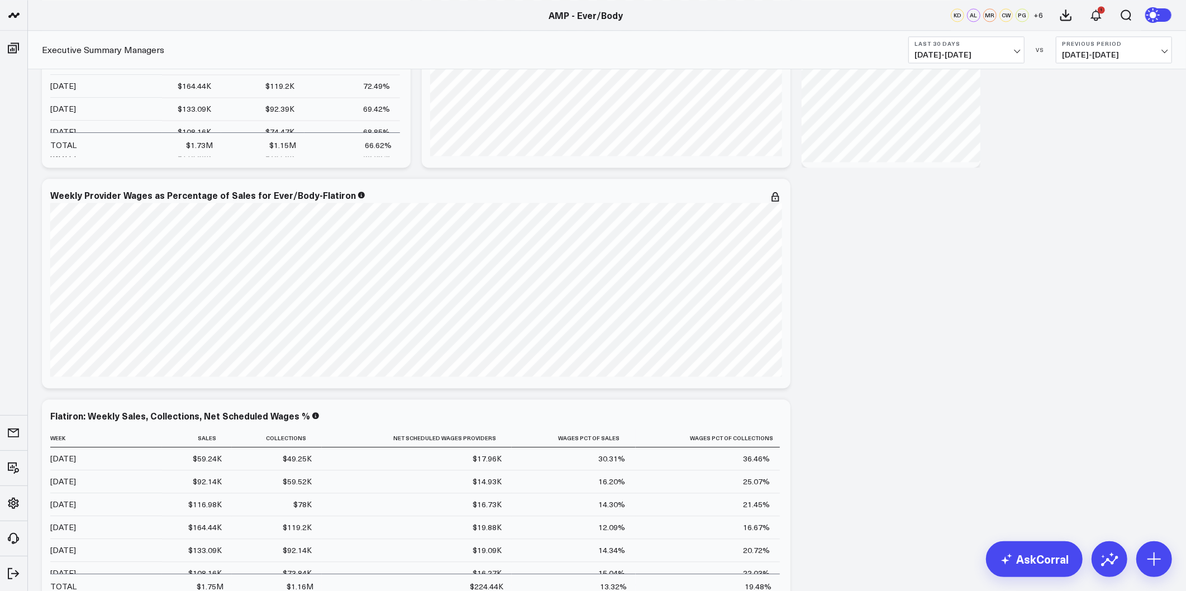
drag, startPoint x: 879, startPoint y: 369, endPoint x: 829, endPoint y: 256, distance: 123.8
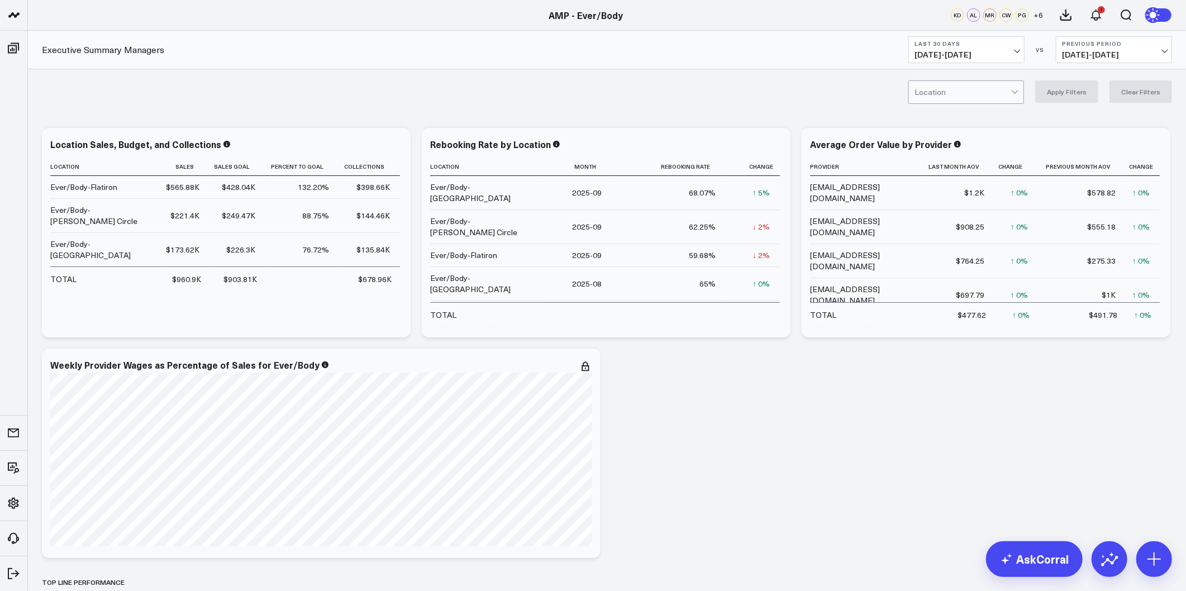
click at [1004, 49] on button "Last 30 Days 09/08/25 - 10/07/25" at bounding box center [966, 49] width 116 height 27
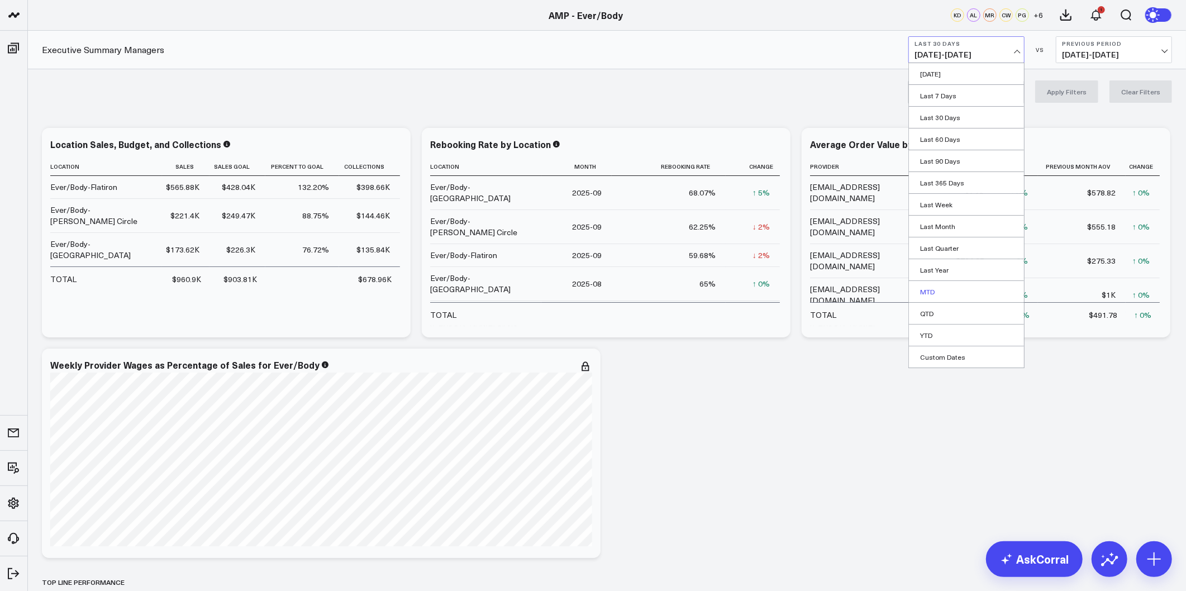
click at [929, 293] on link "MTD" at bounding box center [966, 291] width 115 height 21
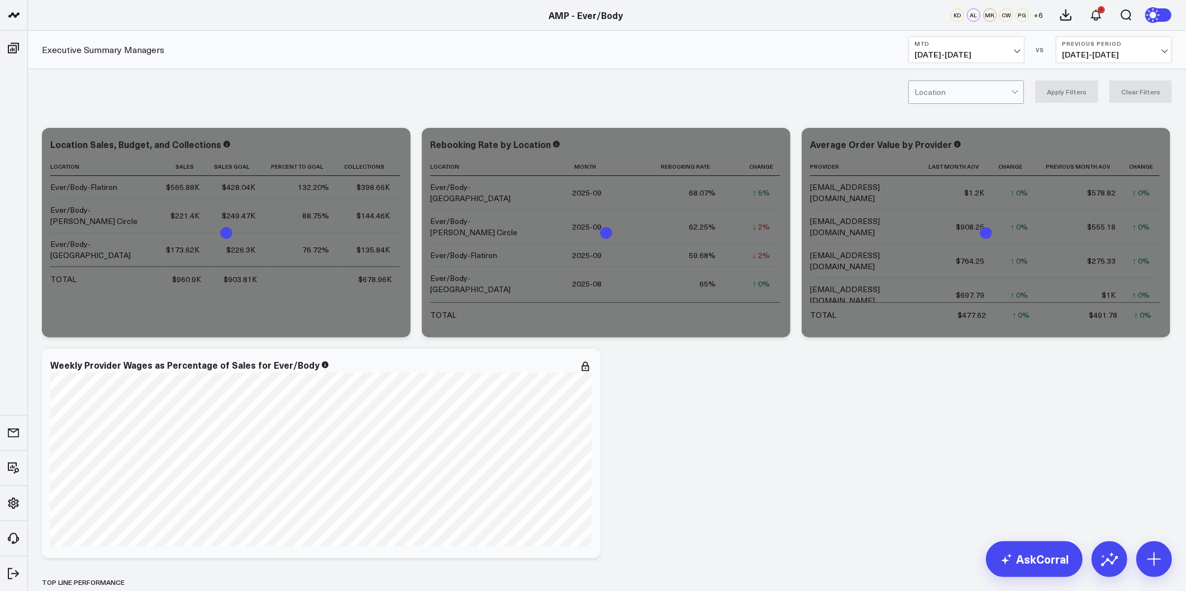
click at [1123, 63] on div "Executive Summary Managers MTD 10/01/25 - 10/07/25 VS Previous Period 09/24/25 …" at bounding box center [607, 50] width 1158 height 39
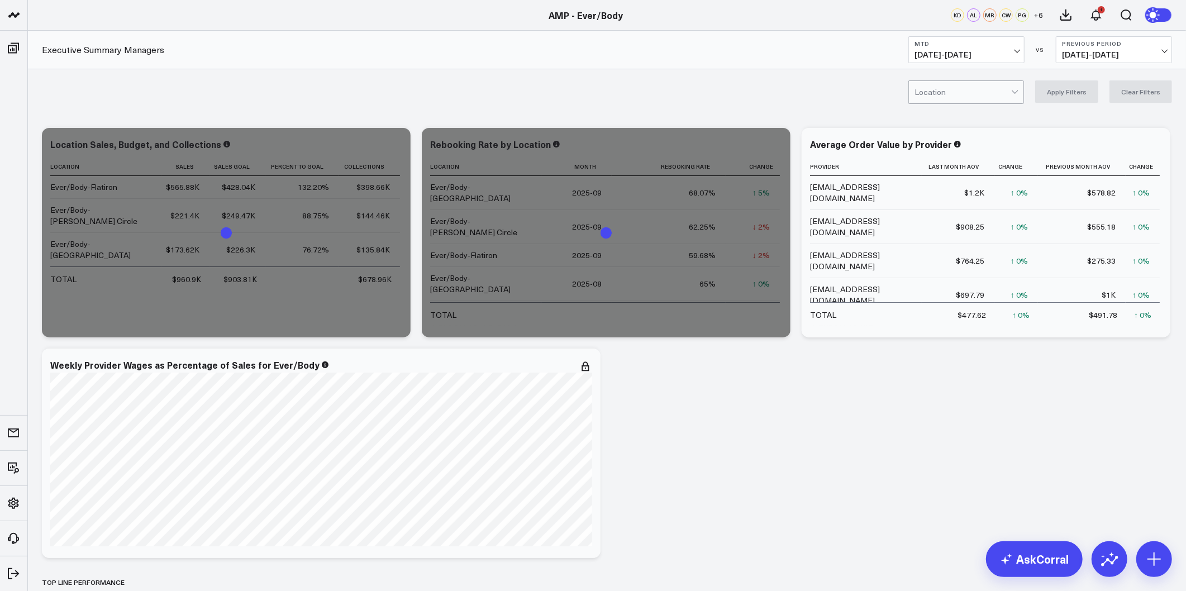
click at [1126, 56] on span "09/24/25 - 09/30/25" at bounding box center [1114, 54] width 104 height 9
click at [1074, 115] on link "YoY" at bounding box center [1113, 117] width 115 height 21
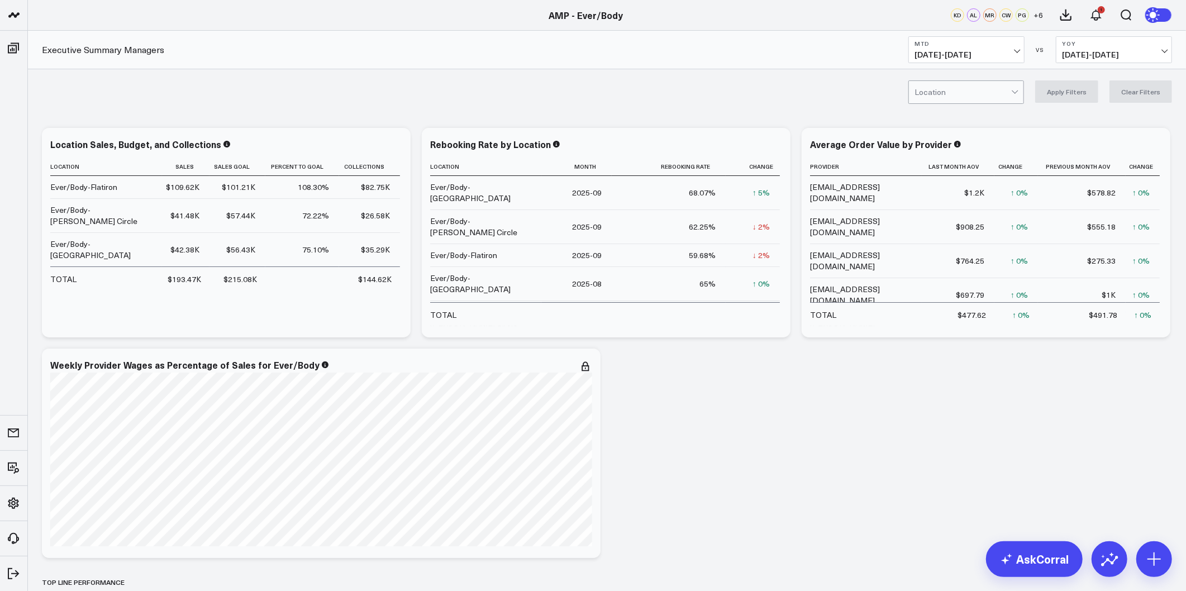
drag, startPoint x: 947, startPoint y: 356, endPoint x: 874, endPoint y: 59, distance: 306.5
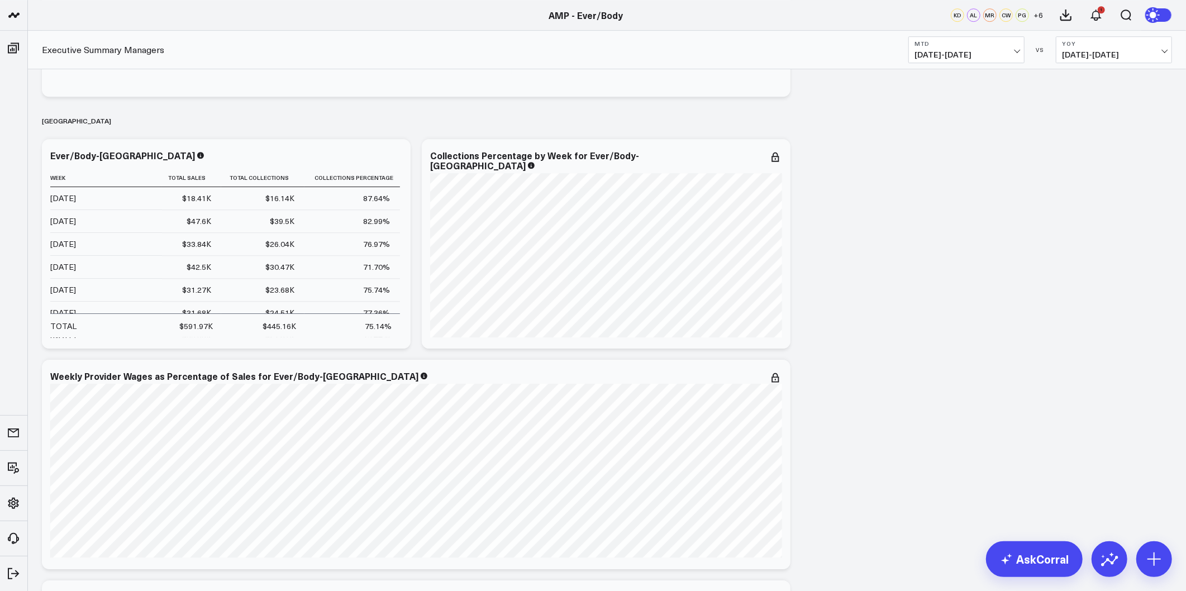
drag, startPoint x: 847, startPoint y: 487, endPoint x: 864, endPoint y: 441, distance: 49.0
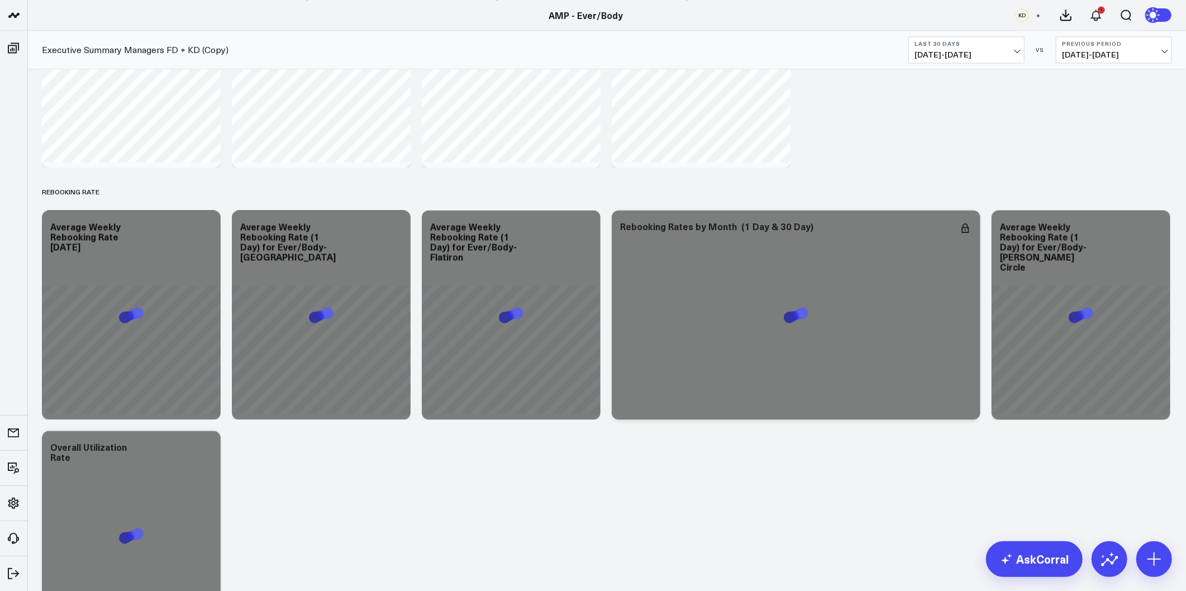
scroll to position [1923, 0]
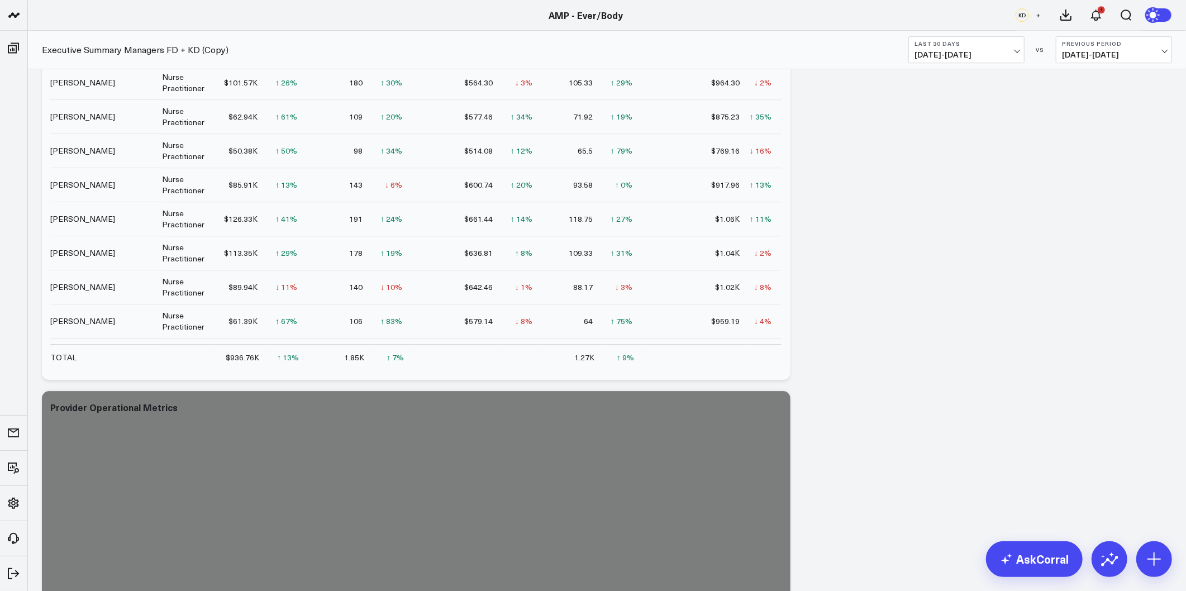
scroll to position [0, 0]
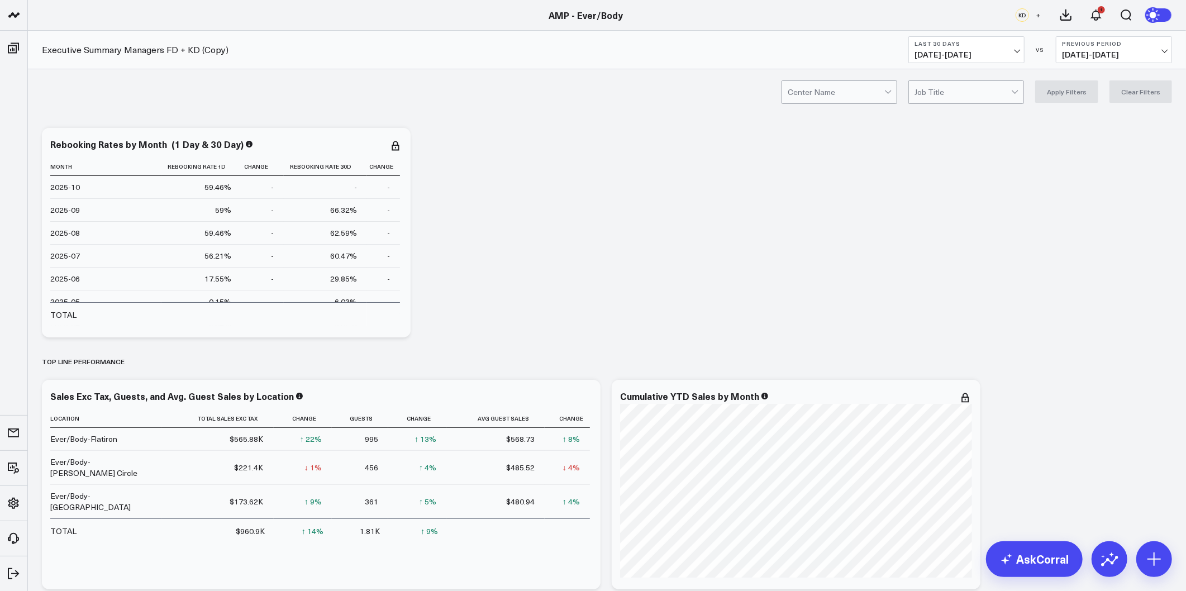
drag, startPoint x: 870, startPoint y: 425, endPoint x: 780, endPoint y: 142, distance: 296.6
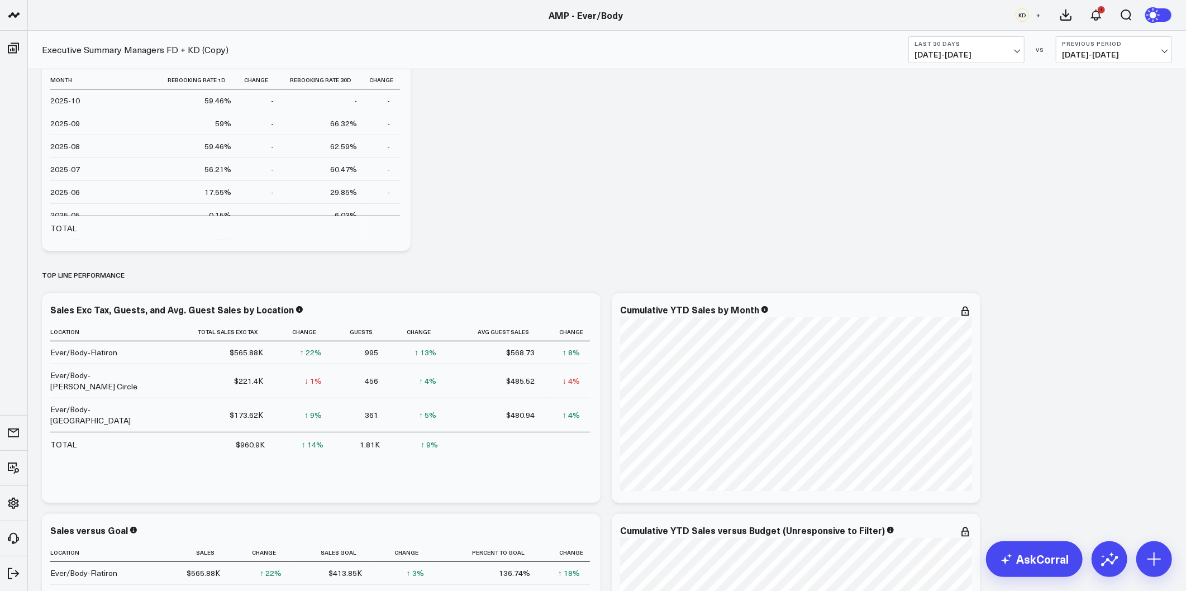
scroll to position [124, 0]
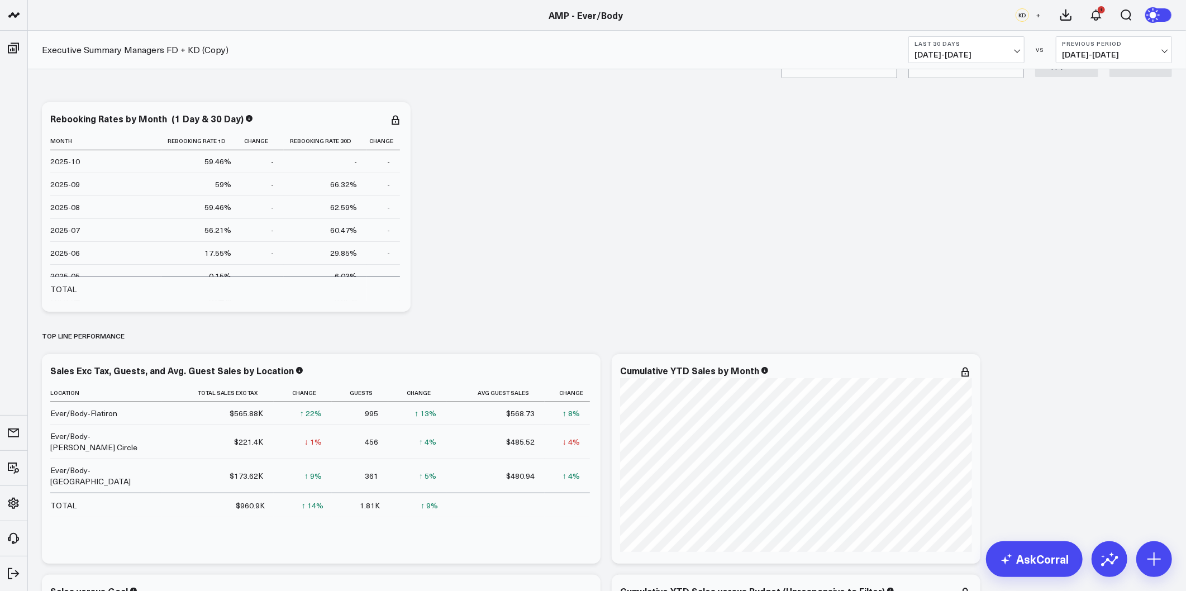
scroll to position [0, 0]
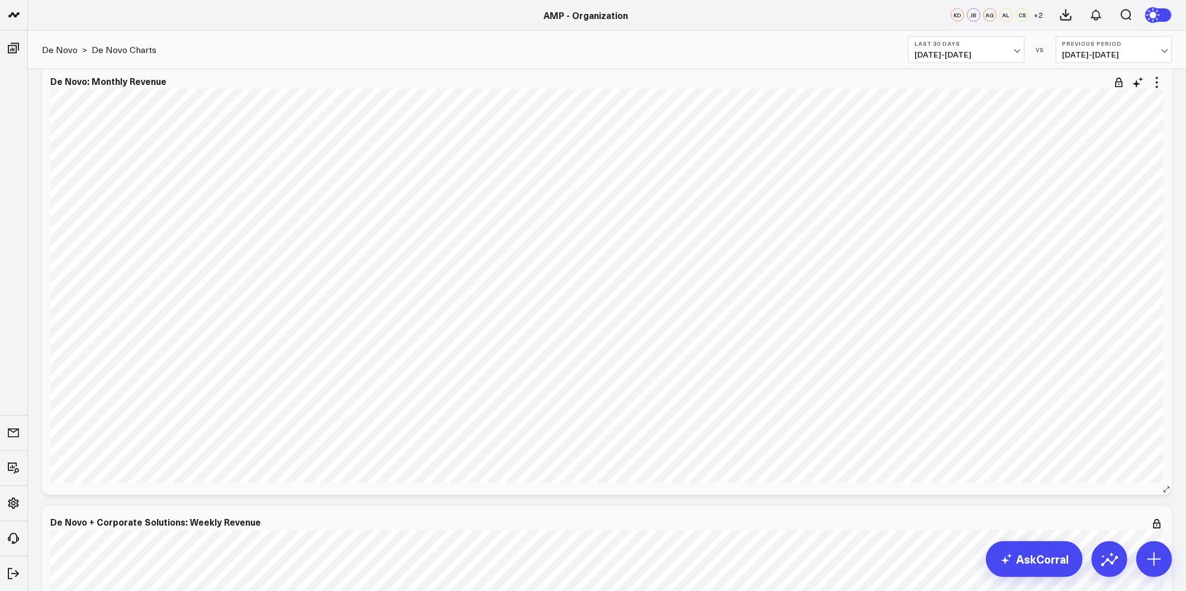
scroll to position [1303, 0]
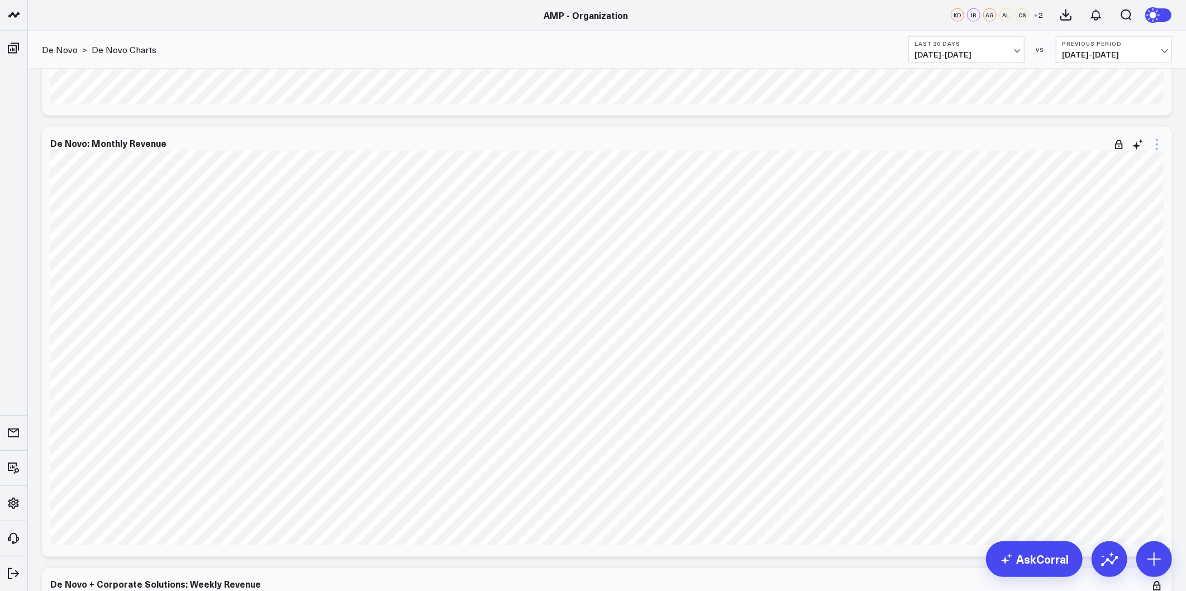
click at [1151, 142] on icon at bounding box center [1156, 144] width 13 height 13
click at [1159, 146] on icon at bounding box center [1156, 144] width 13 height 13
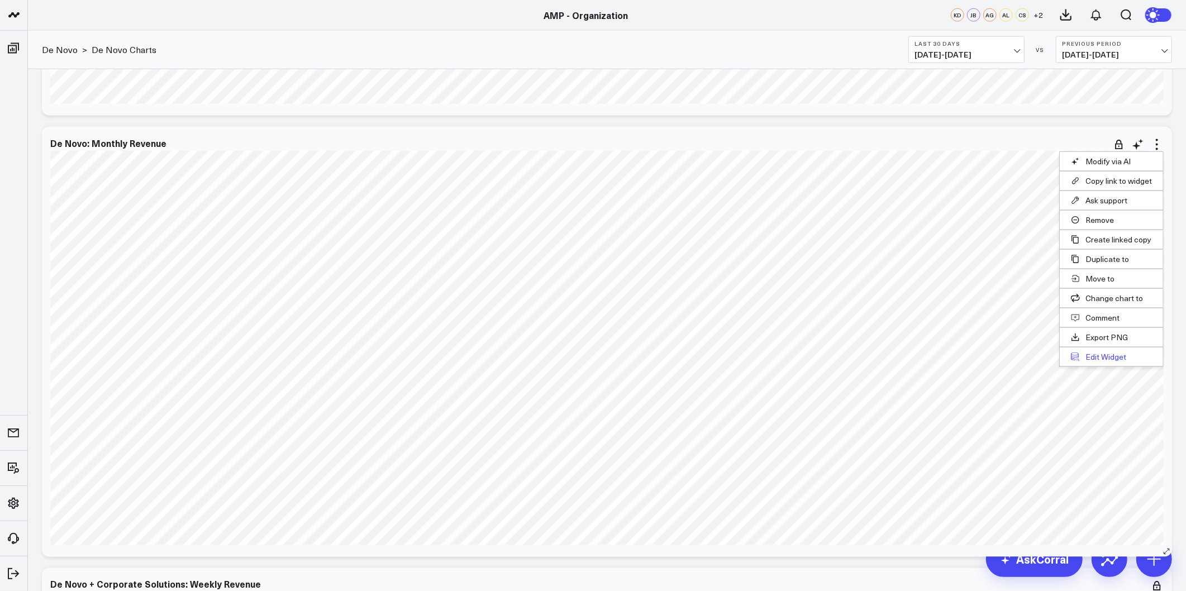
click at [1110, 354] on button "Edit Widget" at bounding box center [1110, 356] width 103 height 19
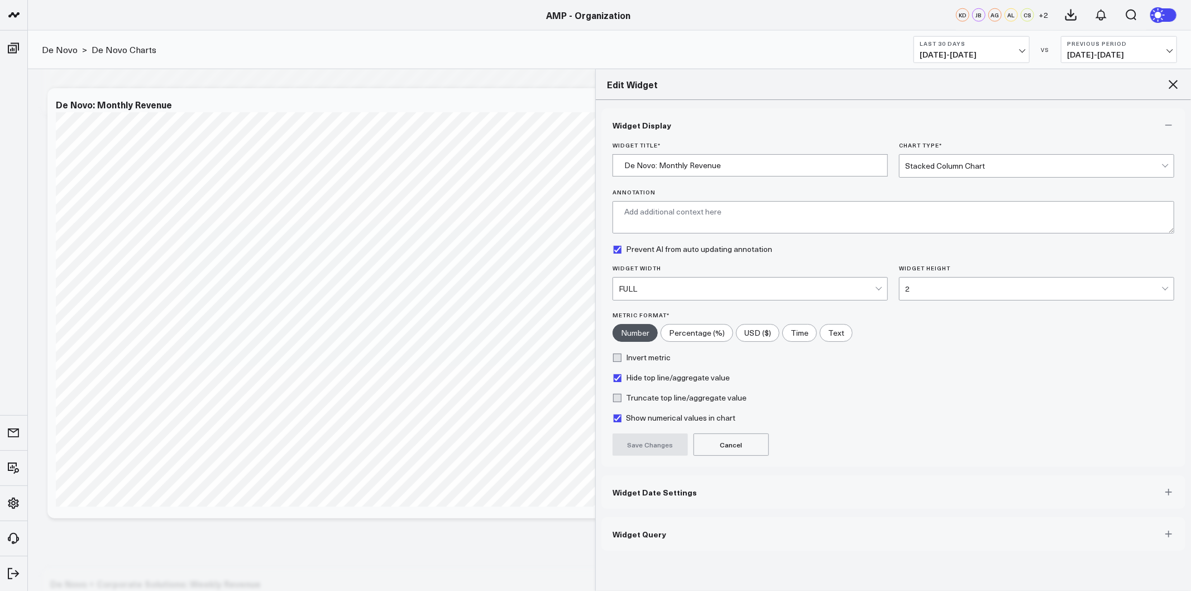
click at [680, 493] on span "Widget Date Settings" at bounding box center [655, 492] width 84 height 9
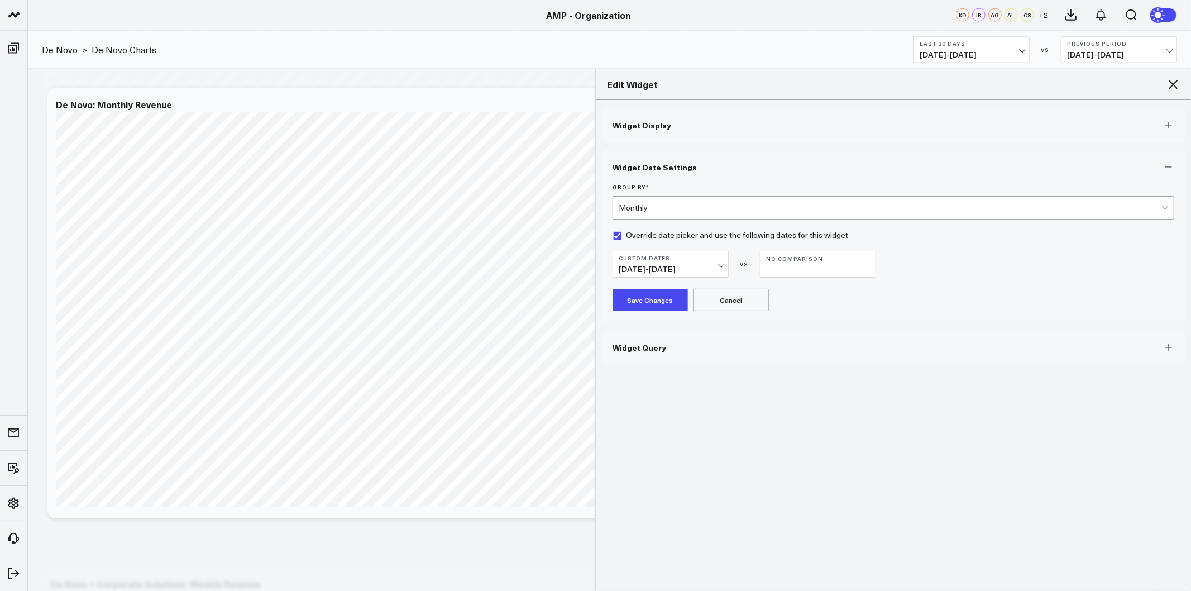
click at [719, 265] on span "[DATE] - [DATE]" at bounding box center [671, 269] width 104 height 9
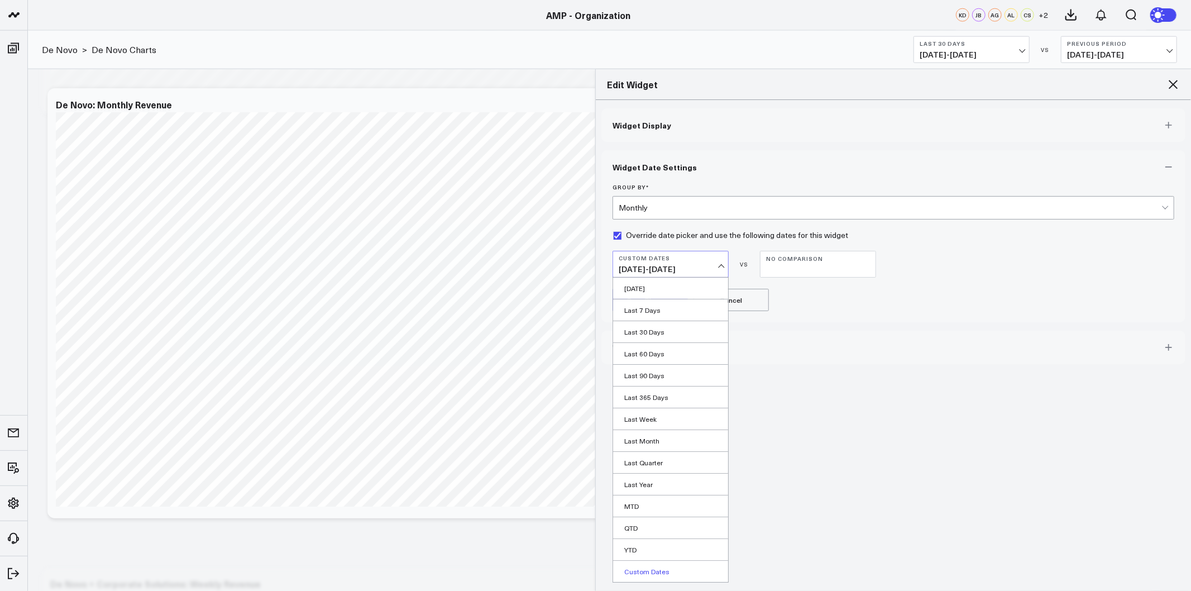
click at [635, 578] on link "Custom Dates" at bounding box center [670, 571] width 115 height 21
select select "9"
select select "2025"
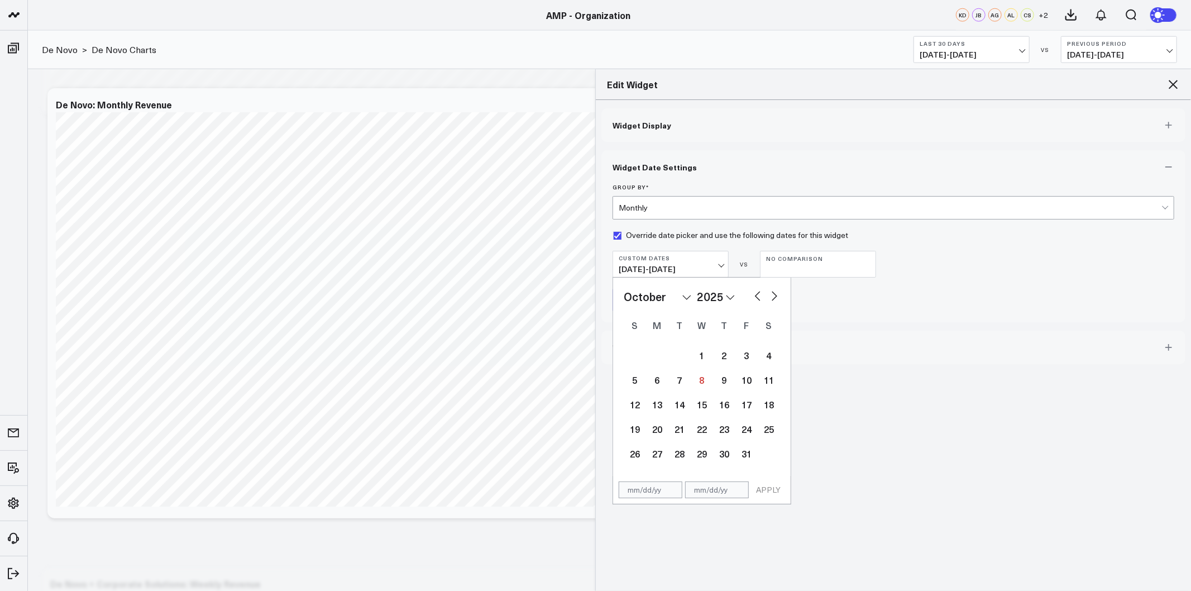
drag, startPoint x: 717, startPoint y: 293, endPoint x: 727, endPoint y: 310, distance: 19.5
click at [717, 293] on select "2026 2025 2024 2023 2022 2021 2020 2019 2018 2017 2016 2015 2014 2013 2012 2011…" at bounding box center [716, 296] width 38 height 17
select select "9"
select select "2024"
click at [687, 297] on select "January February March April May June July August September October November De…" at bounding box center [658, 296] width 68 height 17
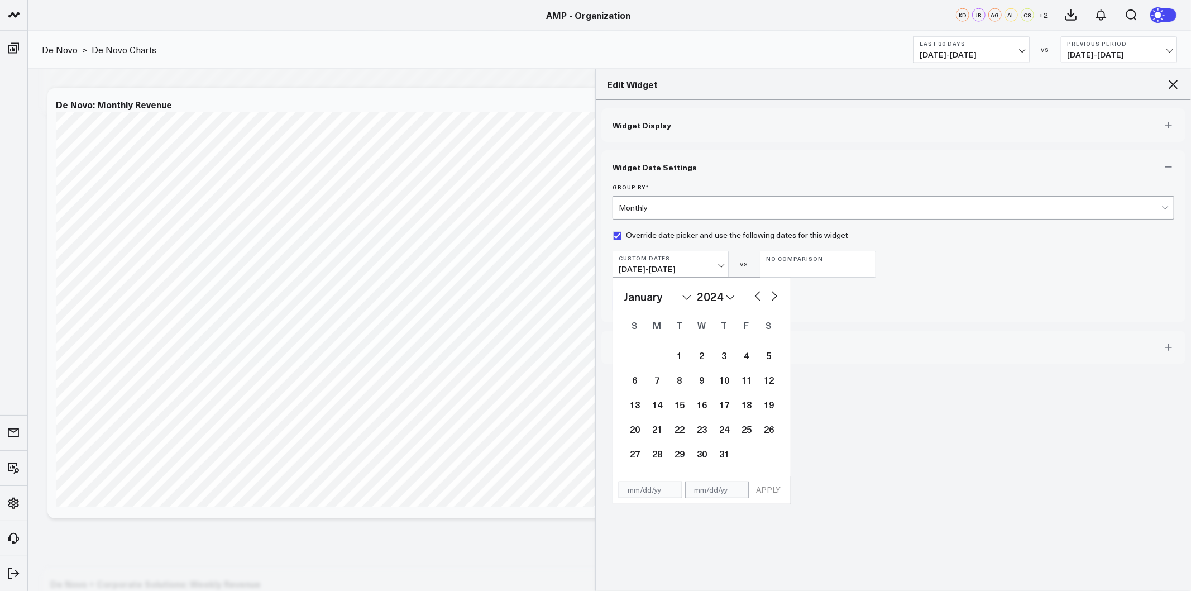
select select "2024"
click at [662, 356] on div "1" at bounding box center [657, 355] width 22 height 22
type input "[DATE]"
select select "2024"
click at [710, 293] on select "2026 2025 2024 2023 2022 2021 2020 2019 2018 2017 2016 2015 2014 2013 2012 2011…" at bounding box center [716, 296] width 38 height 17
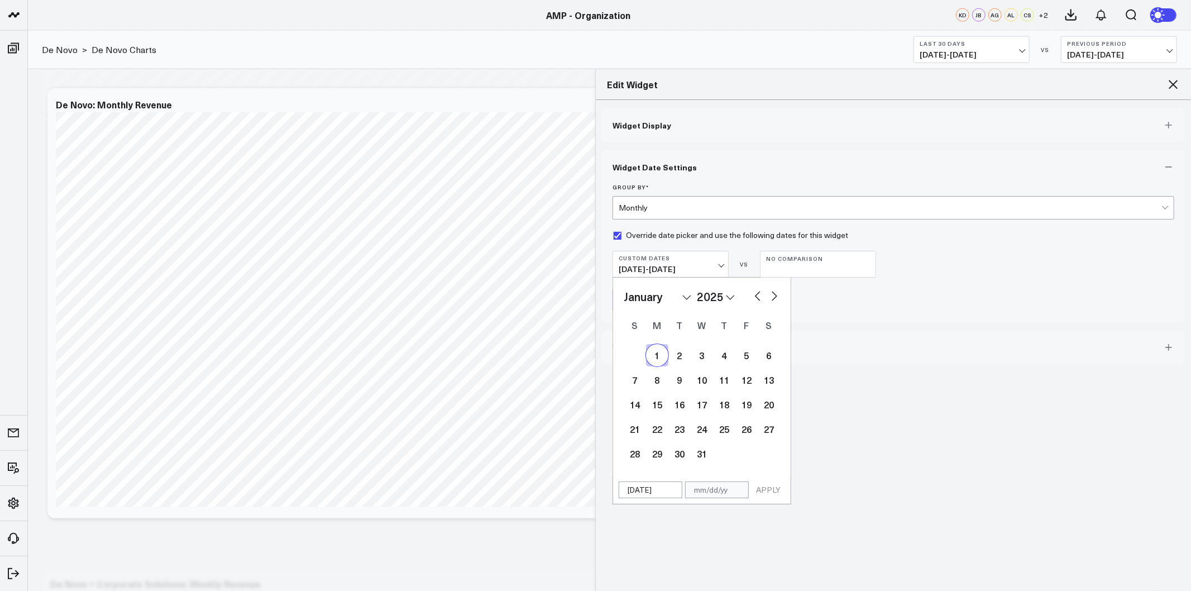
select select "2025"
click at [680, 299] on select "January February March April May June July August September October November De…" at bounding box center [658, 296] width 68 height 17
select select "9"
select select "2025"
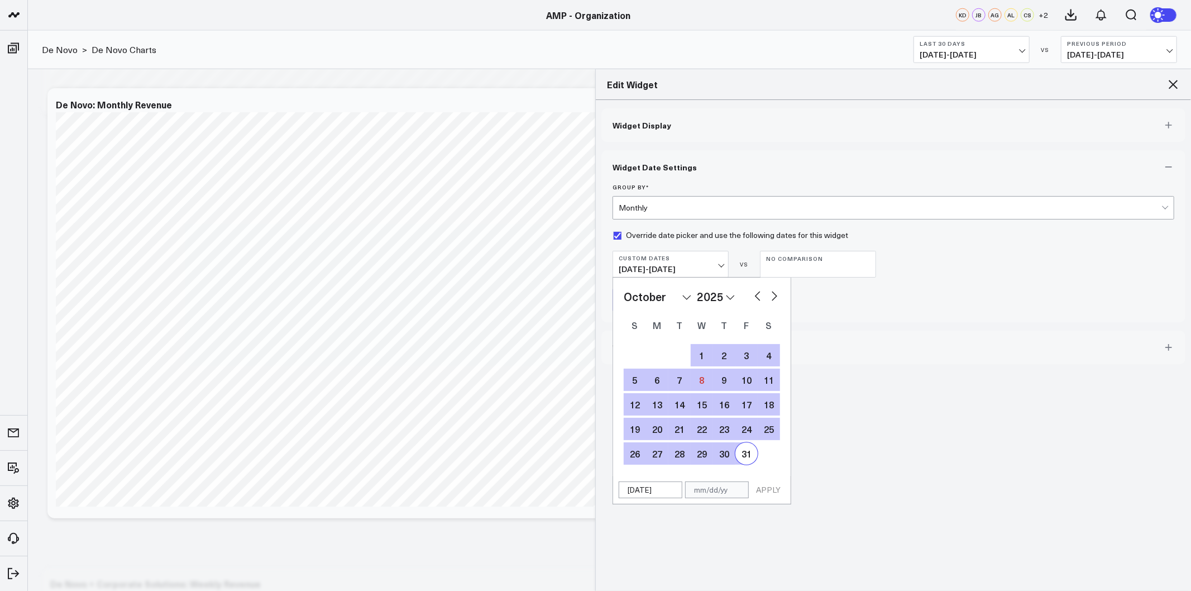
click at [748, 460] on div "31" at bounding box center [747, 453] width 22 height 22
type input "[DATE]"
select select "9"
select select "2025"
click at [765, 489] on button "APPLY" at bounding box center [769, 489] width 34 height 17
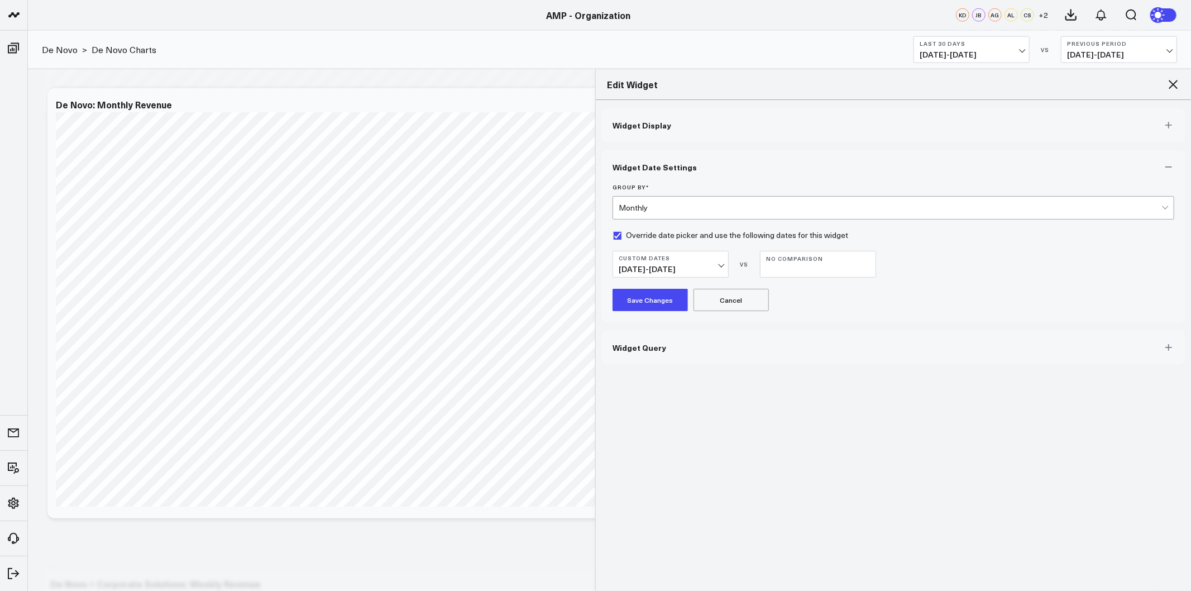
click at [643, 293] on button "Save Changes" at bounding box center [650, 300] width 75 height 22
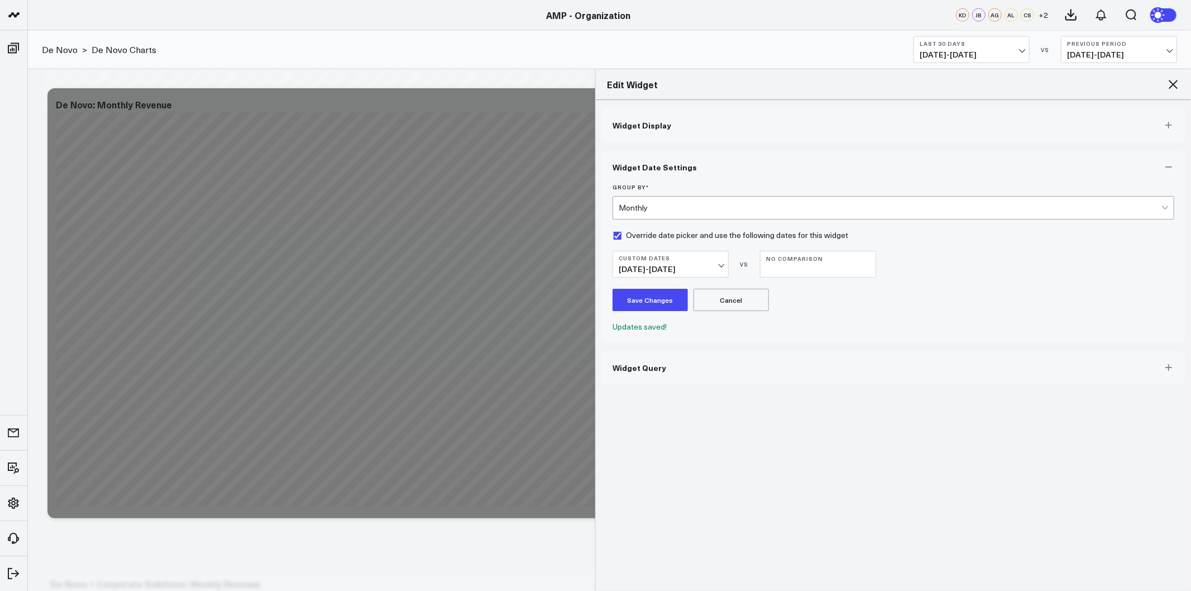
click at [820, 121] on button "Widget Display" at bounding box center [893, 125] width 584 height 34
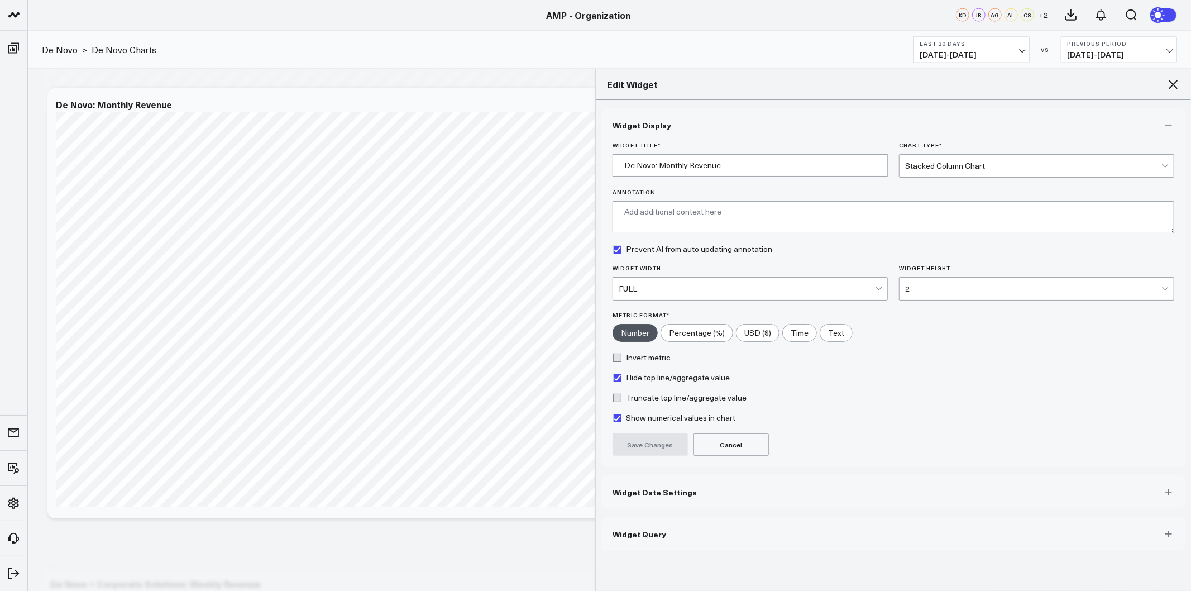
click at [1171, 84] on icon at bounding box center [1173, 84] width 13 height 13
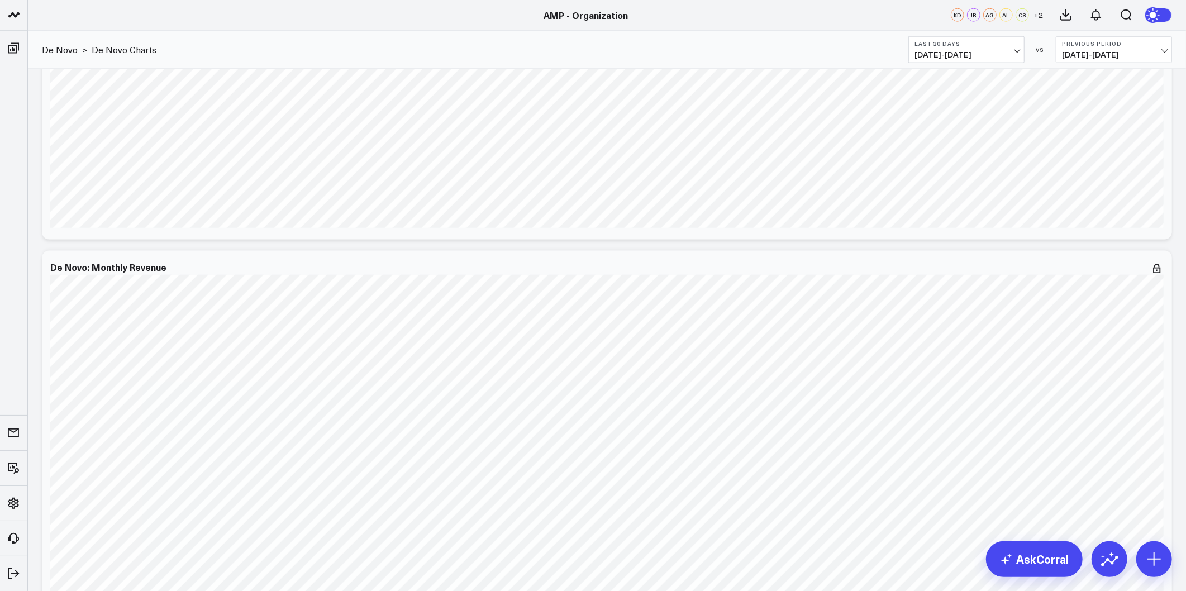
scroll to position [930, 0]
click at [1158, 299] on icon at bounding box center [1156, 296] width 13 height 13
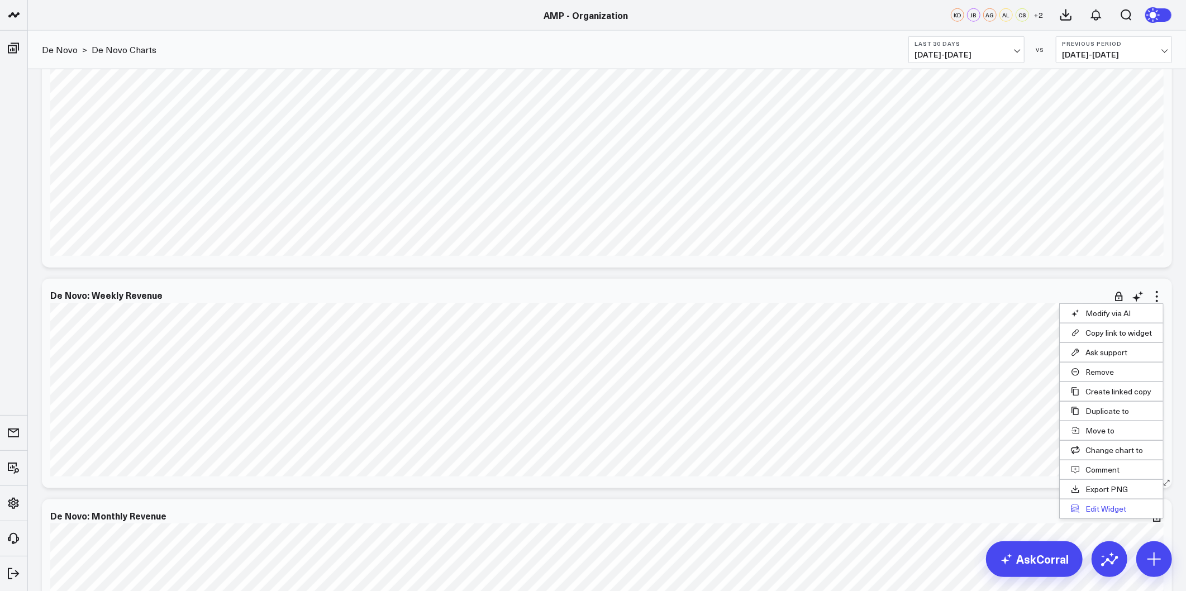
click at [1095, 509] on button "Edit Widget" at bounding box center [1110, 508] width 103 height 19
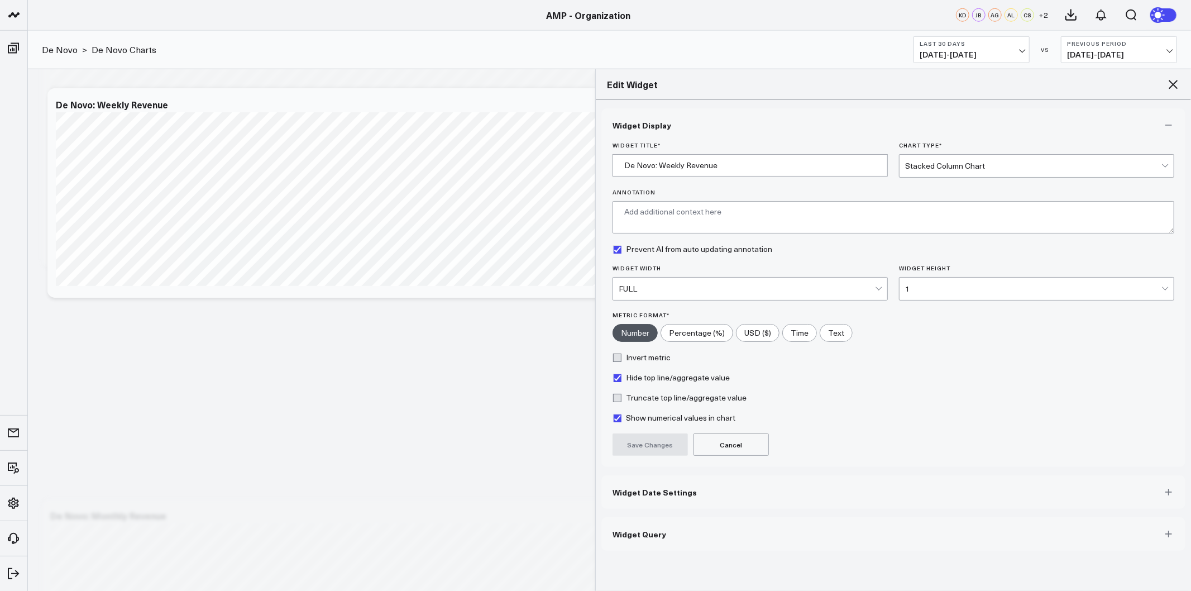
click at [698, 495] on button "Widget Date Settings" at bounding box center [893, 492] width 584 height 34
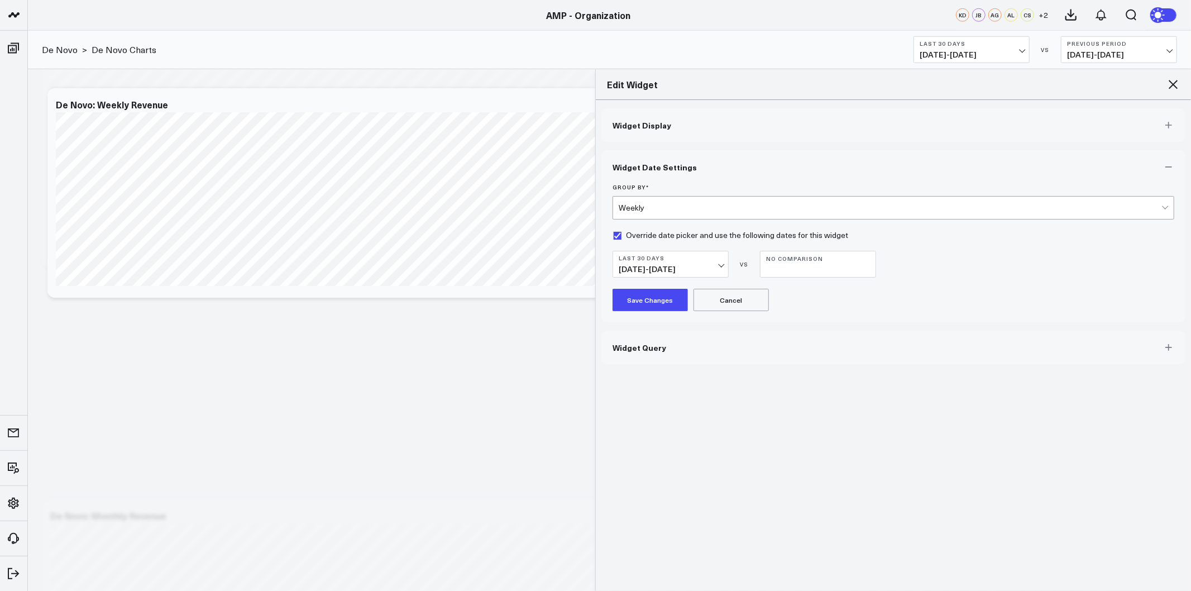
click at [725, 267] on button "Last 30 Days [DATE] - [DATE]" at bounding box center [671, 264] width 116 height 27
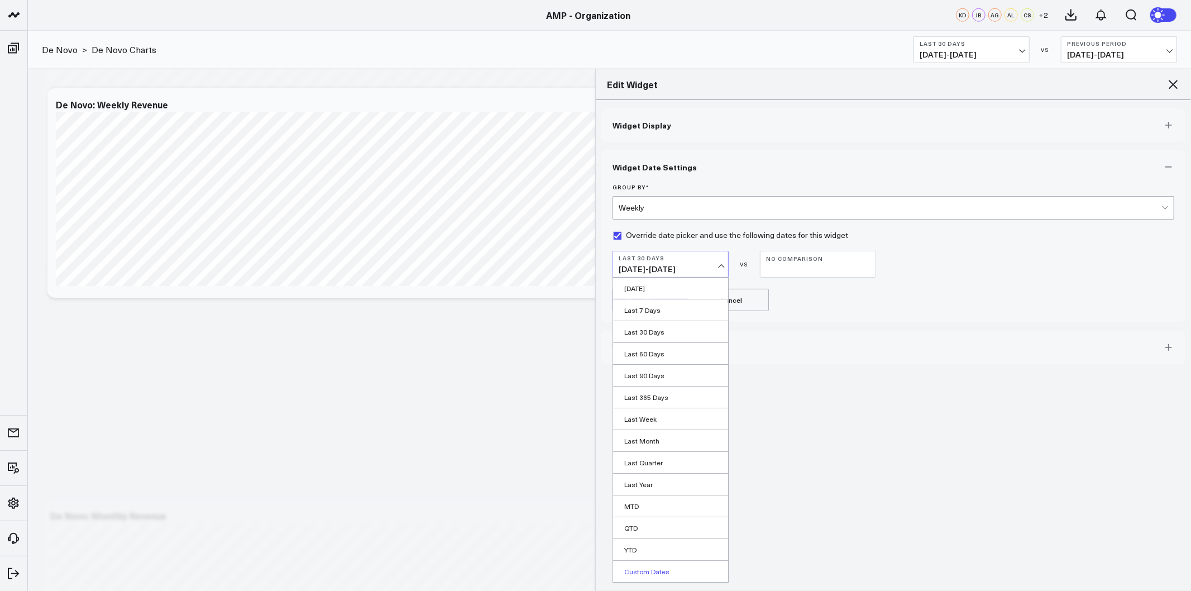
click at [642, 576] on link "Custom Dates" at bounding box center [670, 571] width 115 height 21
select select "9"
select select "2025"
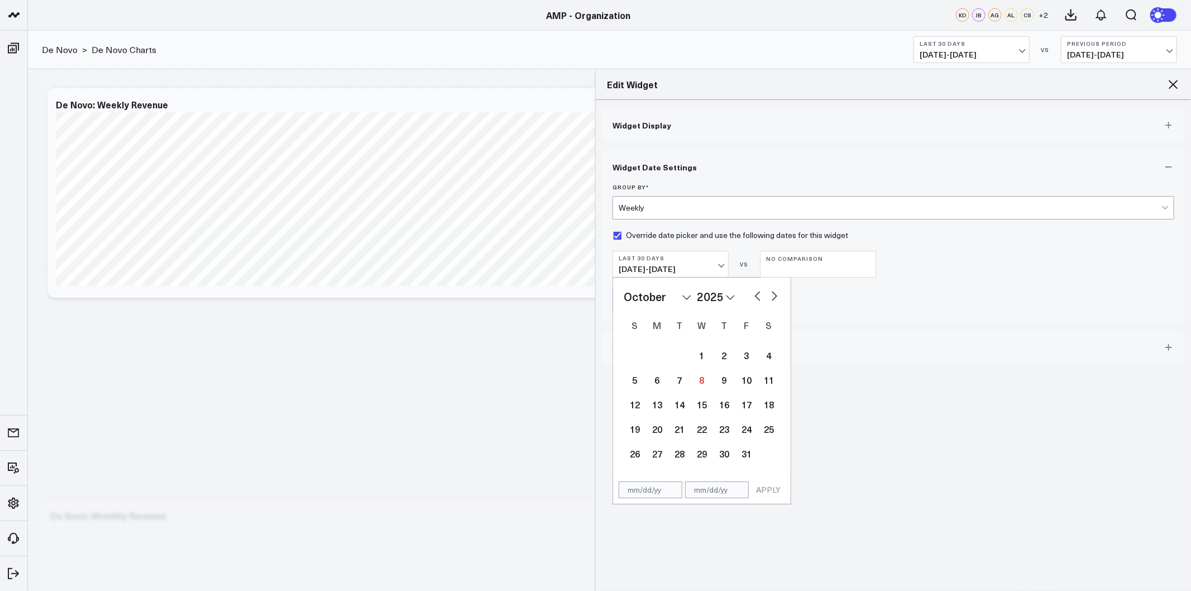
click at [671, 297] on select "January February March April May June July August September October November De…" at bounding box center [658, 296] width 68 height 17
click at [714, 297] on select "2026 2025 2024 2023 2022 2021 2020 2019 2018 2017 2016 2015 2014 2013 2012 2011…" at bounding box center [716, 296] width 38 height 17
select select "9"
select select "2024"
click at [662, 300] on select "January February March April May June July August September October November De…" at bounding box center [658, 296] width 68 height 17
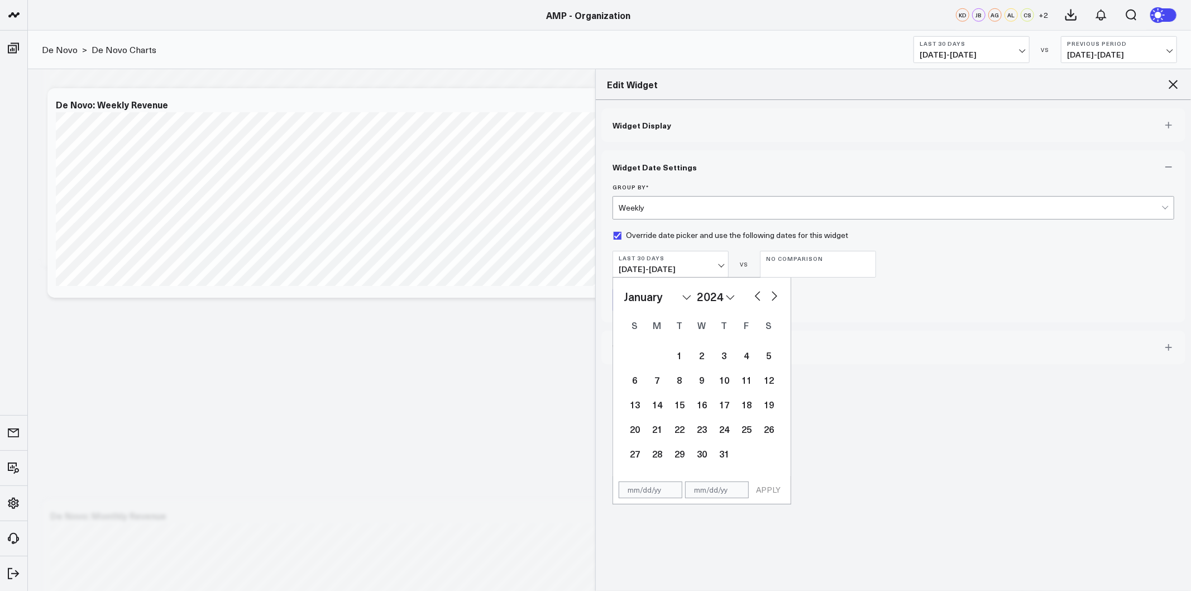
select select "2024"
click at [660, 354] on div "1" at bounding box center [657, 355] width 22 height 22
type input "[DATE]"
select select "2024"
click at [726, 297] on select "2026 2025 2024 2023 2022 2021 2020 2019 2018 2017 2016 2015 2014 2013 2012 2011…" at bounding box center [716, 296] width 38 height 17
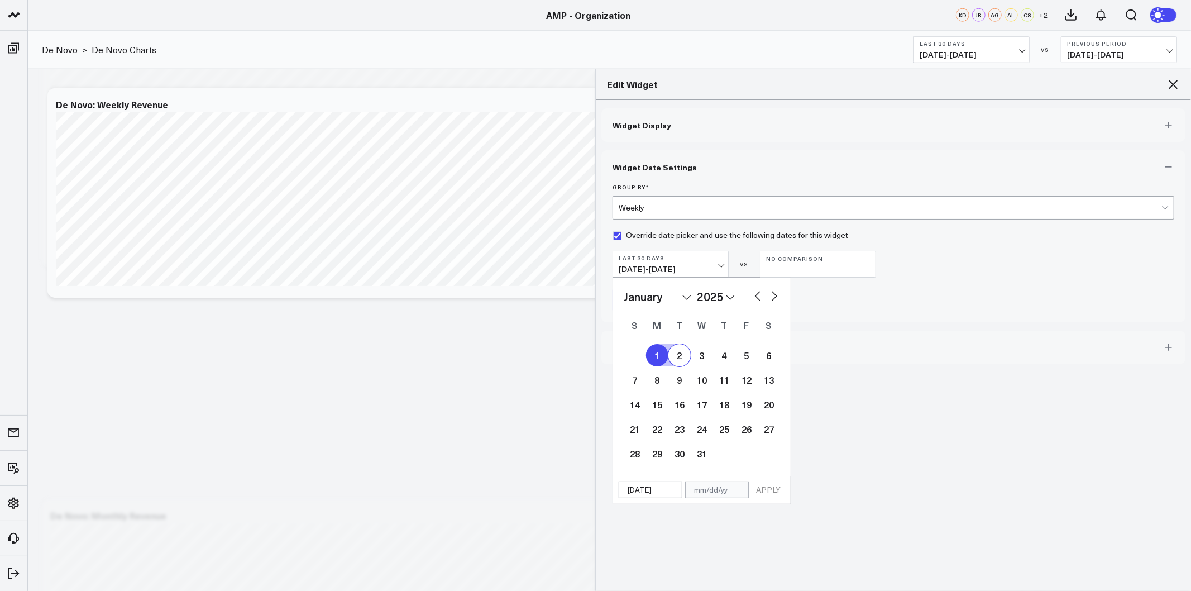
select select "2025"
click at [687, 302] on select "January February March April May June July August September October November De…" at bounding box center [658, 296] width 68 height 17
select select "9"
select select "2025"
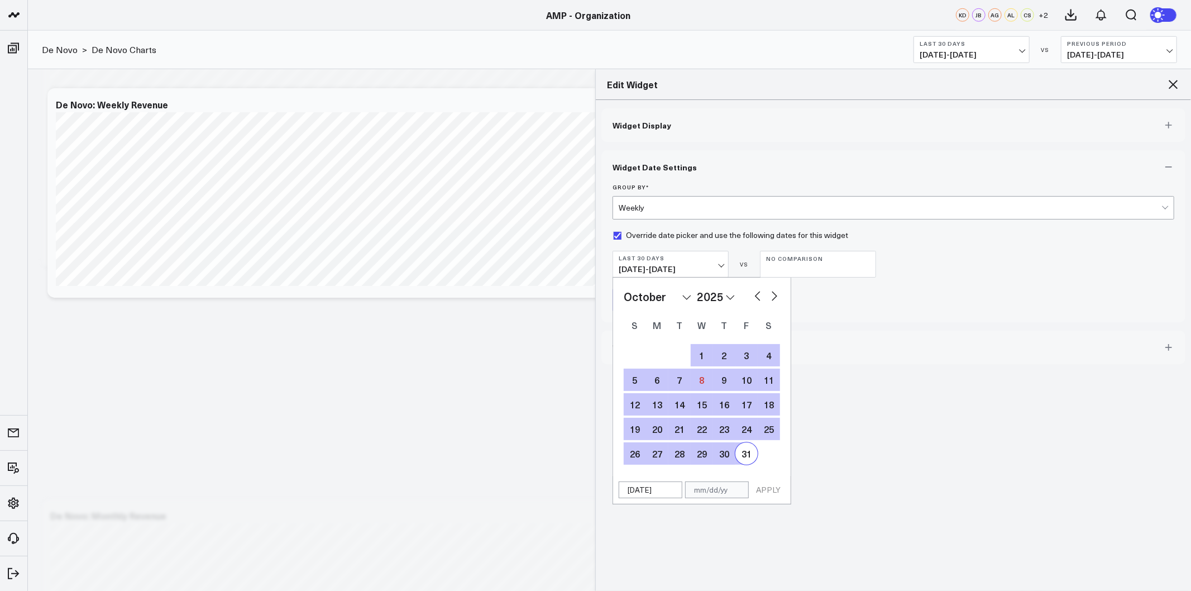
click at [741, 456] on div "31" at bounding box center [747, 453] width 22 height 22
type input "[DATE]"
select select "9"
select select "2025"
click at [766, 488] on button "APPLY" at bounding box center [769, 489] width 34 height 17
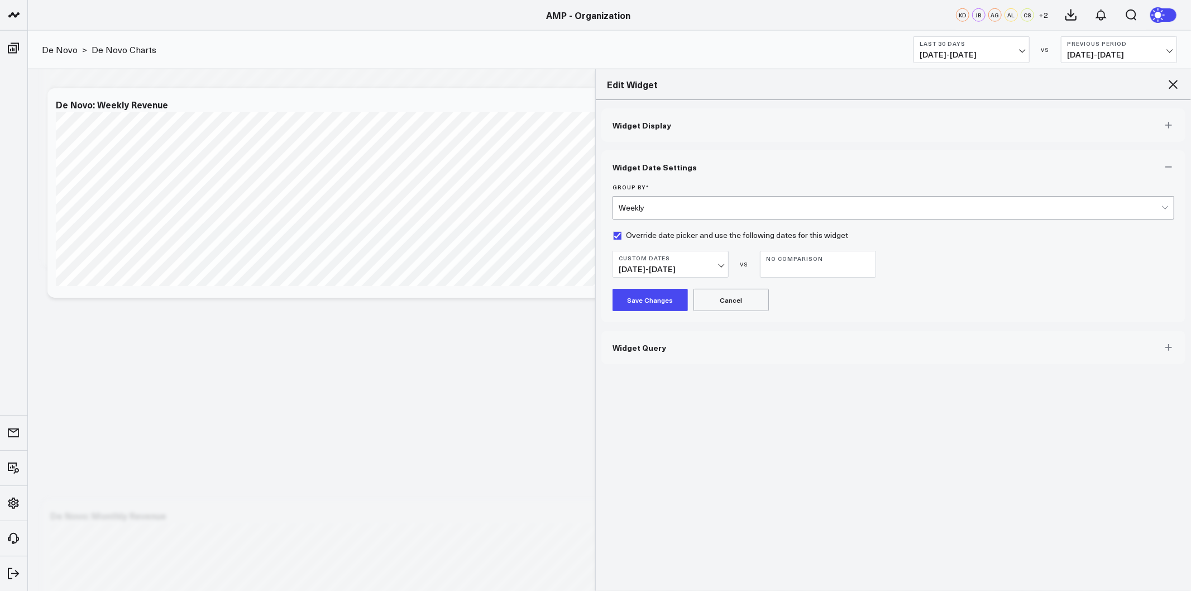
click at [660, 297] on button "Save Changes" at bounding box center [650, 300] width 75 height 22
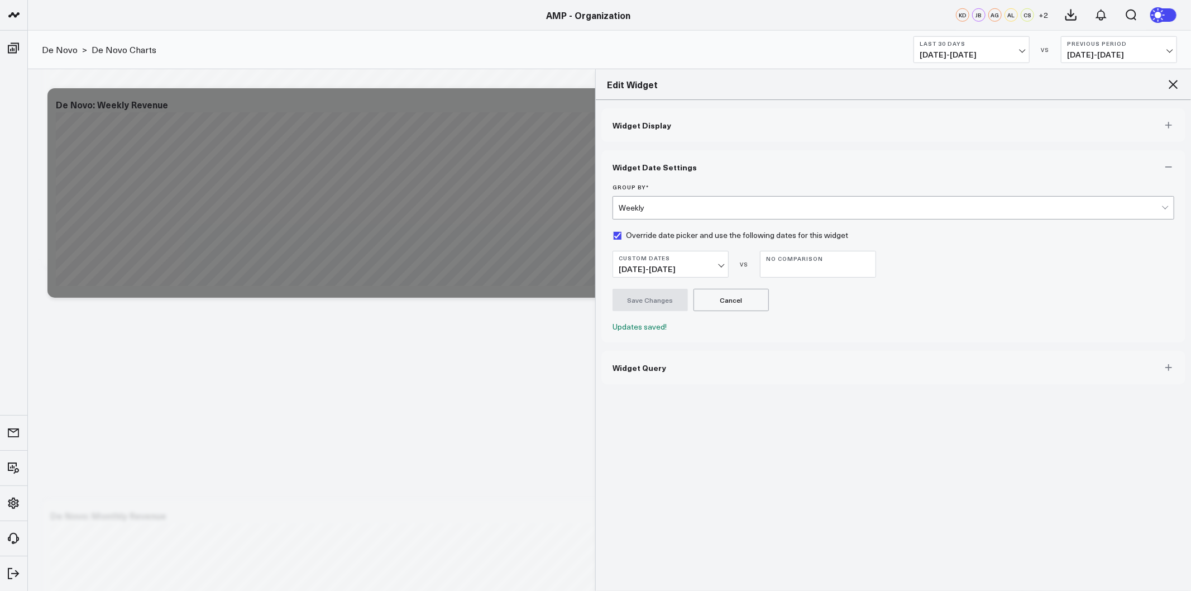
click at [1174, 85] on icon at bounding box center [1173, 84] width 9 height 9
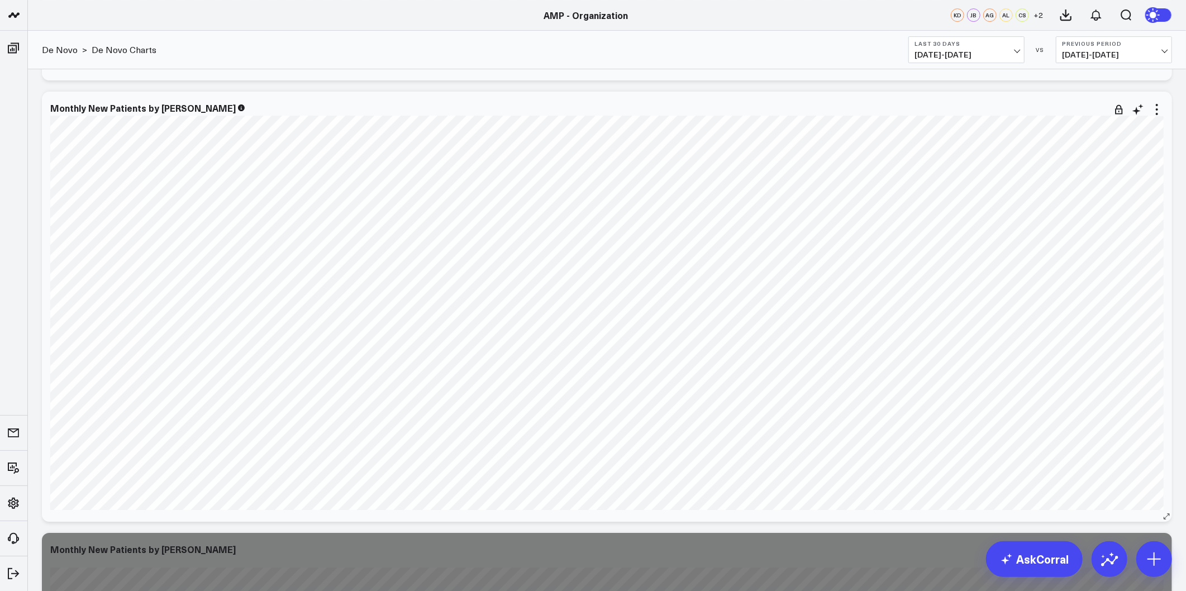
scroll to position [3102, 0]
click at [1154, 116] on icon at bounding box center [1156, 109] width 13 height 13
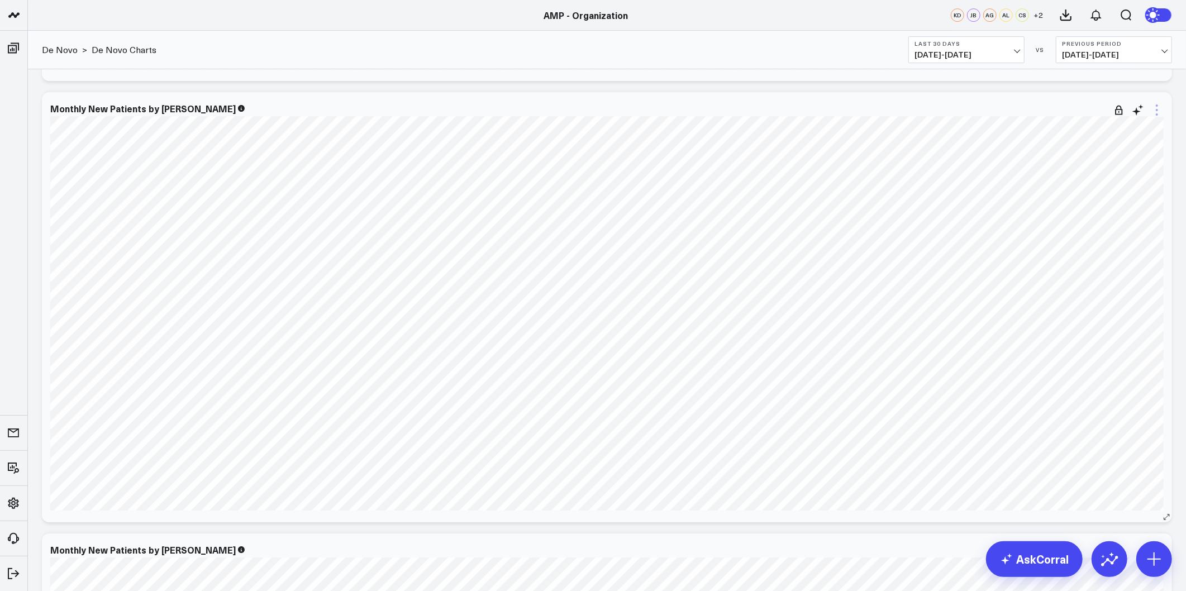
click at [1155, 112] on icon at bounding box center [1156, 109] width 13 height 13
click at [1105, 322] on button "Edit Widget" at bounding box center [1110, 322] width 103 height 19
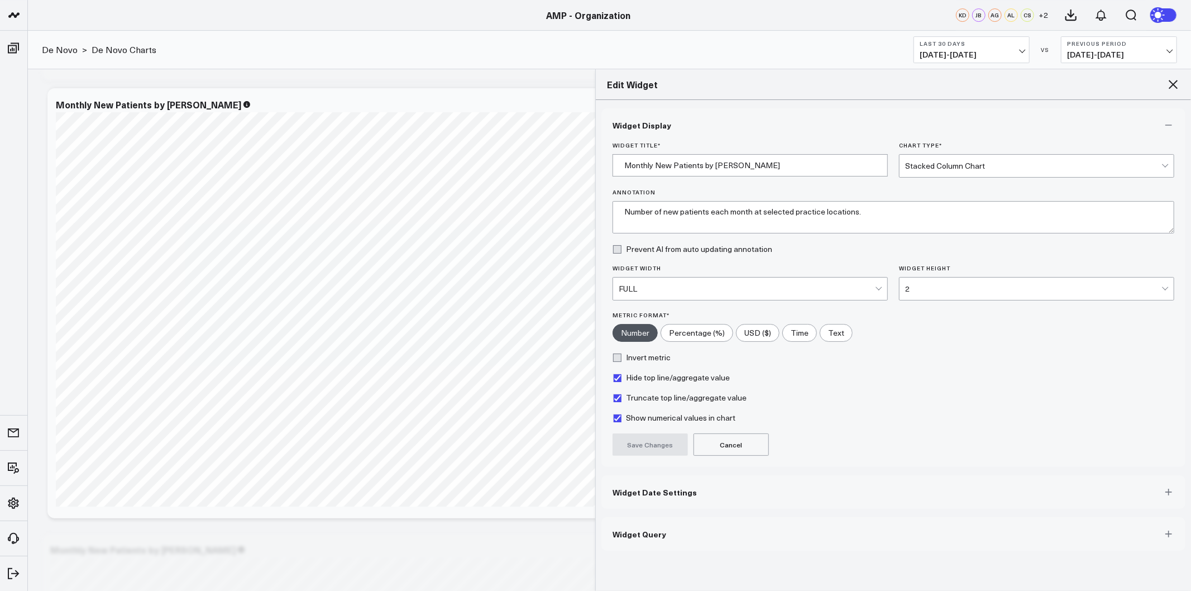
click at [737, 483] on button "Widget Date Settings" at bounding box center [893, 492] width 584 height 34
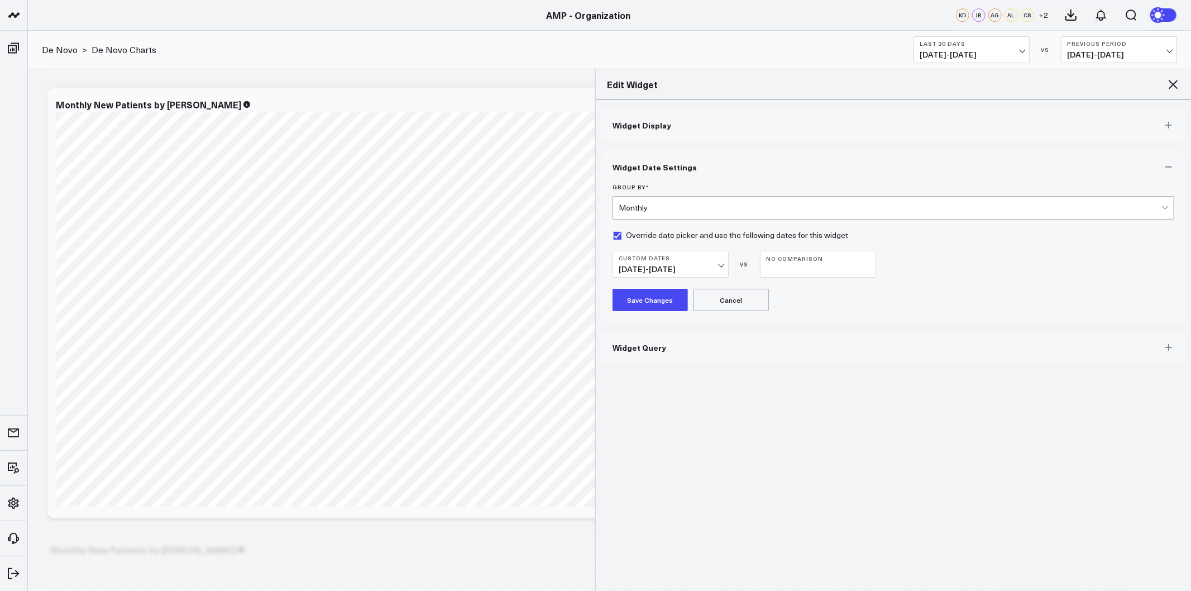
click at [722, 265] on span "[DATE] - [DATE]" at bounding box center [671, 269] width 104 height 9
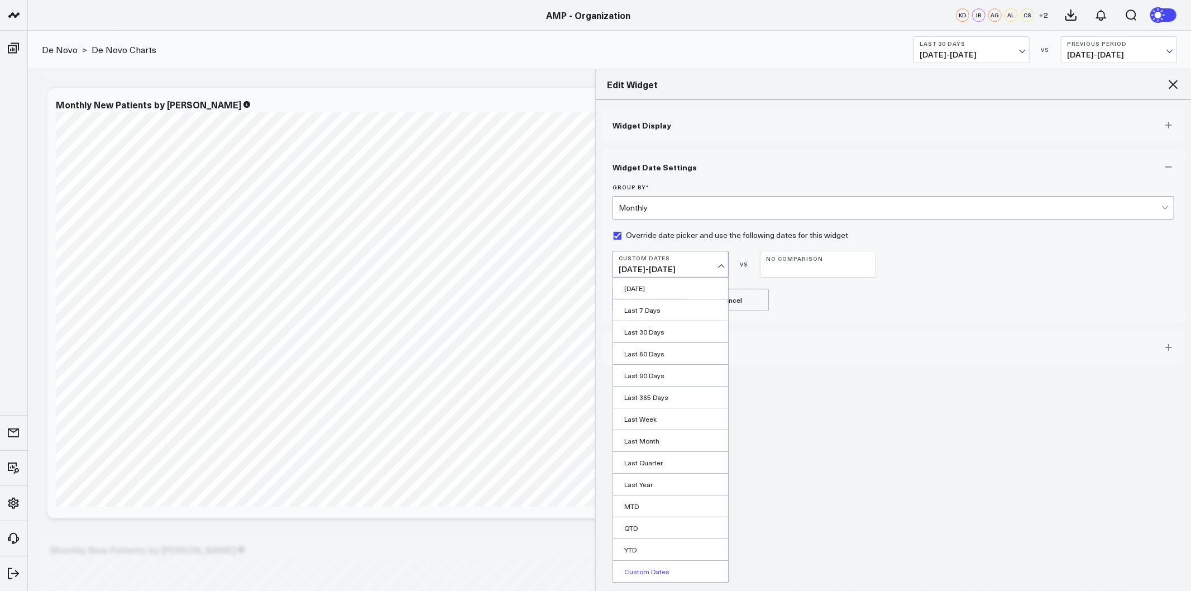
click at [648, 567] on link "Custom Dates" at bounding box center [670, 571] width 115 height 21
select select "9"
select select "2025"
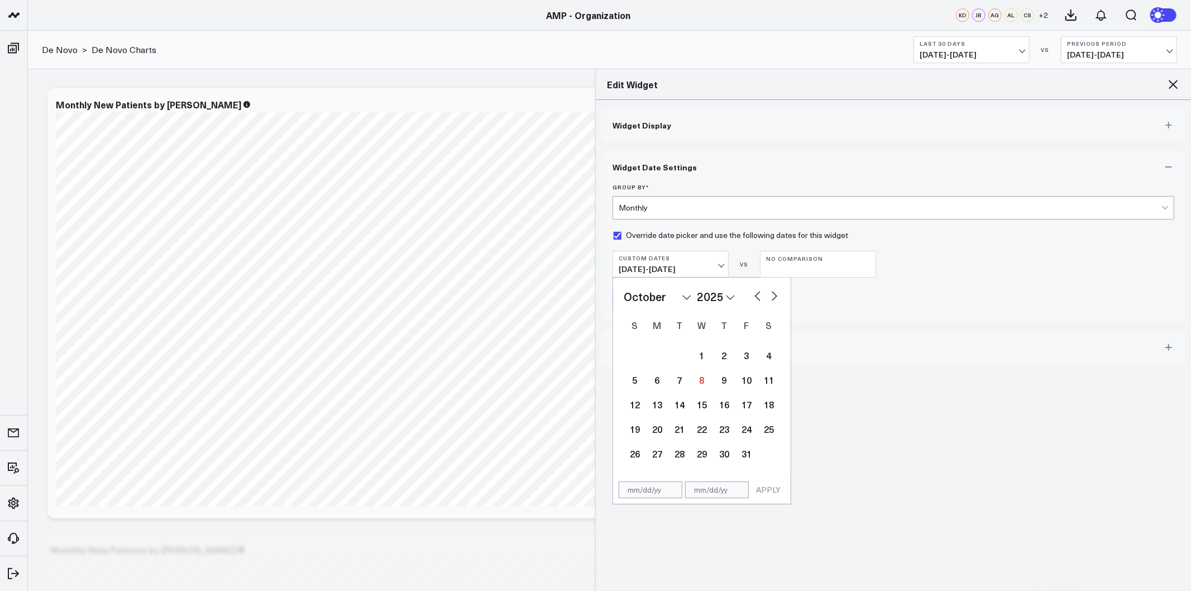
click at [711, 303] on select "2026 2025 2024 2023 2022 2021 2020 2019 2018 2017 2016 2015 2014 2013 2012 2011…" at bounding box center [716, 296] width 38 height 17
select select "9"
select select "2024"
click at [687, 298] on select "January February March April May June July August September October November De…" at bounding box center [658, 296] width 68 height 17
select select "2024"
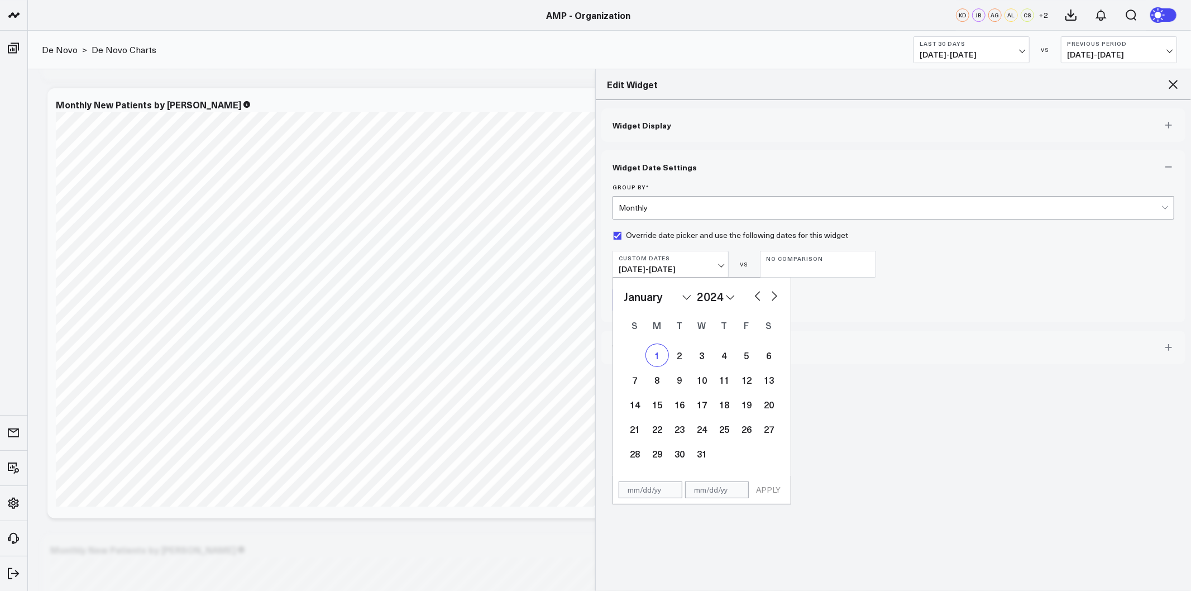
click at [654, 353] on div "1" at bounding box center [657, 355] width 22 height 22
type input "[DATE]"
select select "2024"
click at [723, 299] on select "2026 2025 2024 2023 2022 2021 2020 2019 2018 2017 2016 2015 2014 2013 2012 2011…" at bounding box center [716, 296] width 38 height 17
select select "2025"
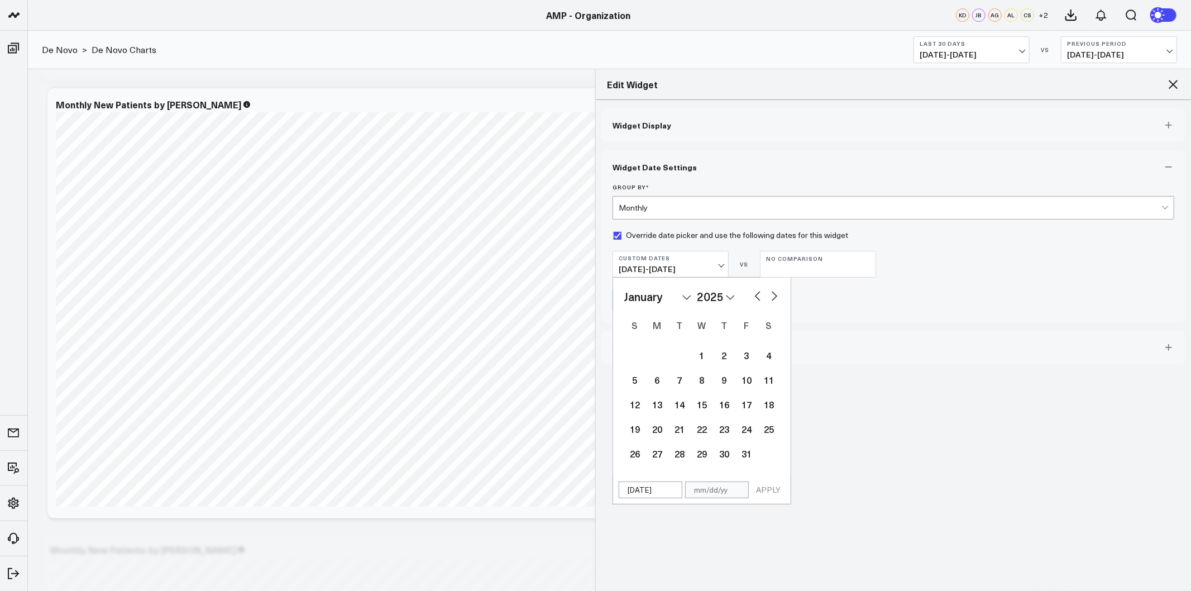
click at [682, 293] on select "January February March April May June July August September October November De…" at bounding box center [658, 296] width 68 height 17
select select "11"
select select "2025"
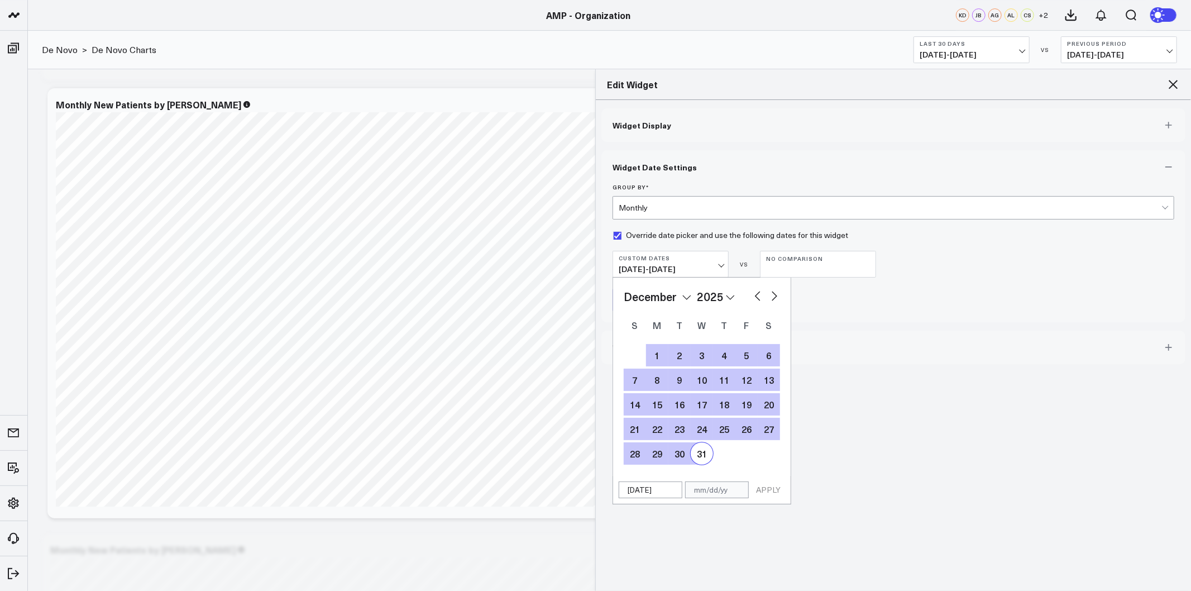
click at [706, 455] on div "31" at bounding box center [702, 453] width 22 height 22
type input "[DATE]"
select select "11"
select select "2025"
click at [766, 488] on button "APPLY" at bounding box center [769, 489] width 34 height 17
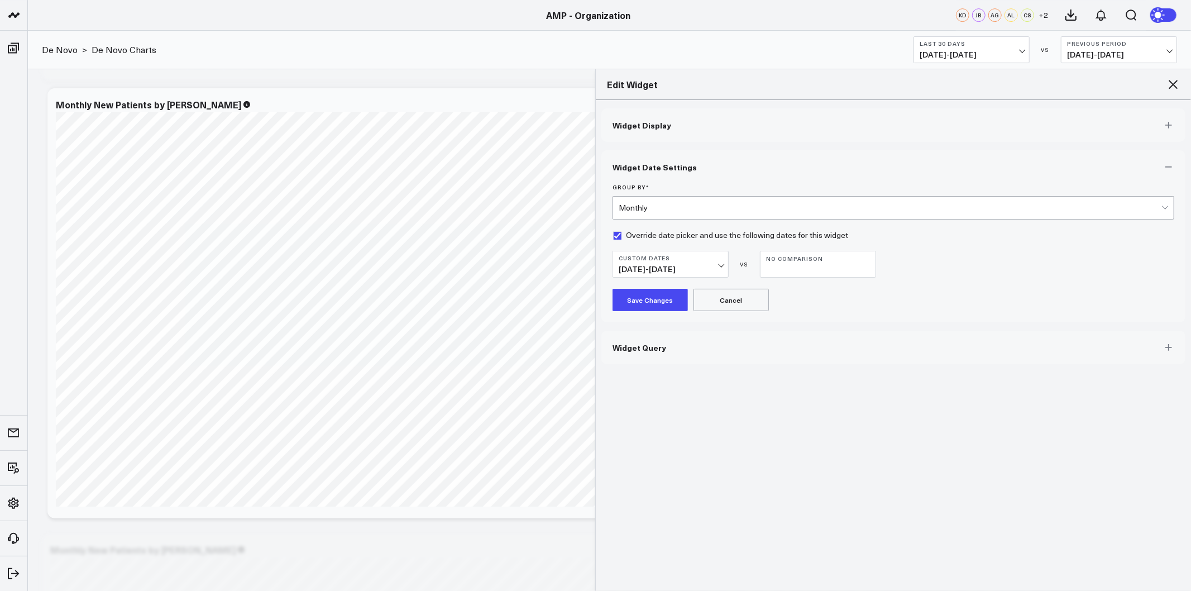
click at [646, 295] on button "Save Changes" at bounding box center [650, 300] width 75 height 22
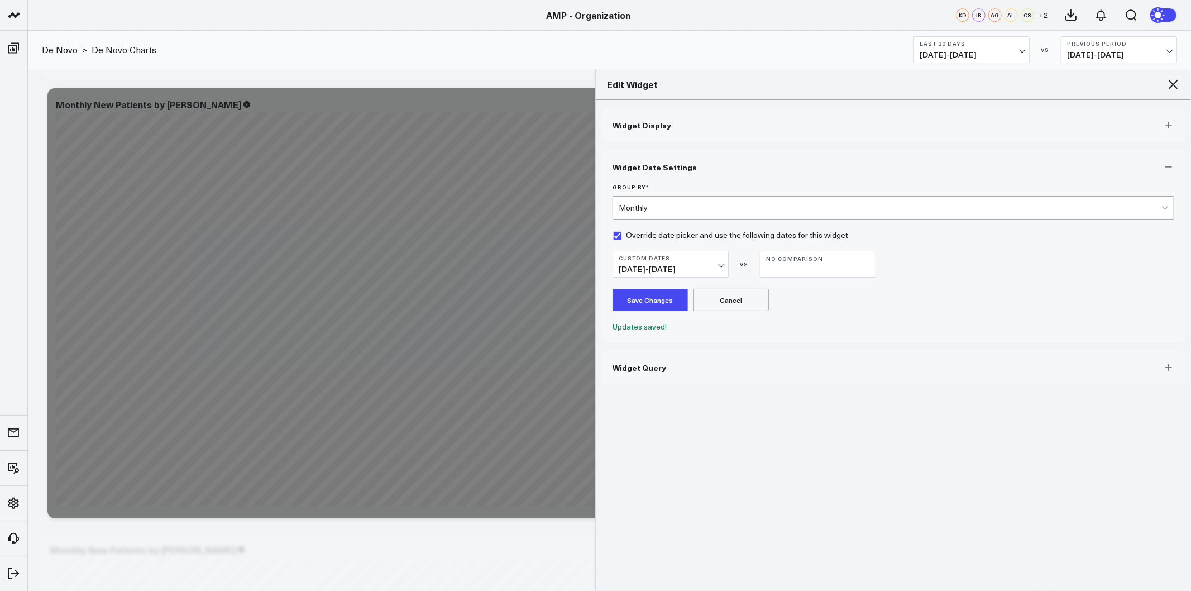
click at [1173, 83] on icon at bounding box center [1173, 84] width 9 height 9
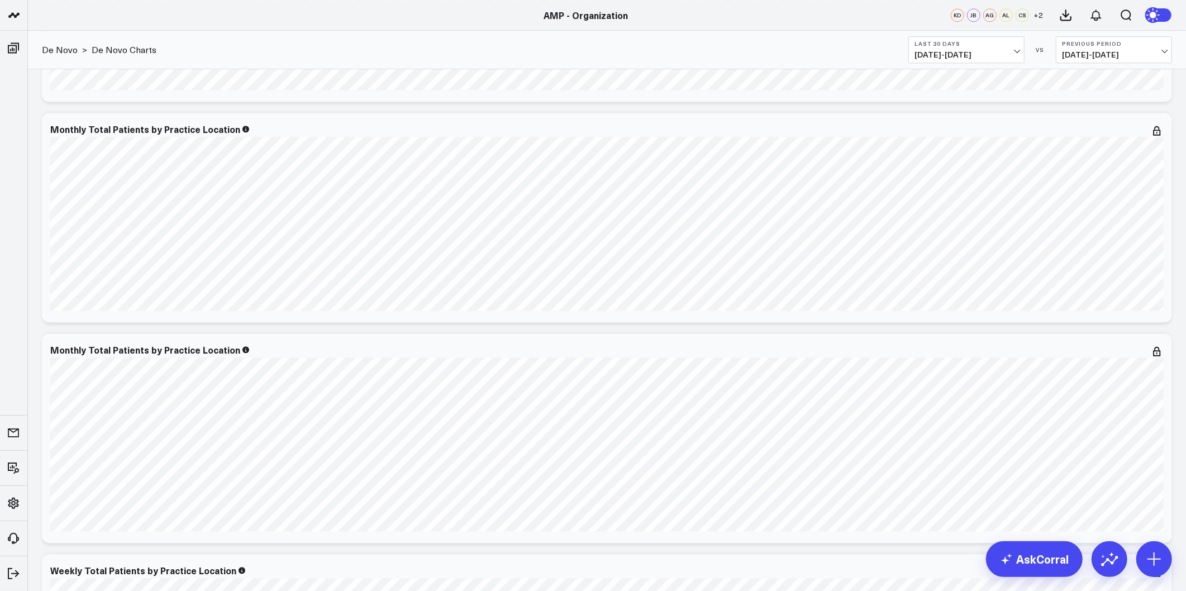
scroll to position [2544, 0]
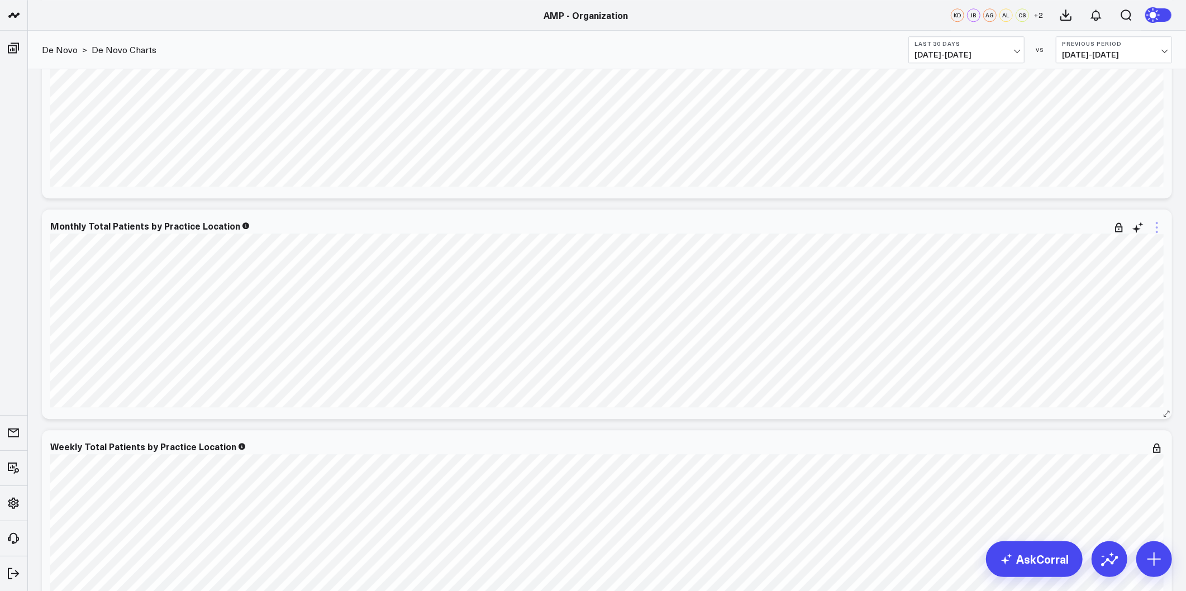
click at [1157, 225] on icon at bounding box center [1156, 227] width 13 height 13
click at [1102, 433] on button "Edit Widget" at bounding box center [1110, 439] width 103 height 19
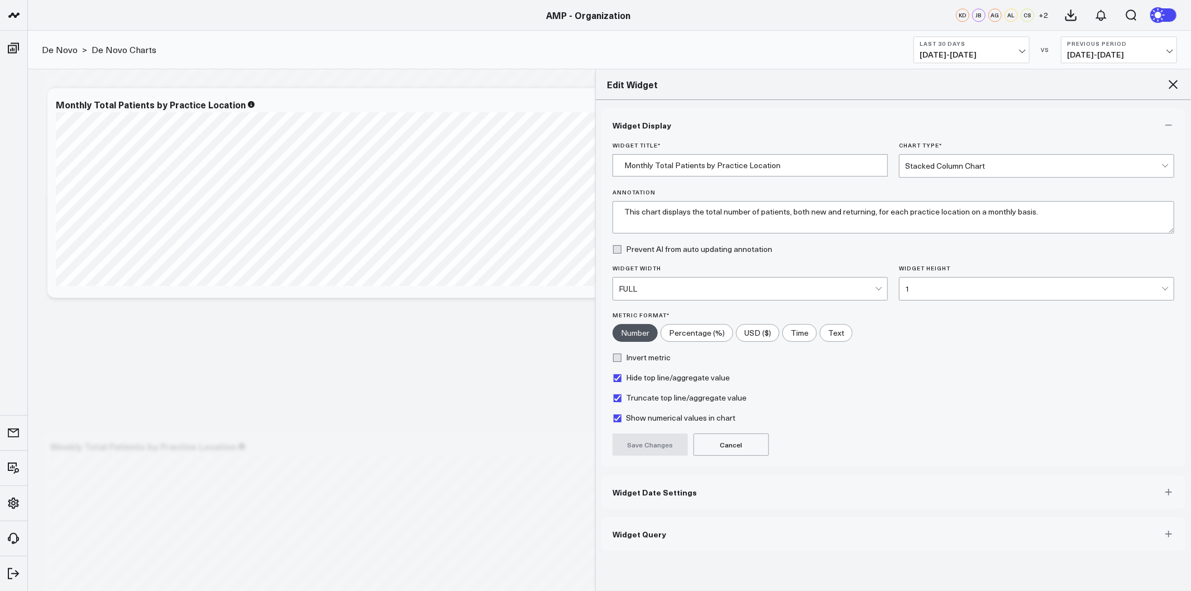
click at [662, 485] on button "Widget Date Settings" at bounding box center [893, 492] width 584 height 34
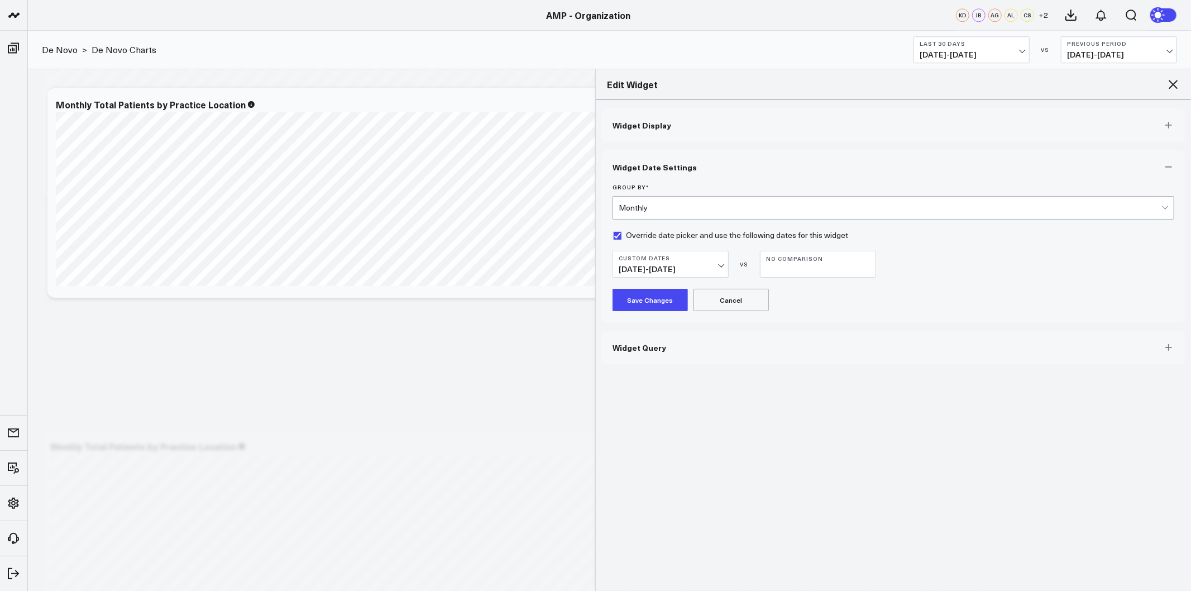
click at [716, 268] on span "[DATE] - [DATE]" at bounding box center [671, 269] width 104 height 9
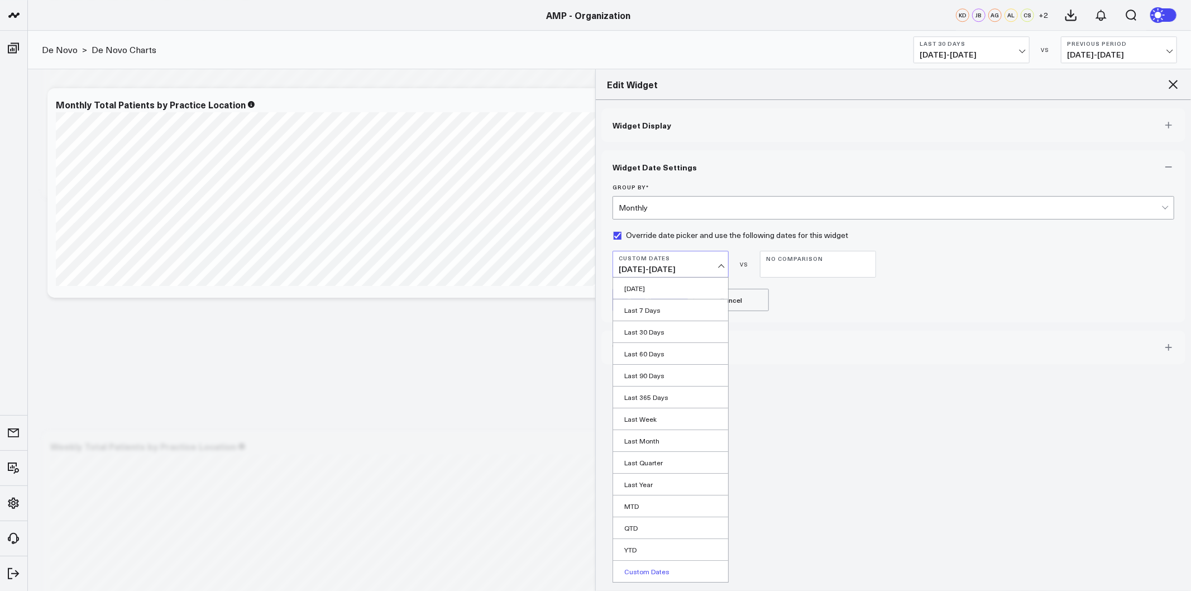
click at [655, 567] on link "Custom Dates" at bounding box center [670, 571] width 115 height 21
select select "9"
select select "2025"
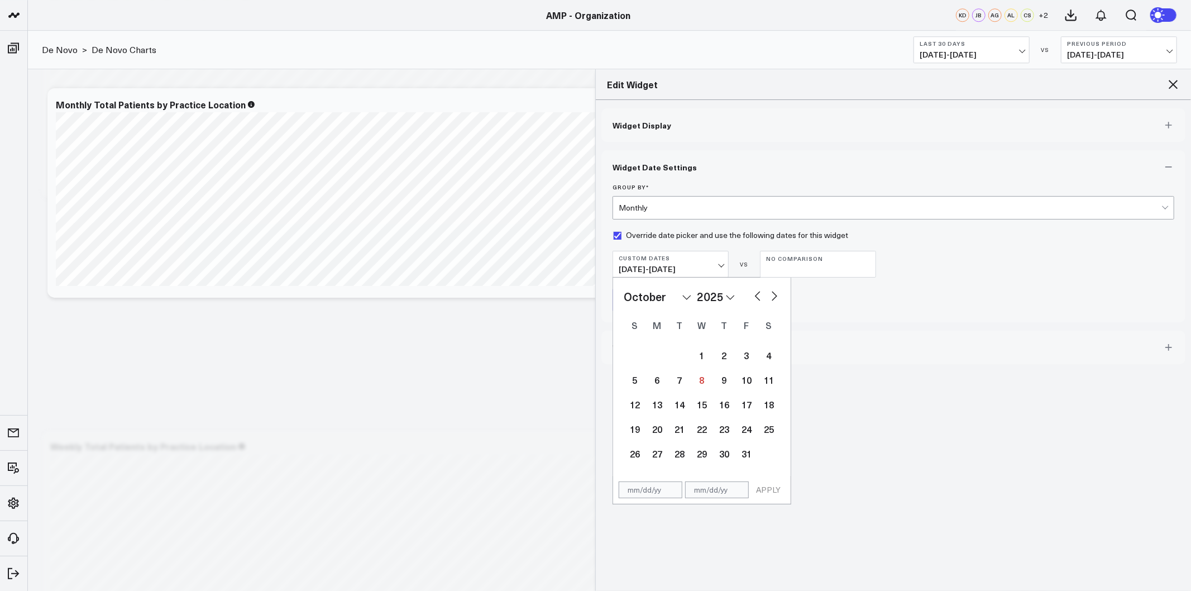
click at [724, 298] on select "2026 2025 2024 2023 2022 2021 2020 2019 2018 2017 2016 2015 2014 2013 2012 2011…" at bounding box center [716, 296] width 38 height 17
select select "9"
select select "2024"
click at [681, 303] on select "January February March April May June July August September October November De…" at bounding box center [658, 296] width 68 height 17
select select "2024"
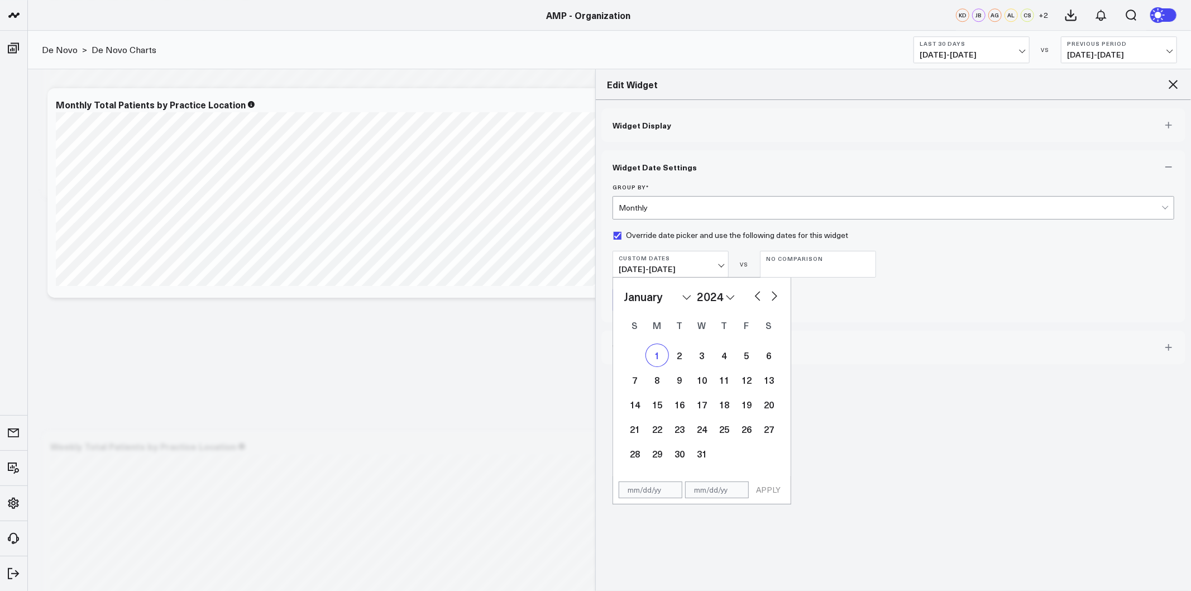
click at [663, 354] on div "1" at bounding box center [657, 355] width 22 height 22
type input "[DATE]"
select select "2024"
click at [727, 297] on select "2026 2025 2024 2023 2022 2021 2020 2019 2018 2017 2016 2015 2014 2013 2012 2011…" at bounding box center [716, 296] width 38 height 17
select select "2025"
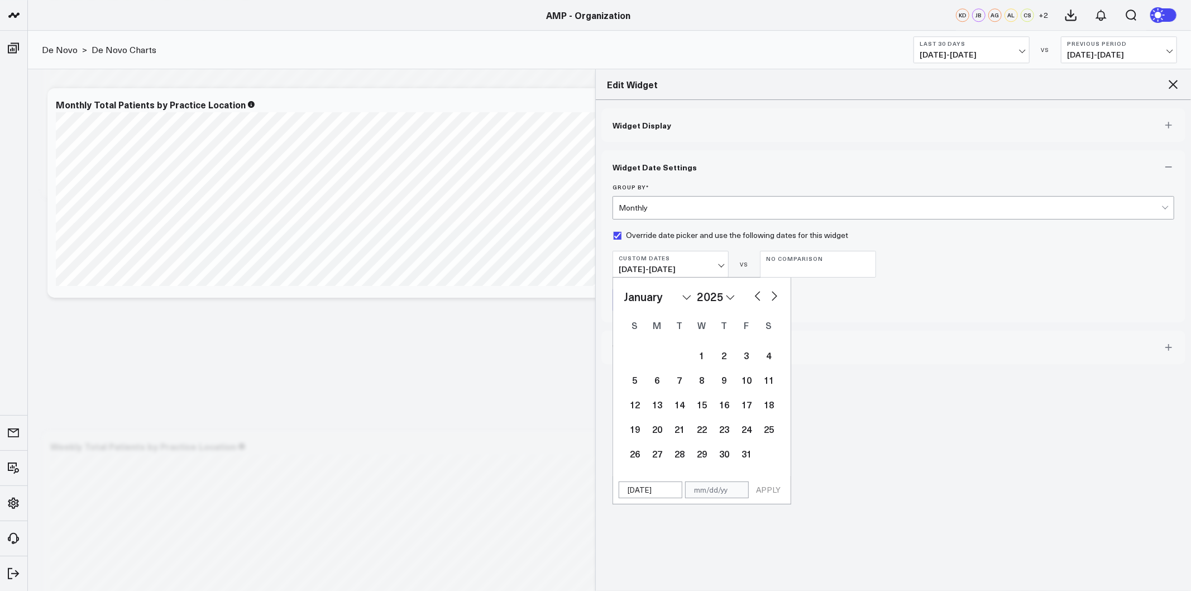
click at [689, 294] on select "January February March April May June July August September October November De…" at bounding box center [658, 296] width 68 height 17
select select "11"
select select "2025"
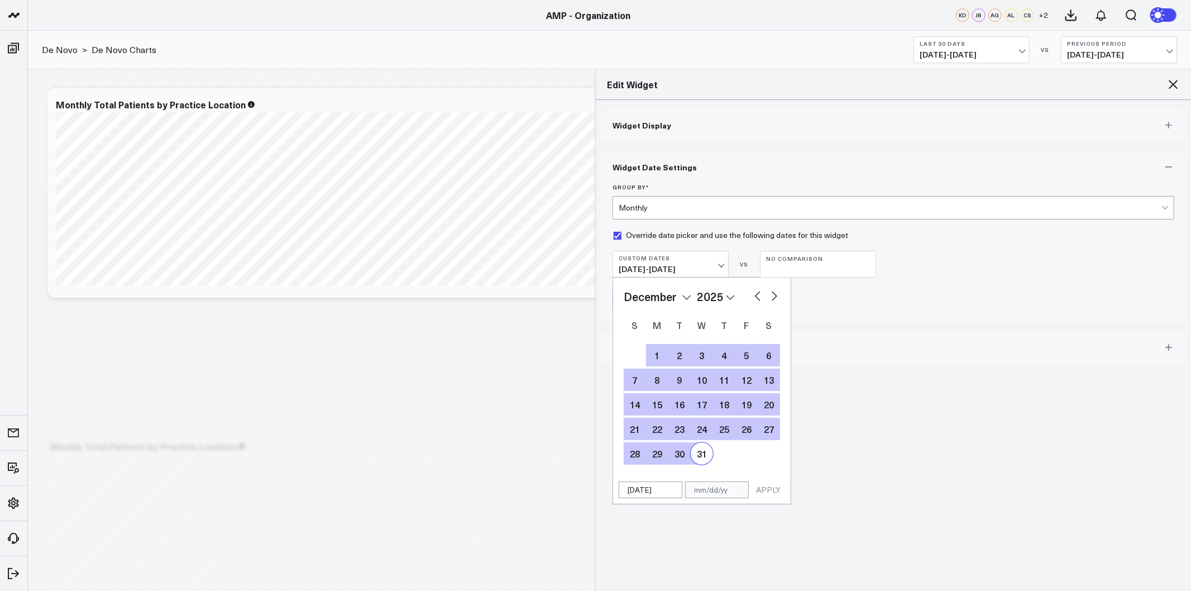
click at [703, 454] on div "31" at bounding box center [702, 453] width 22 height 22
type input "[DATE]"
select select "11"
select select "2025"
click at [762, 490] on button "APPLY" at bounding box center [769, 489] width 34 height 17
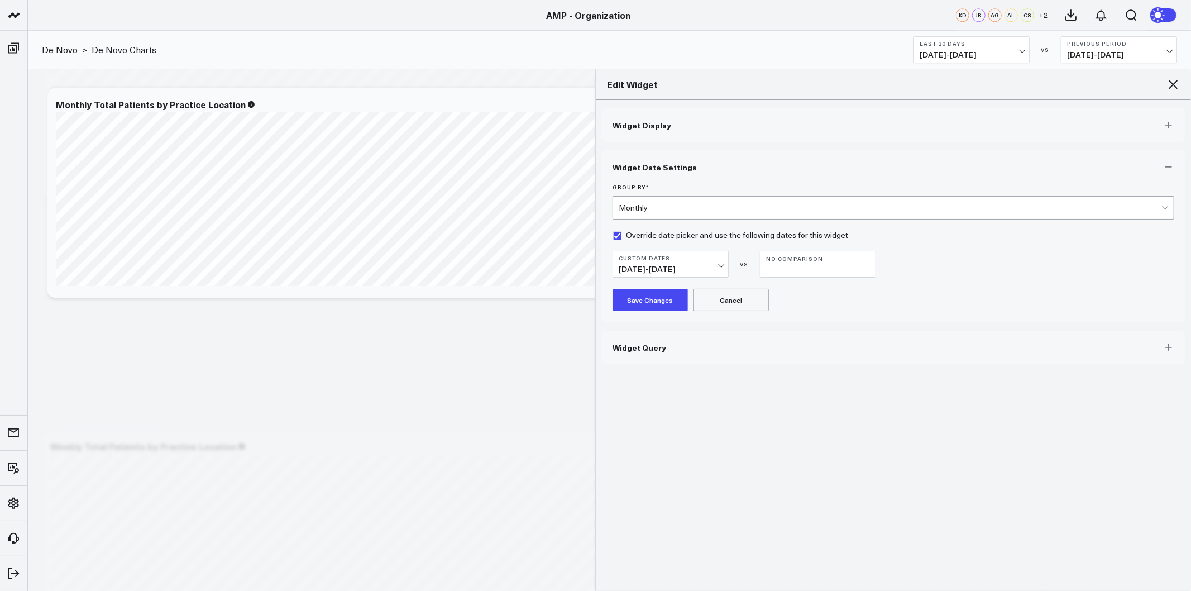
click at [655, 299] on button "Save Changes" at bounding box center [650, 300] width 75 height 22
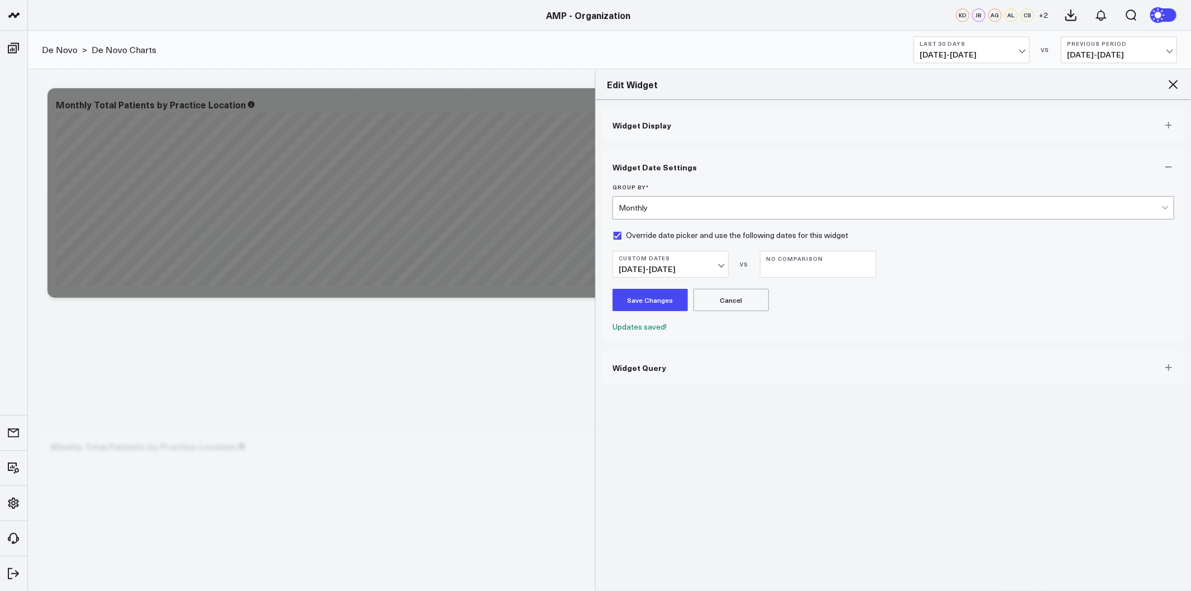
click at [1175, 84] on icon at bounding box center [1173, 84] width 13 height 13
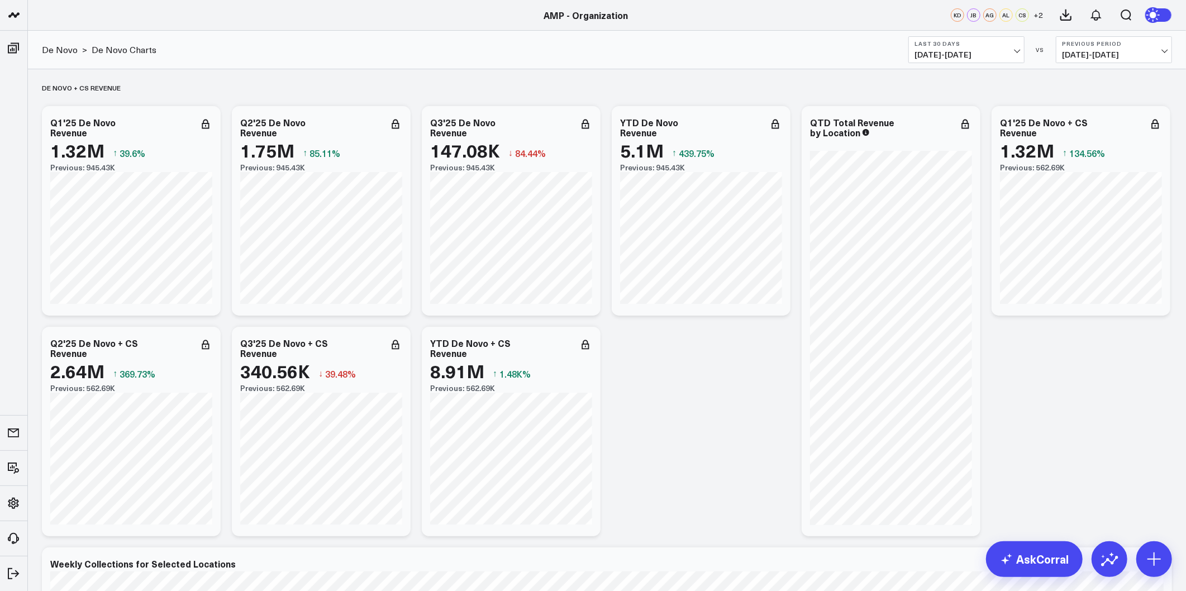
drag, startPoint x: 1178, startPoint y: 405, endPoint x: 1171, endPoint y: 170, distance: 235.8
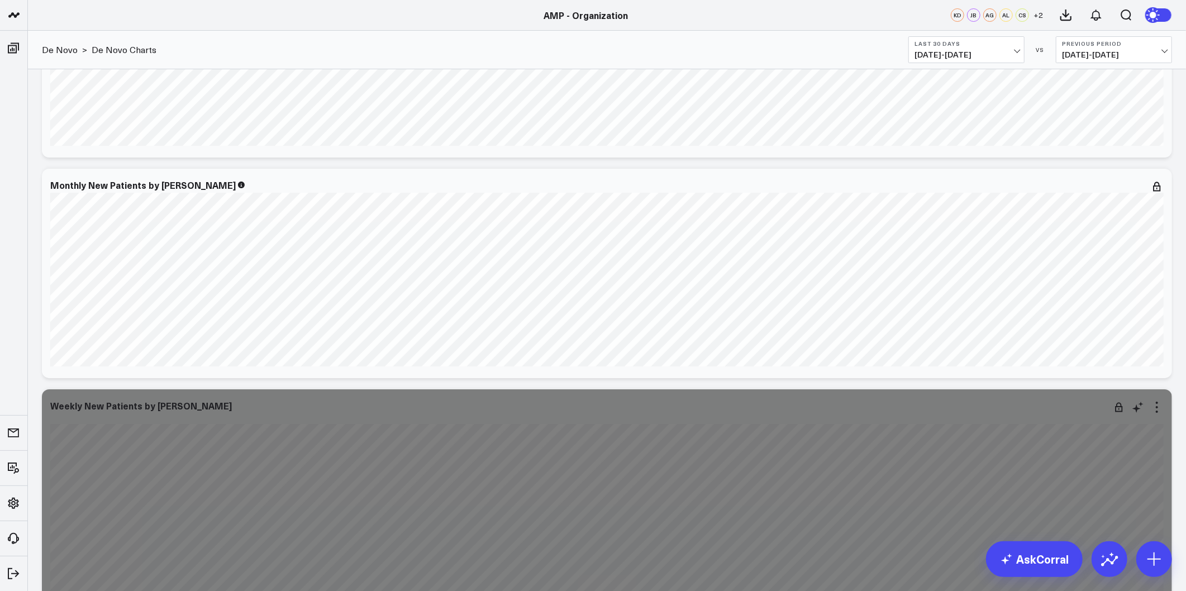
scroll to position [3405, 0]
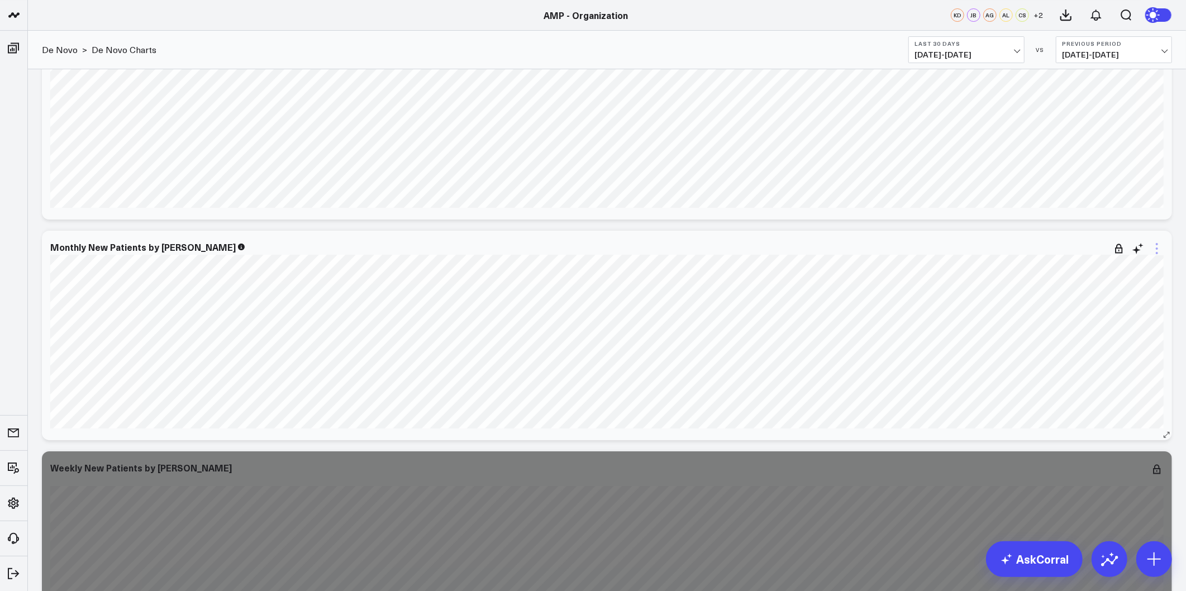
click at [1157, 246] on icon at bounding box center [1156, 248] width 13 height 13
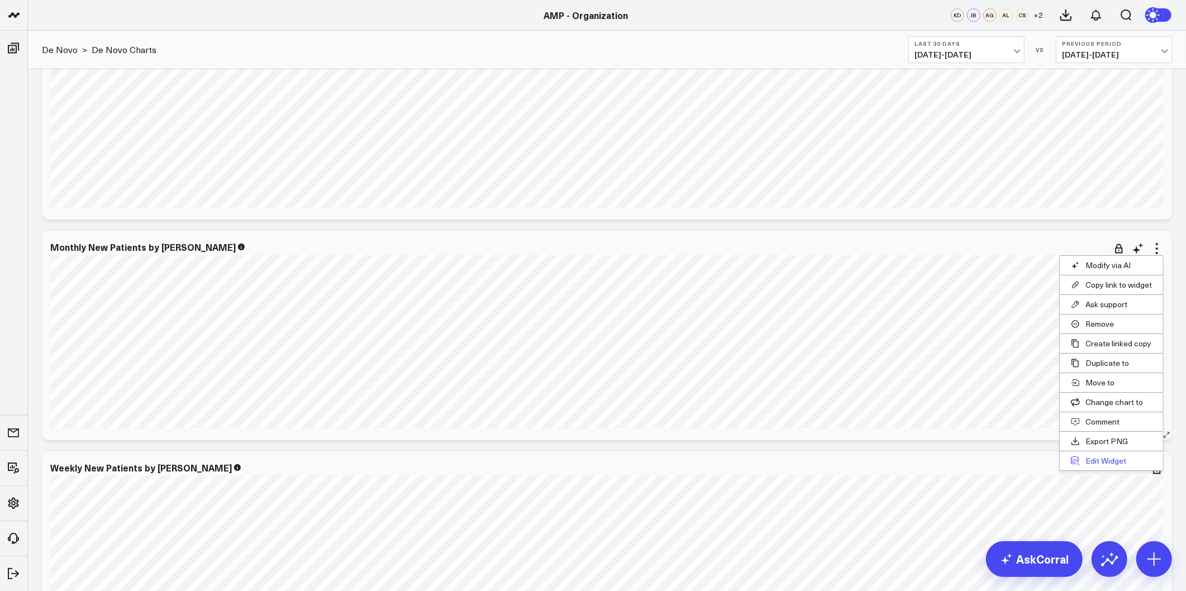
click at [1104, 459] on button "Edit Widget" at bounding box center [1110, 460] width 103 height 19
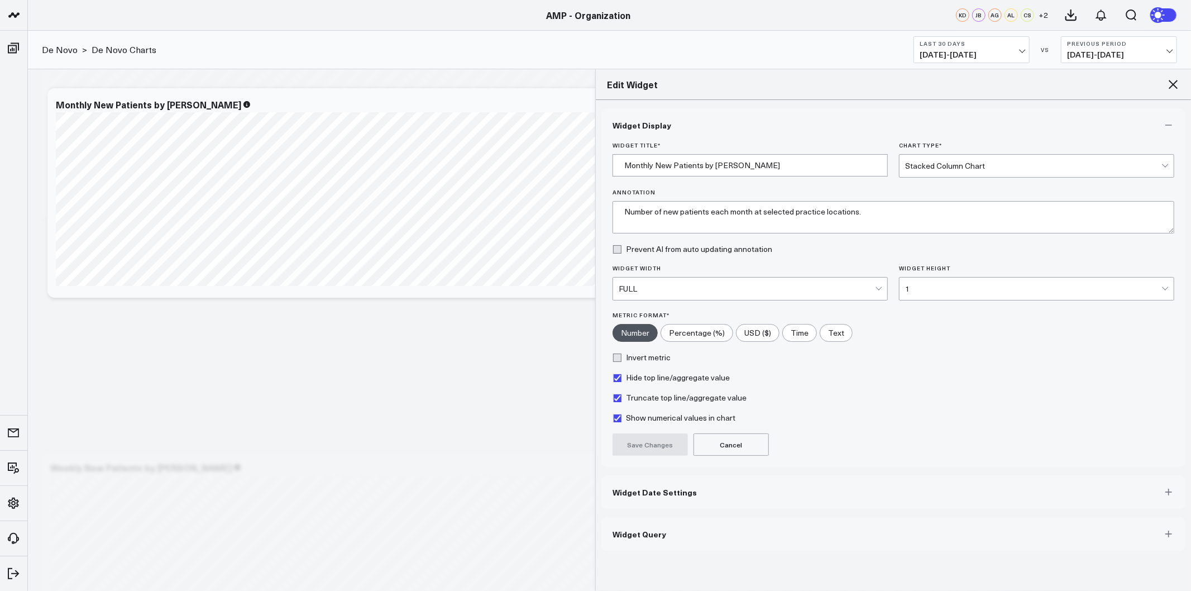
click at [700, 487] on button "Widget Date Settings" at bounding box center [893, 492] width 584 height 34
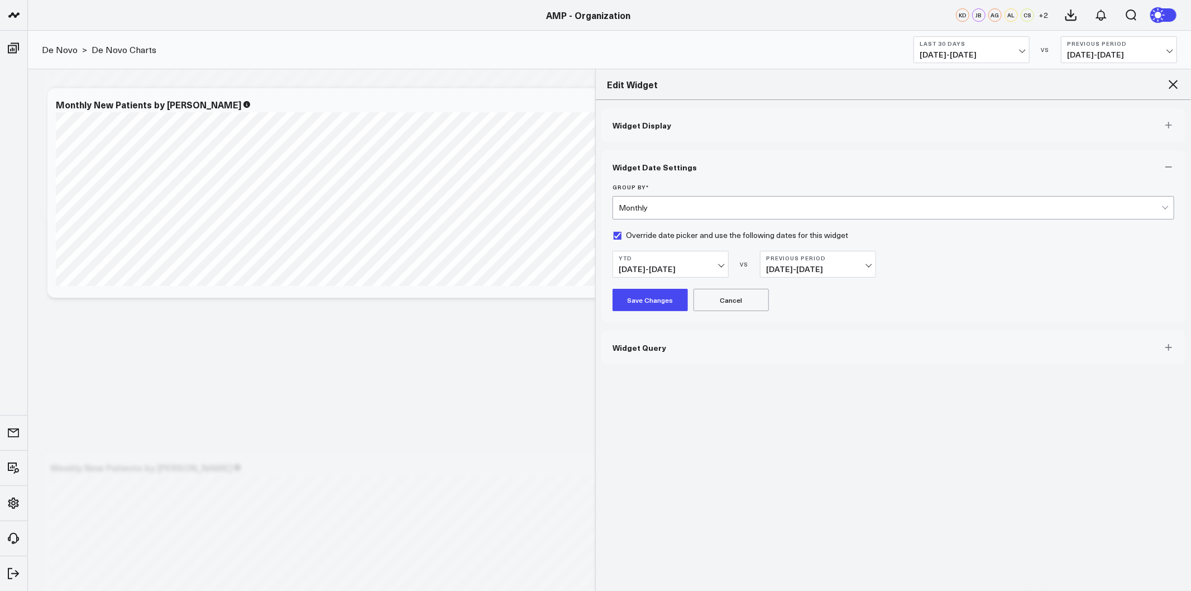
click at [699, 264] on button "YTD [DATE] - [DATE]" at bounding box center [671, 264] width 116 height 27
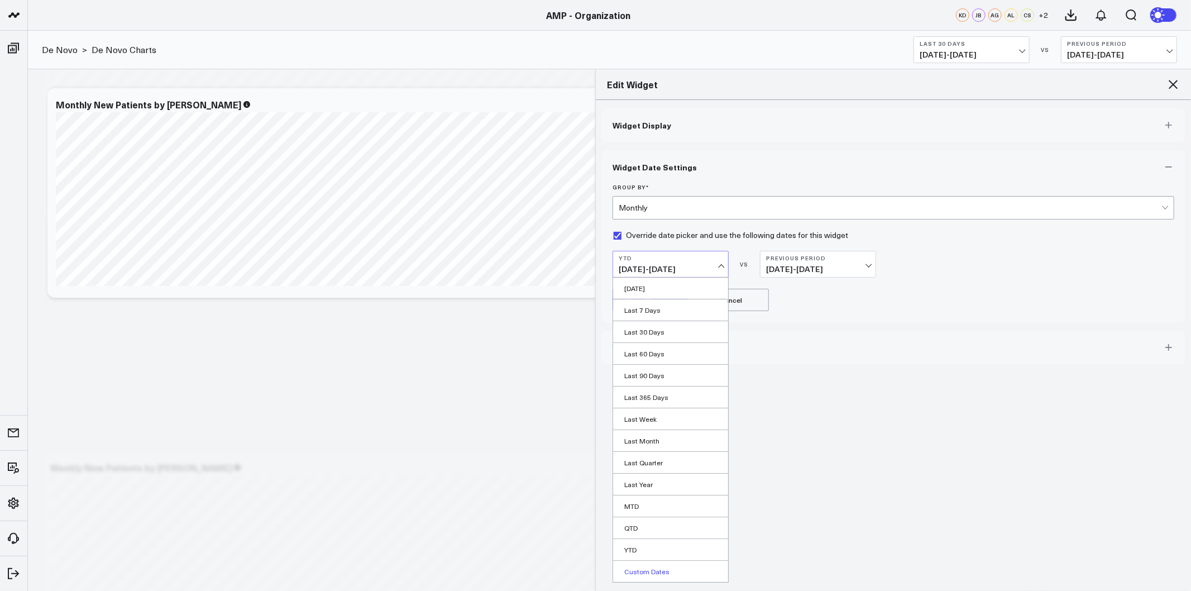
click at [644, 571] on link "Custom Dates" at bounding box center [670, 571] width 115 height 21
select select "9"
select select "2025"
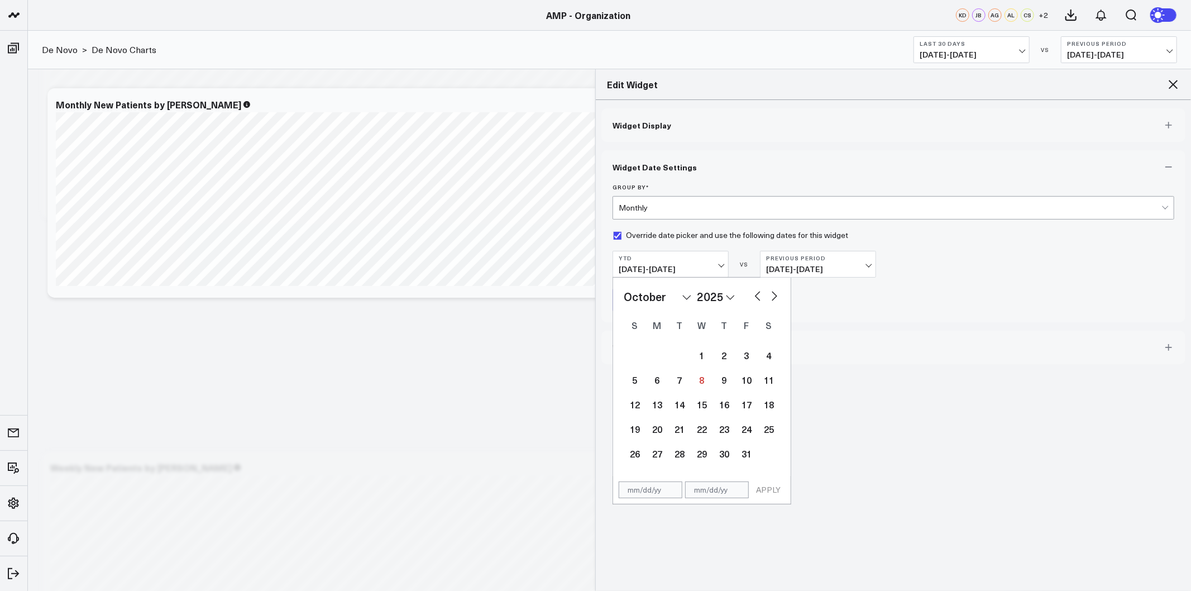
drag, startPoint x: 714, startPoint y: 292, endPoint x: 740, endPoint y: 288, distance: 26.5
click at [714, 292] on select "2026 2025 2024 2023 2022 2021 2020 2019 2018 2017 2016 2015 2014 2013 2012 2011…" at bounding box center [716, 296] width 38 height 17
select select "9"
select select "2024"
click at [674, 289] on select "January February March April May June July August September October November De…" at bounding box center [658, 296] width 68 height 17
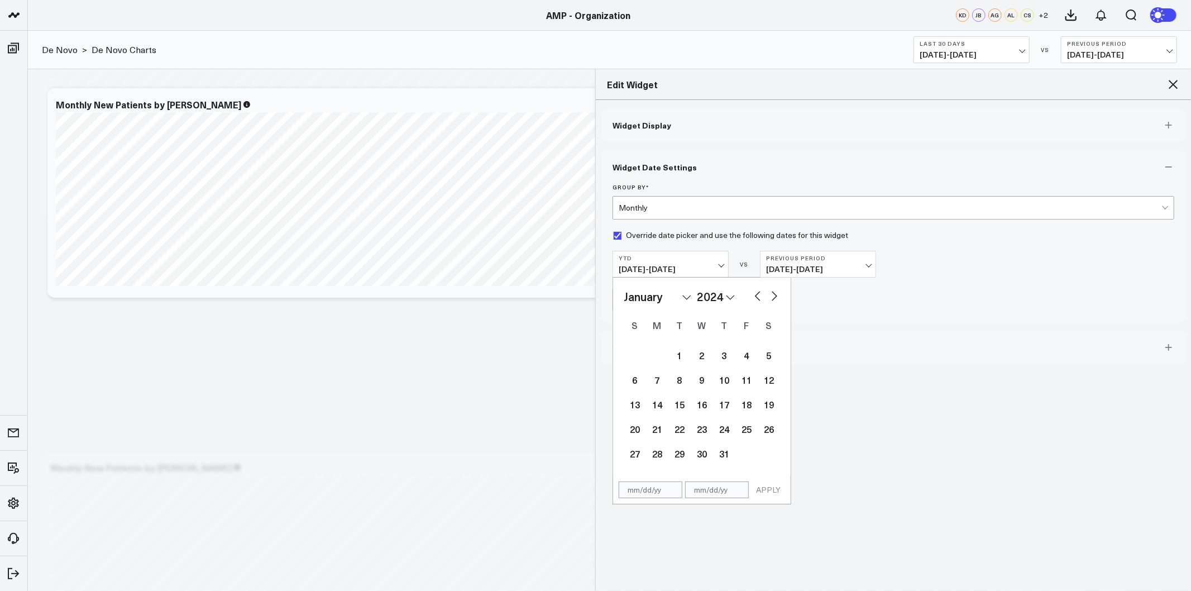
select select "2024"
click at [659, 351] on div "1" at bounding box center [657, 355] width 22 height 22
type input "[DATE]"
select select "2024"
drag, startPoint x: 722, startPoint y: 292, endPoint x: 731, endPoint y: 294, distance: 8.8
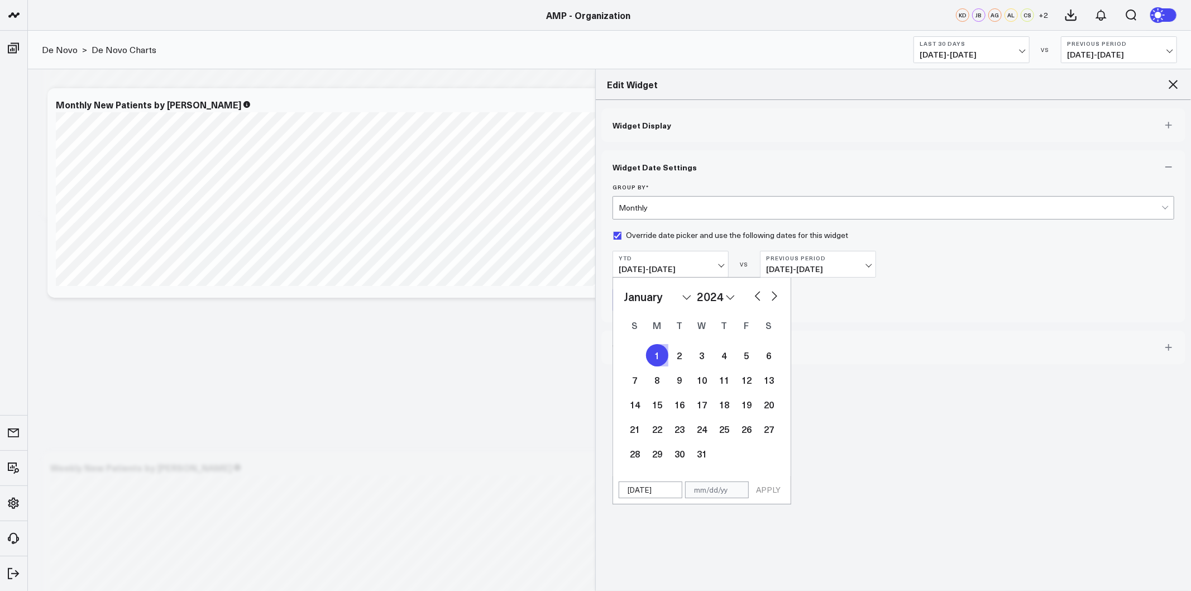
click at [723, 292] on select "2026 2025 2024 2023 2022 2021 2020 2019 2018 2017 2016 2015 2014 2013 2012 2011…" at bounding box center [716, 296] width 38 height 17
select select "2025"
click at [689, 293] on select "January February March April May June July August September October November De…" at bounding box center [658, 296] width 68 height 17
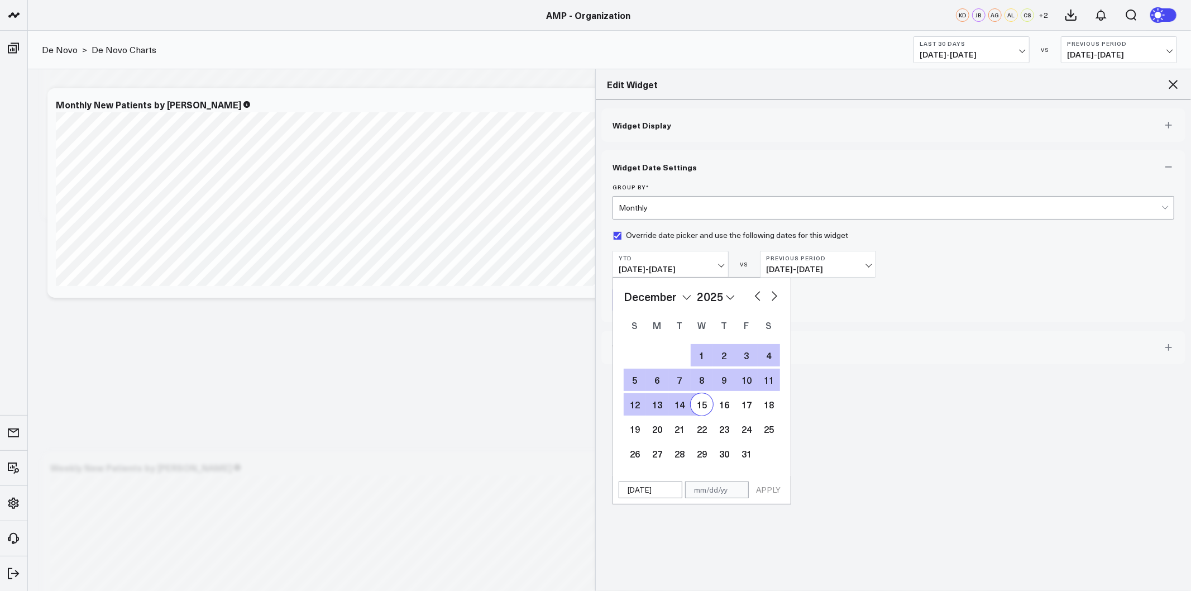
select select "11"
select select "2025"
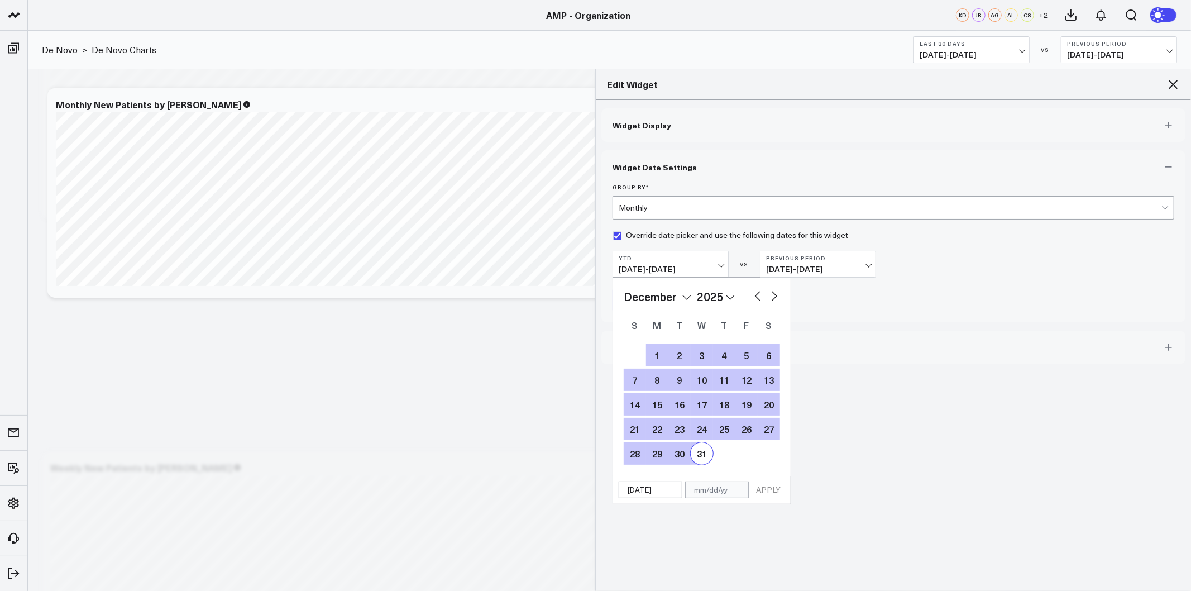
click at [699, 453] on div "31" at bounding box center [702, 453] width 22 height 22
type input "[DATE]"
select select "11"
select select "2025"
click at [764, 486] on button "APPLY" at bounding box center [769, 489] width 34 height 17
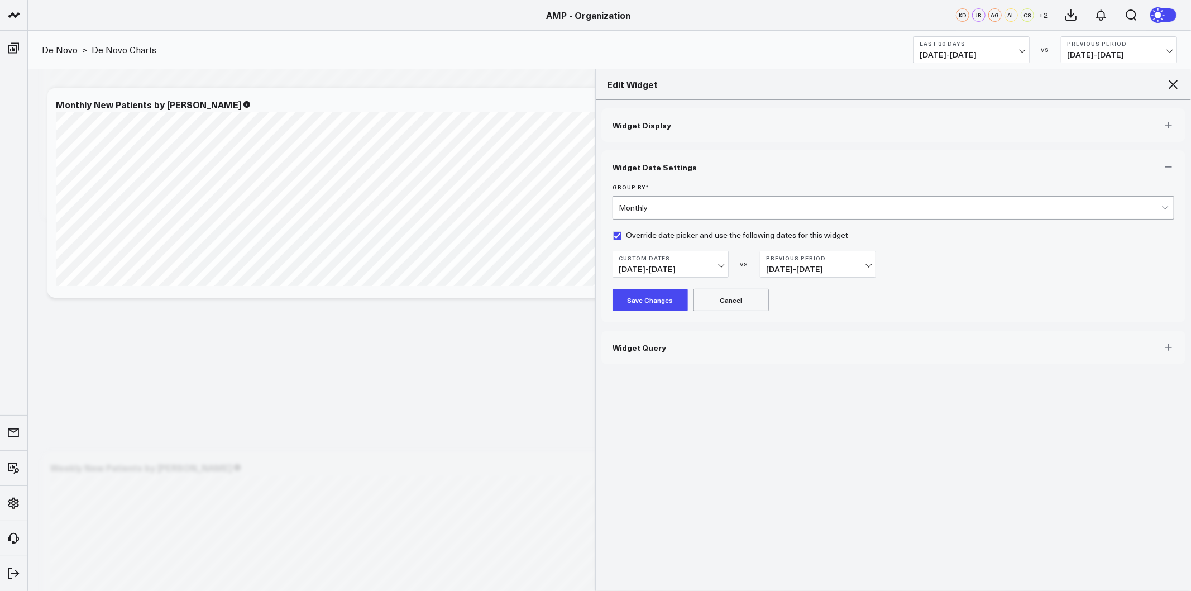
click at [806, 254] on button "Previous Period [DATE] - [DATE]" at bounding box center [818, 264] width 116 height 27
click at [804, 351] on link "No Comparison" at bounding box center [818, 353] width 115 height 21
click at [661, 299] on button "Save Changes" at bounding box center [650, 300] width 75 height 22
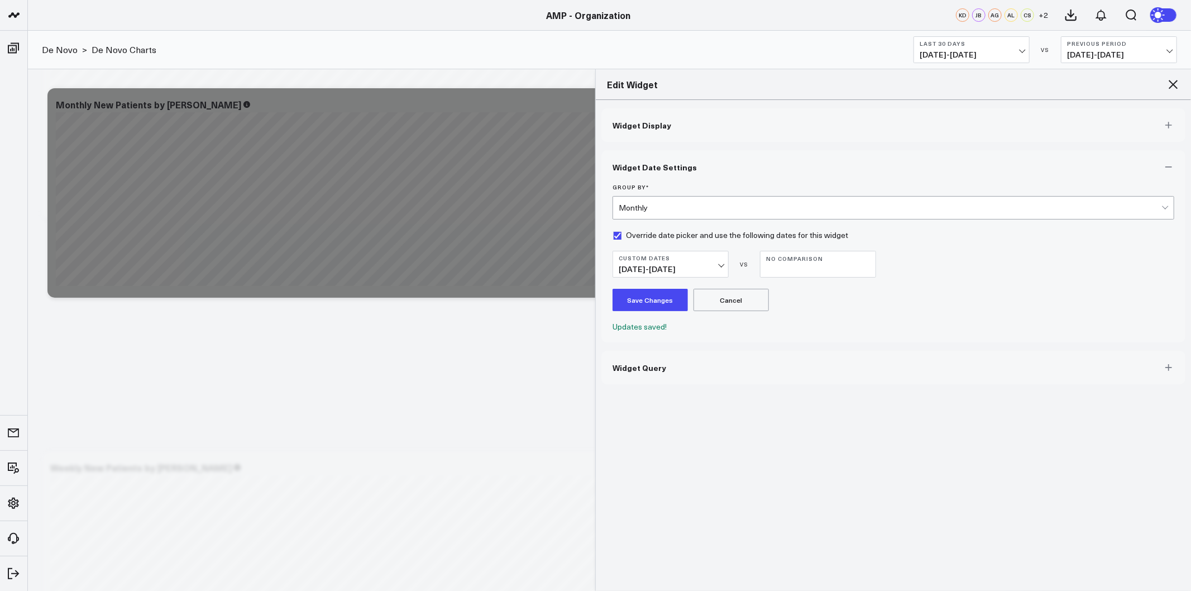
click at [1174, 87] on icon at bounding box center [1173, 84] width 13 height 13
click at [1173, 87] on icon at bounding box center [1173, 84] width 13 height 13
